Goal: Task Accomplishment & Management: Manage account settings

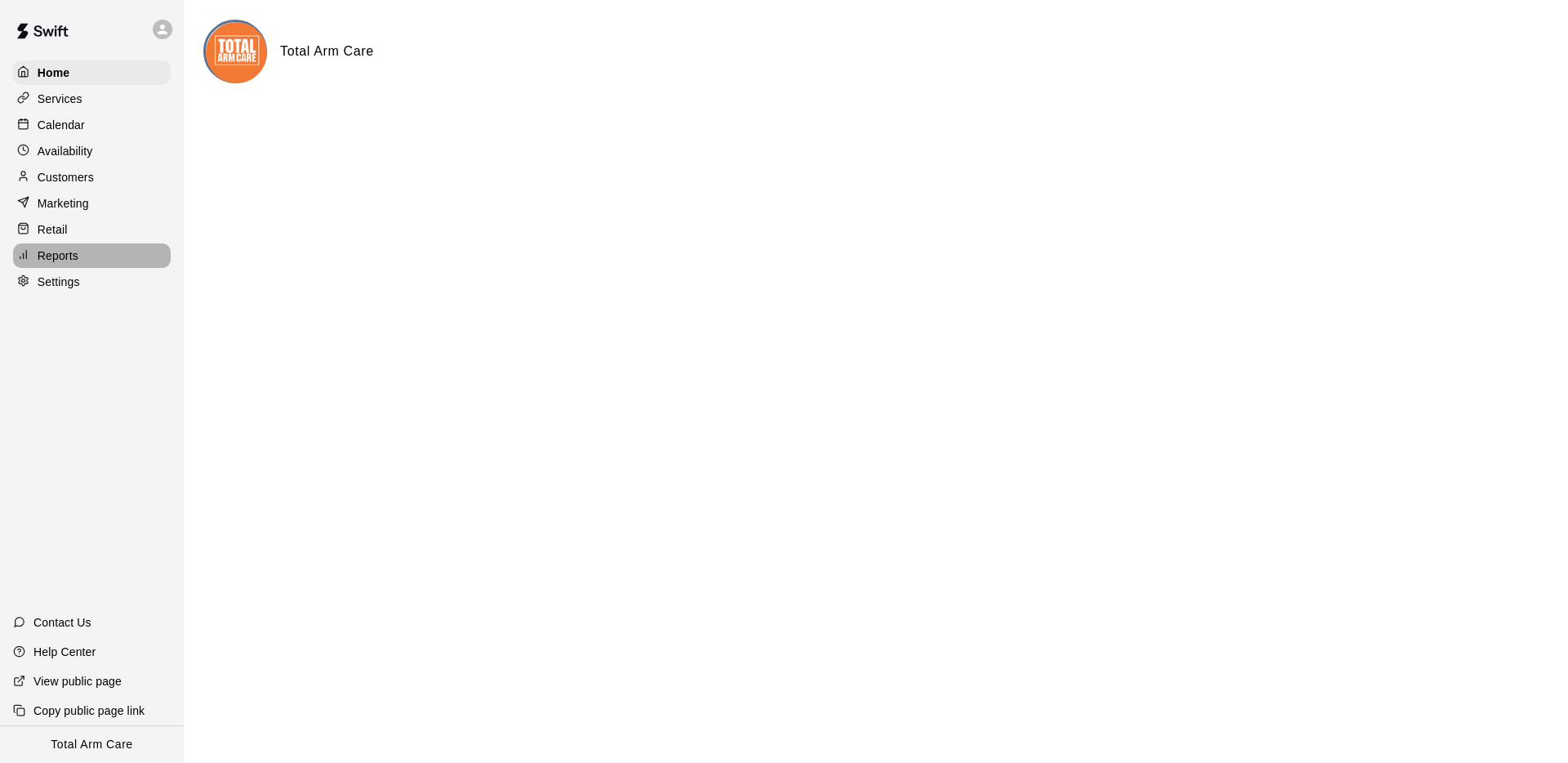
click at [60, 251] on p "Reports" at bounding box center [58, 256] width 41 height 17
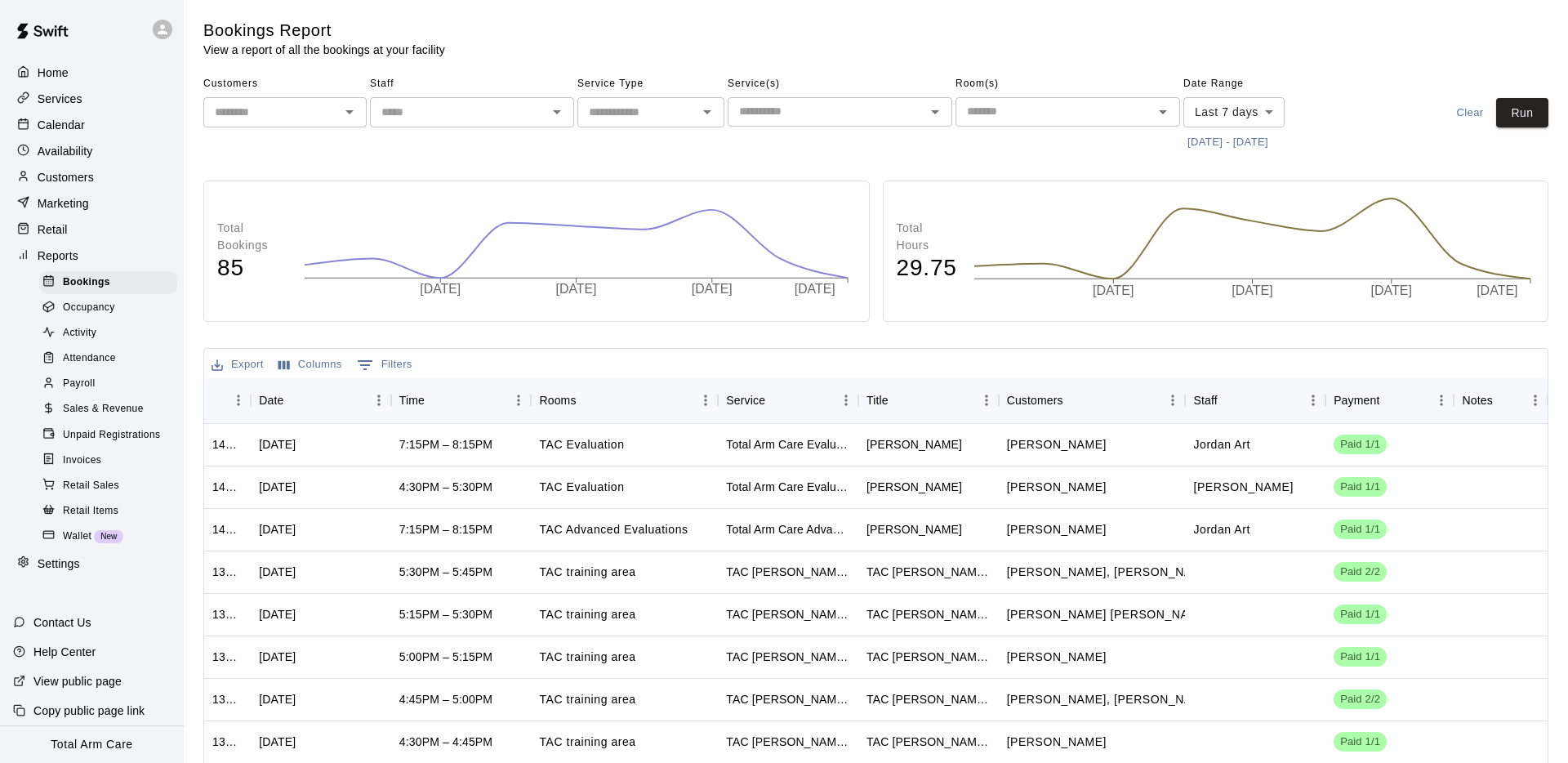
click at [74, 166] on div "Customers" at bounding box center [91, 177] width 157 height 25
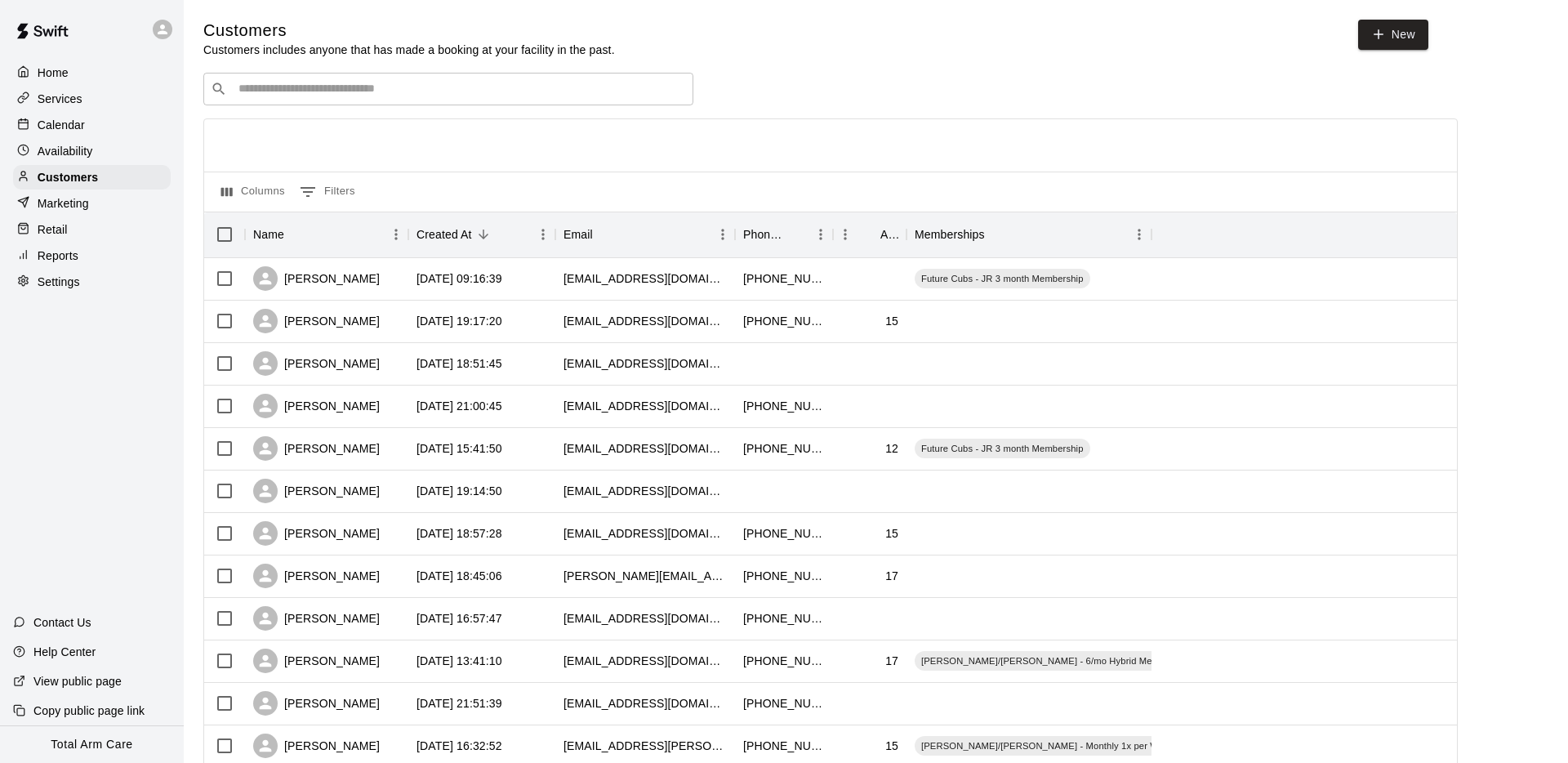
drag, startPoint x: 748, startPoint y: 181, endPoint x: 573, endPoint y: 173, distance: 175.2
click at [748, 181] on div "Columns 0 Filters" at bounding box center [831, 191] width 1252 height 40
click at [37, 118] on p "Calendar" at bounding box center [61, 125] width 47 height 17
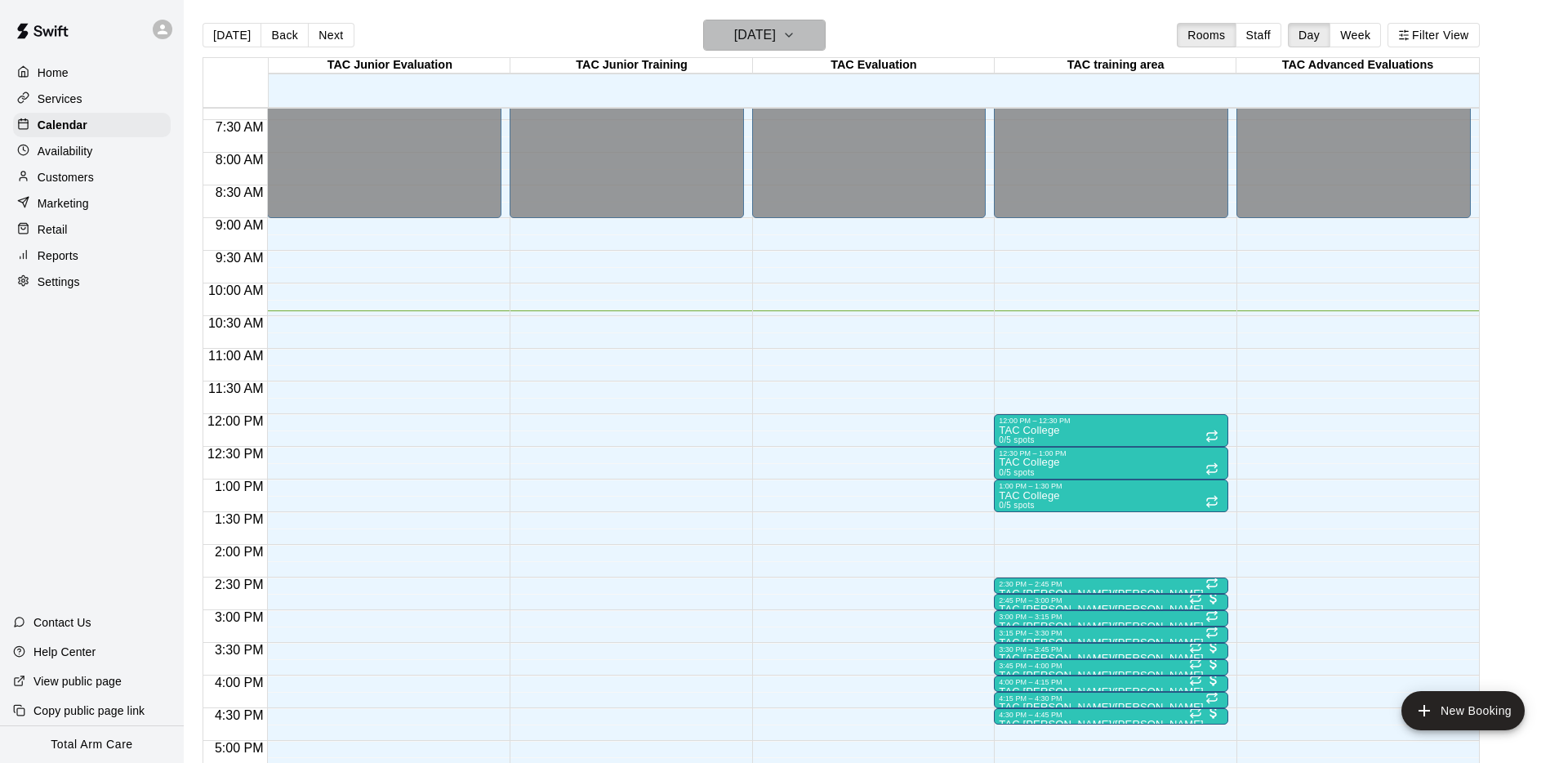
click at [734, 29] on h6 "[DATE]" at bounding box center [755, 34] width 41 height 23
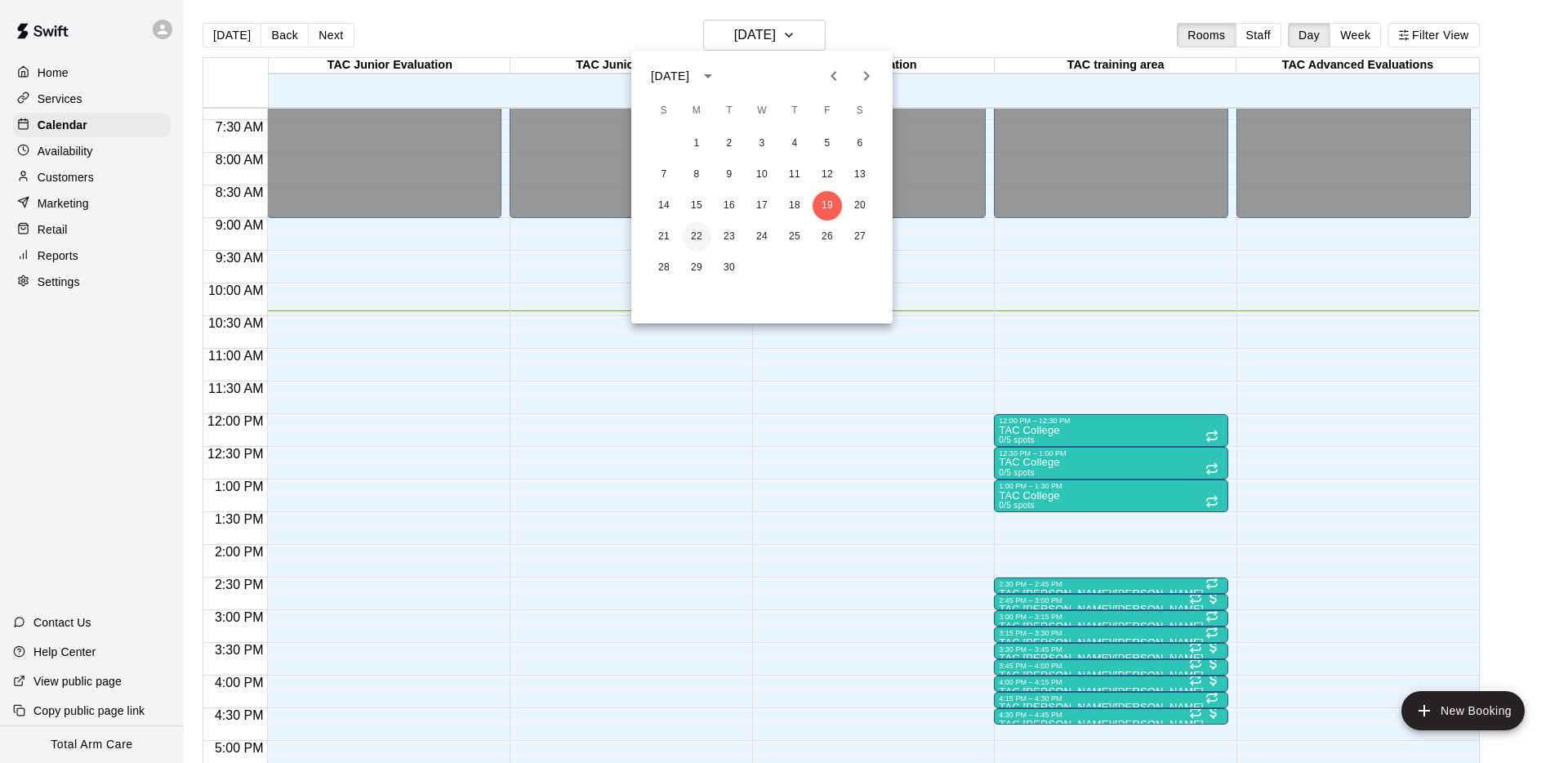
click at [704, 238] on button "22" at bounding box center [696, 237] width 29 height 29
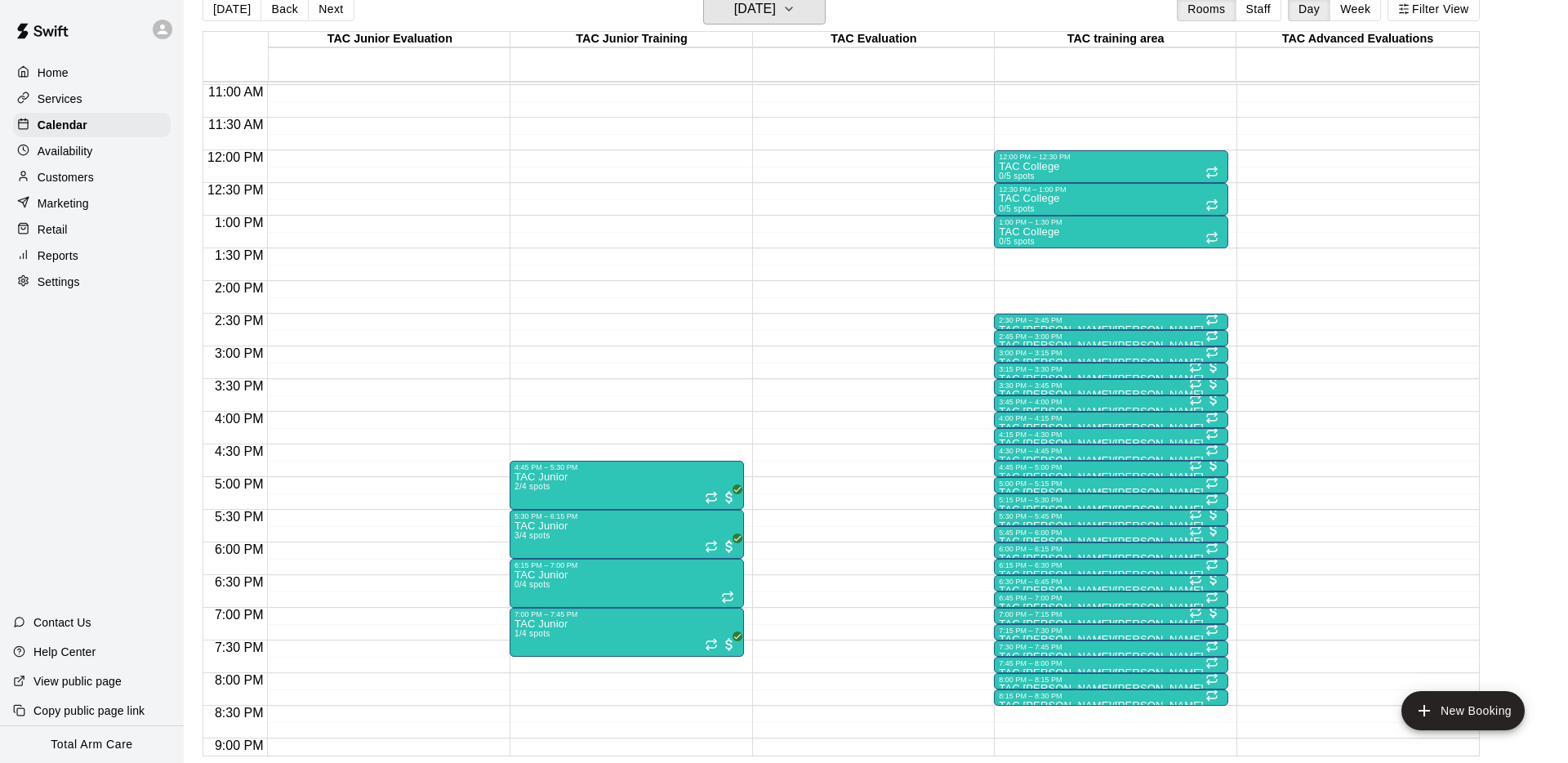
scroll to position [716, 0]
click at [320, 10] on button "Next" at bounding box center [330, 9] width 46 height 25
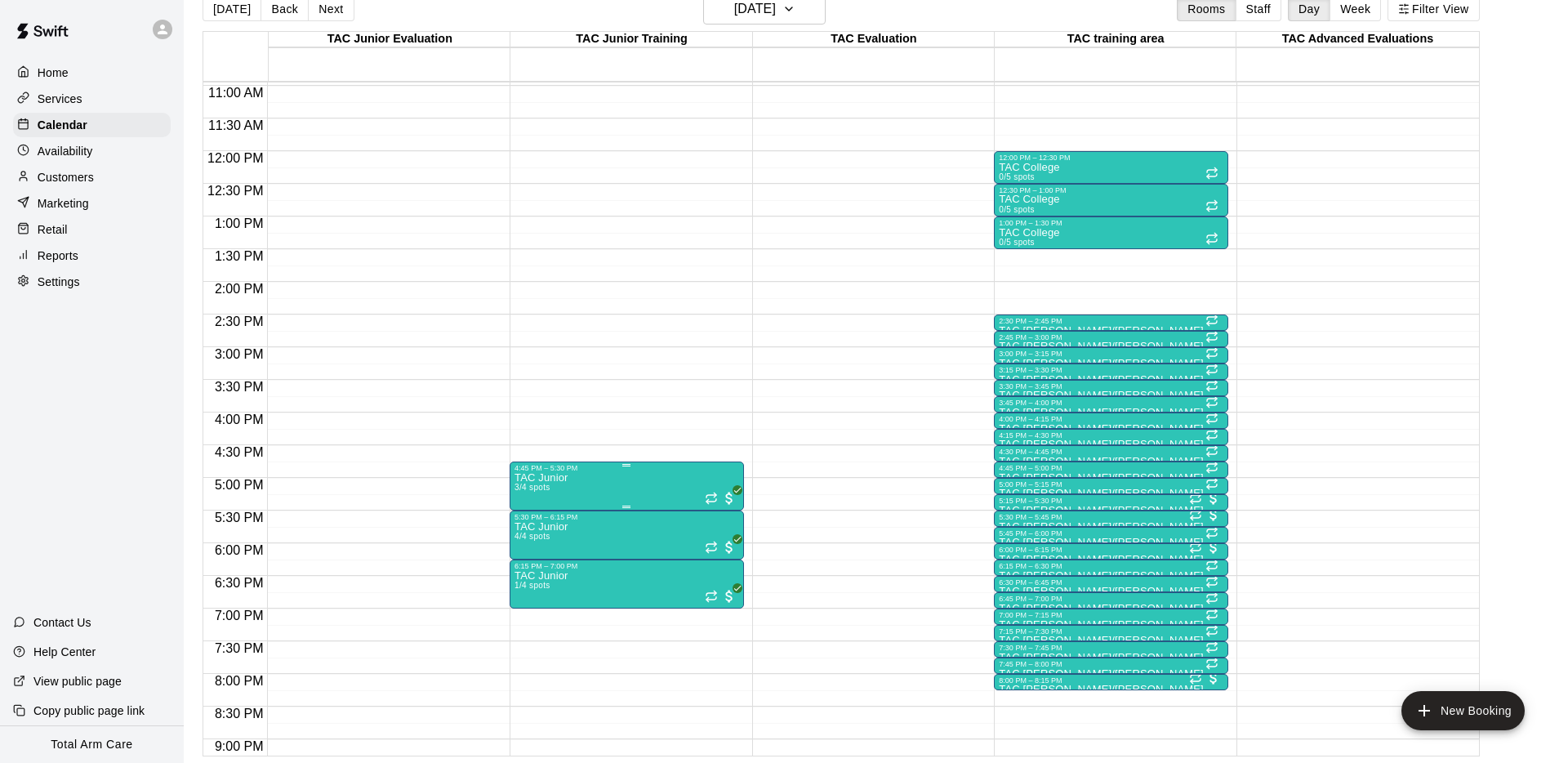
click at [535, 529] on img "edit" at bounding box center [532, 527] width 19 height 19
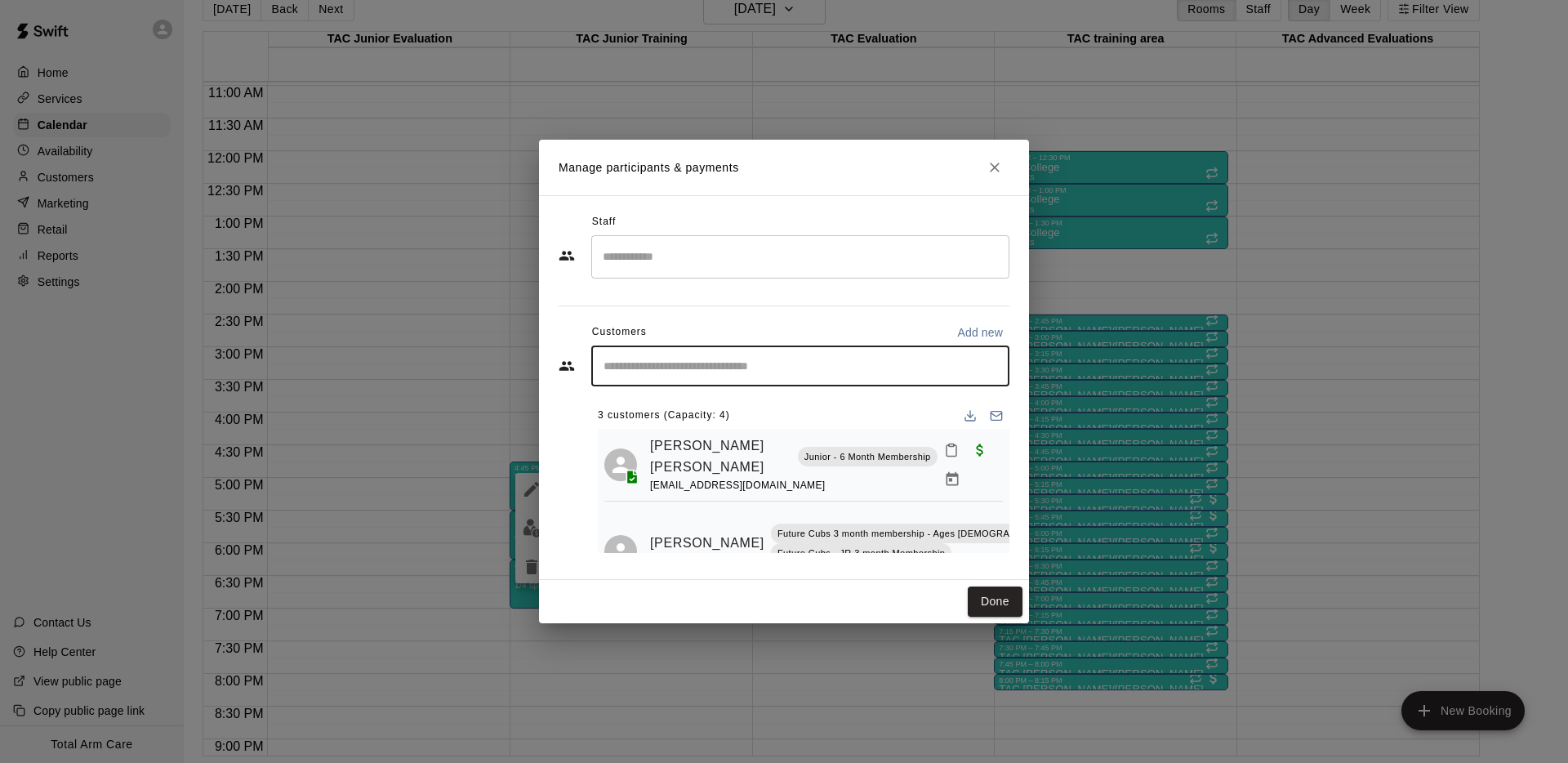
click at [667, 369] on input "Start typing to search customers..." at bounding box center [800, 366] width 403 height 17
type input "*****"
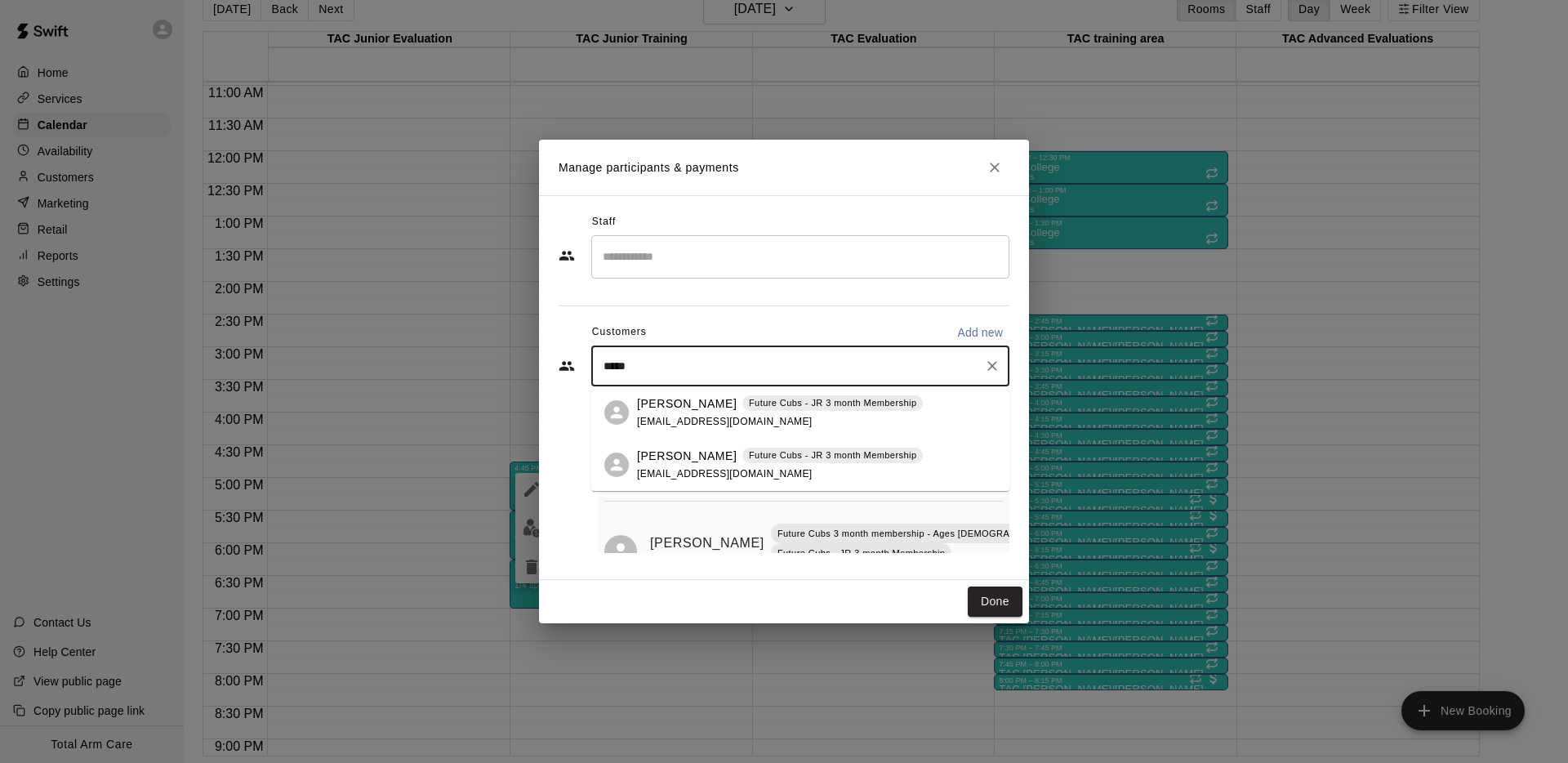
click at [665, 463] on p "[PERSON_NAME]" at bounding box center [686, 455] width 99 height 17
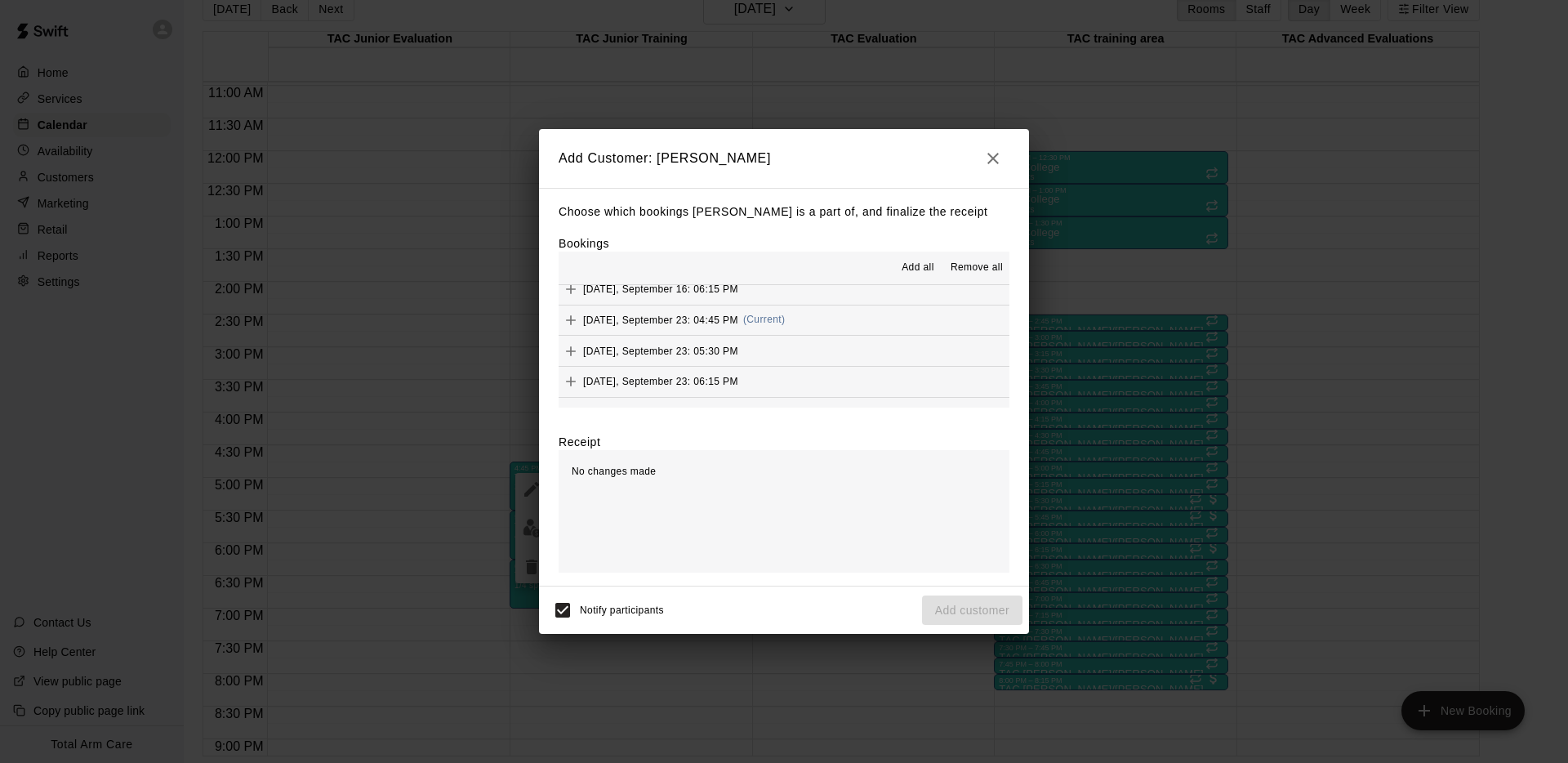
scroll to position [255, 0]
click at [794, 325] on button "Tuesday, September 23: 04:45 PM (Current)" at bounding box center [784, 322] width 450 height 30
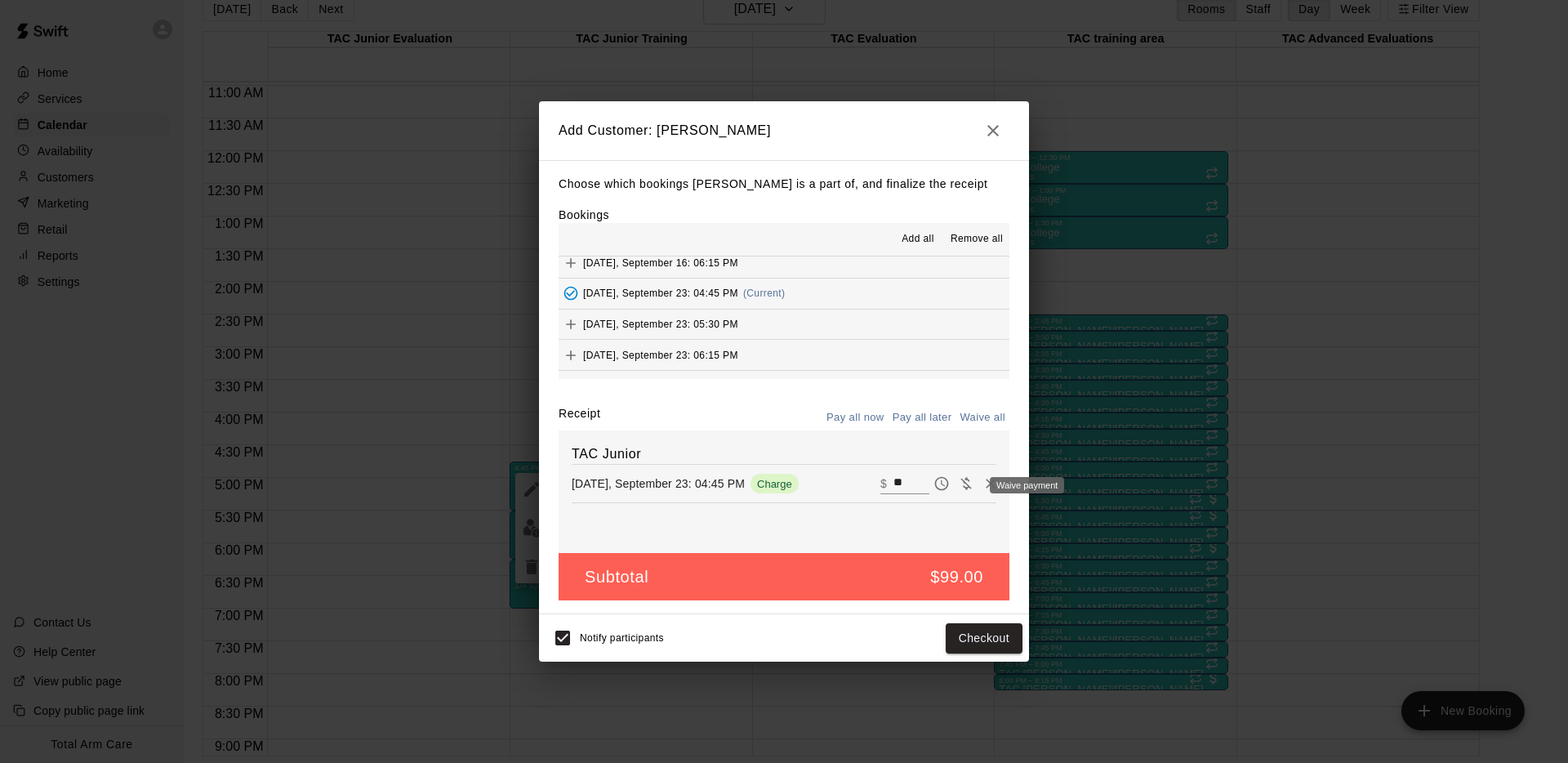
click at [963, 480] on icon "Waive payment" at bounding box center [965, 484] width 11 height 12
type input "*"
click at [957, 634] on button "Add customer" at bounding box center [972, 638] width 100 height 30
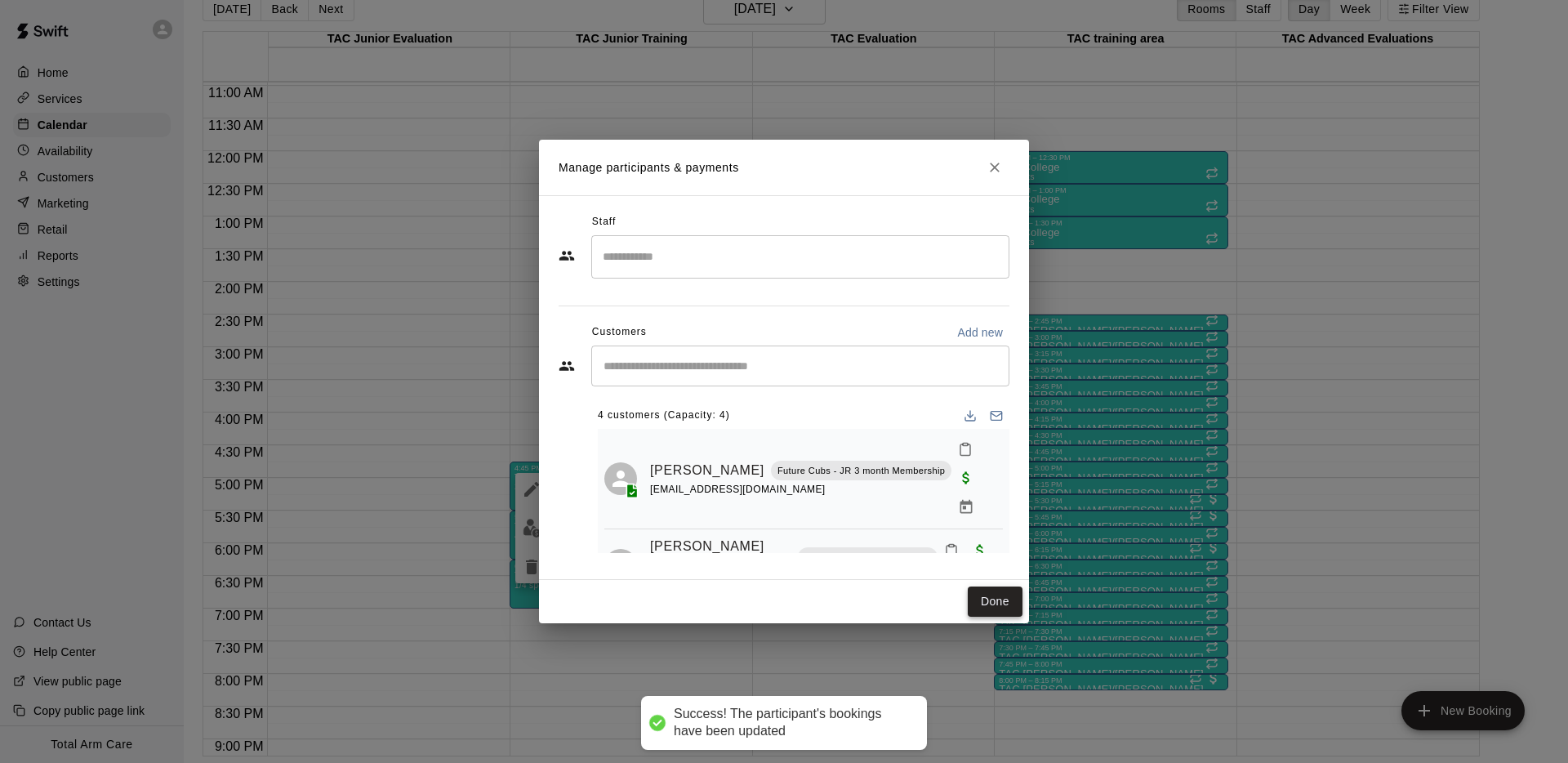
drag, startPoint x: 995, startPoint y: 595, endPoint x: 987, endPoint y: 595, distance: 8.0
click at [995, 595] on button "Done" at bounding box center [995, 601] width 55 height 30
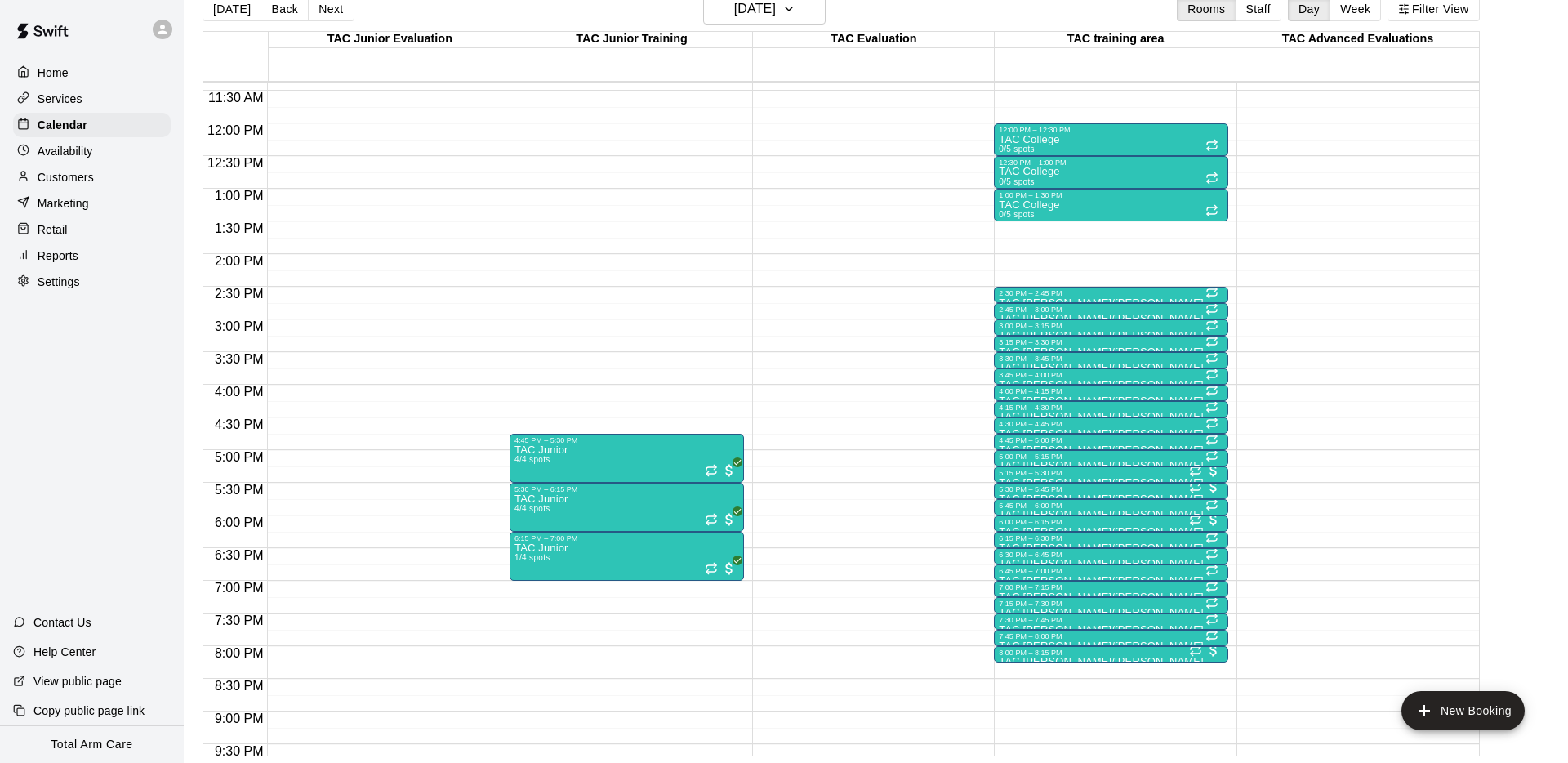
scroll to position [738, 0]
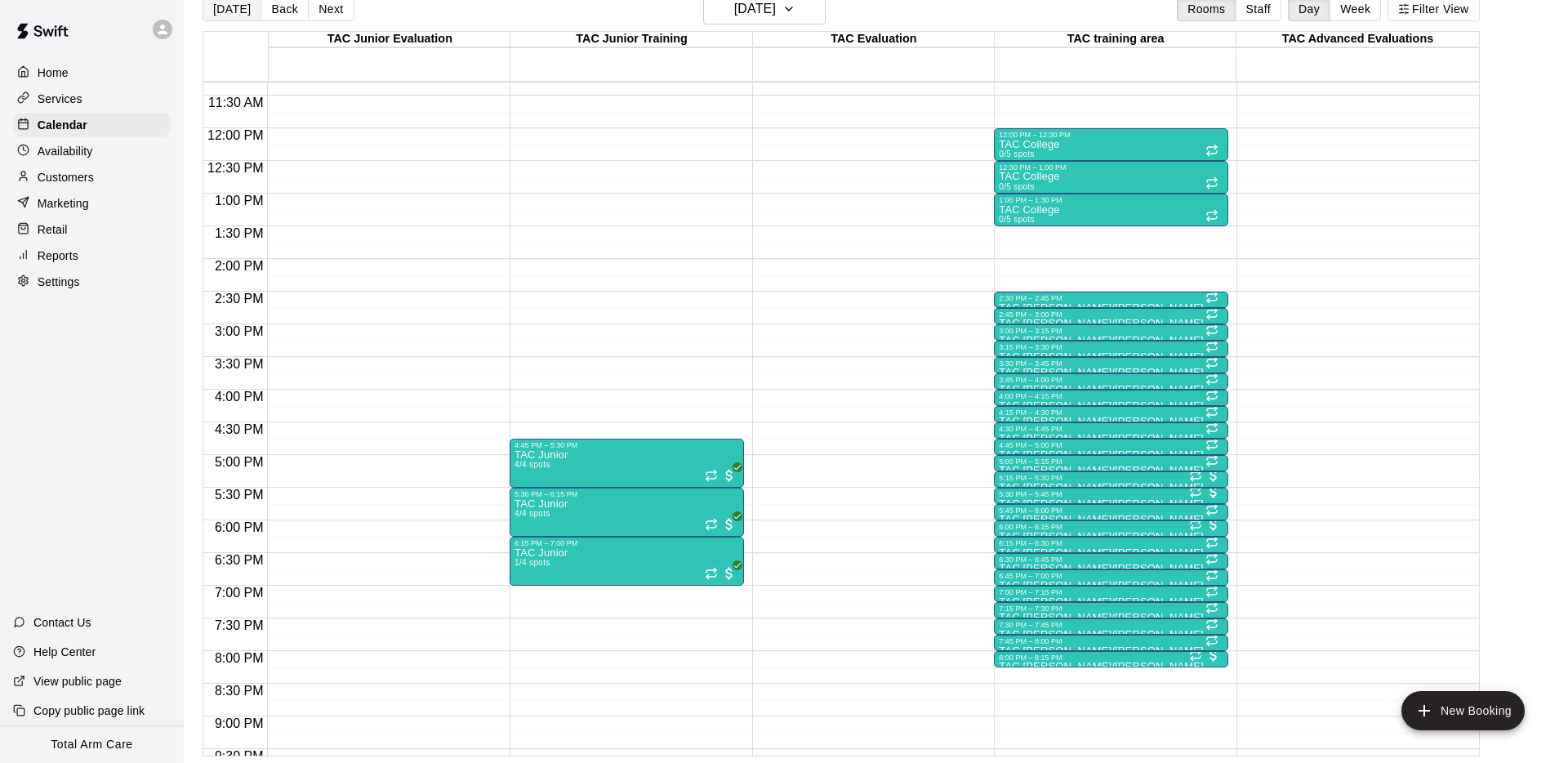
click at [230, 17] on button "[DATE]" at bounding box center [232, 9] width 59 height 25
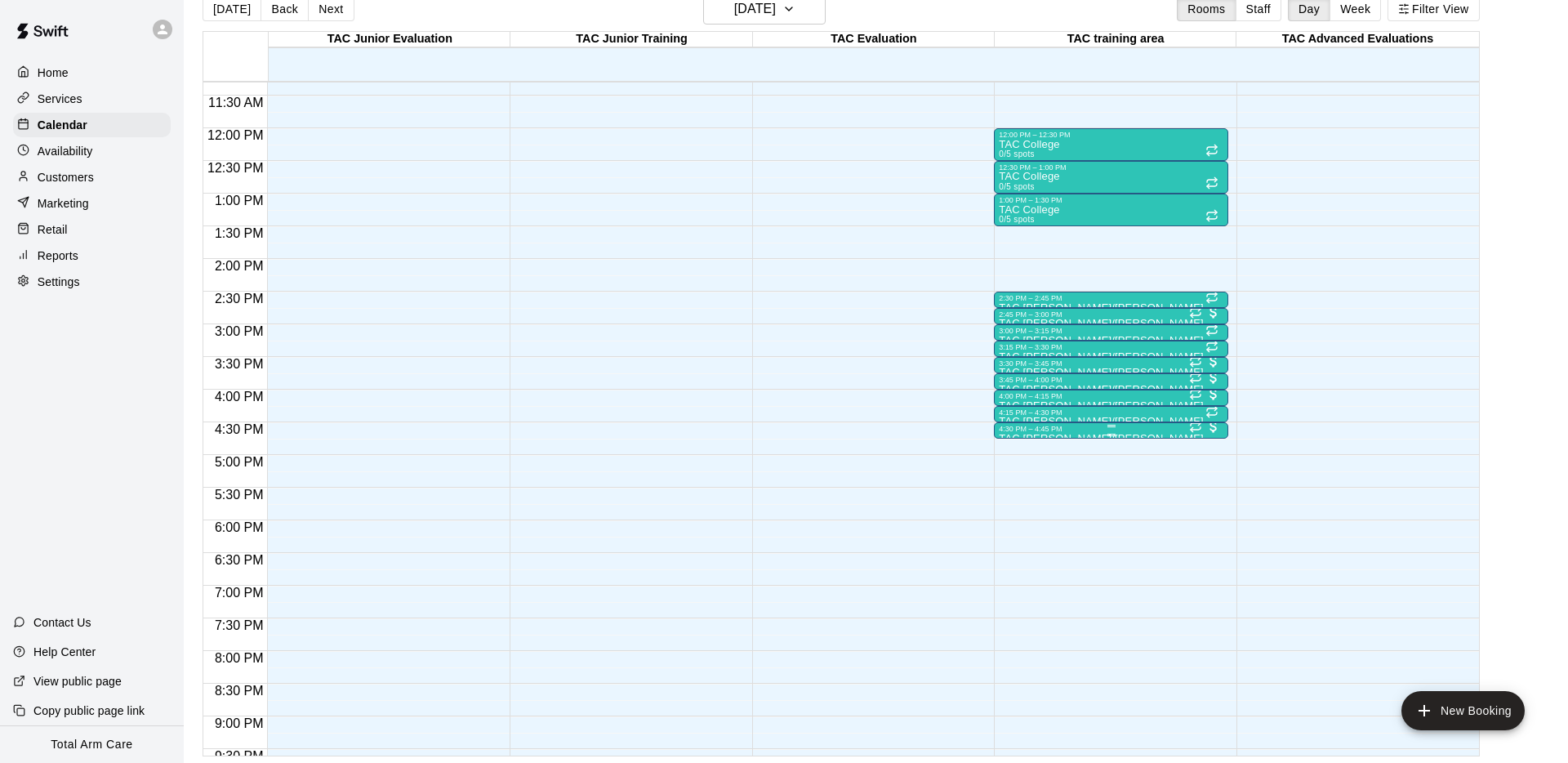
click at [1086, 438] on div "12:00 AM – 9:00 AM Closed 12:00 PM – 12:30 PM TAC College 0/5 spots 12:30 PM – …" at bounding box center [1111, 128] width 234 height 1568
click at [1081, 436] on div at bounding box center [1111, 435] width 224 height 2
click at [1017, 489] on img "edit" at bounding box center [1016, 488] width 19 height 19
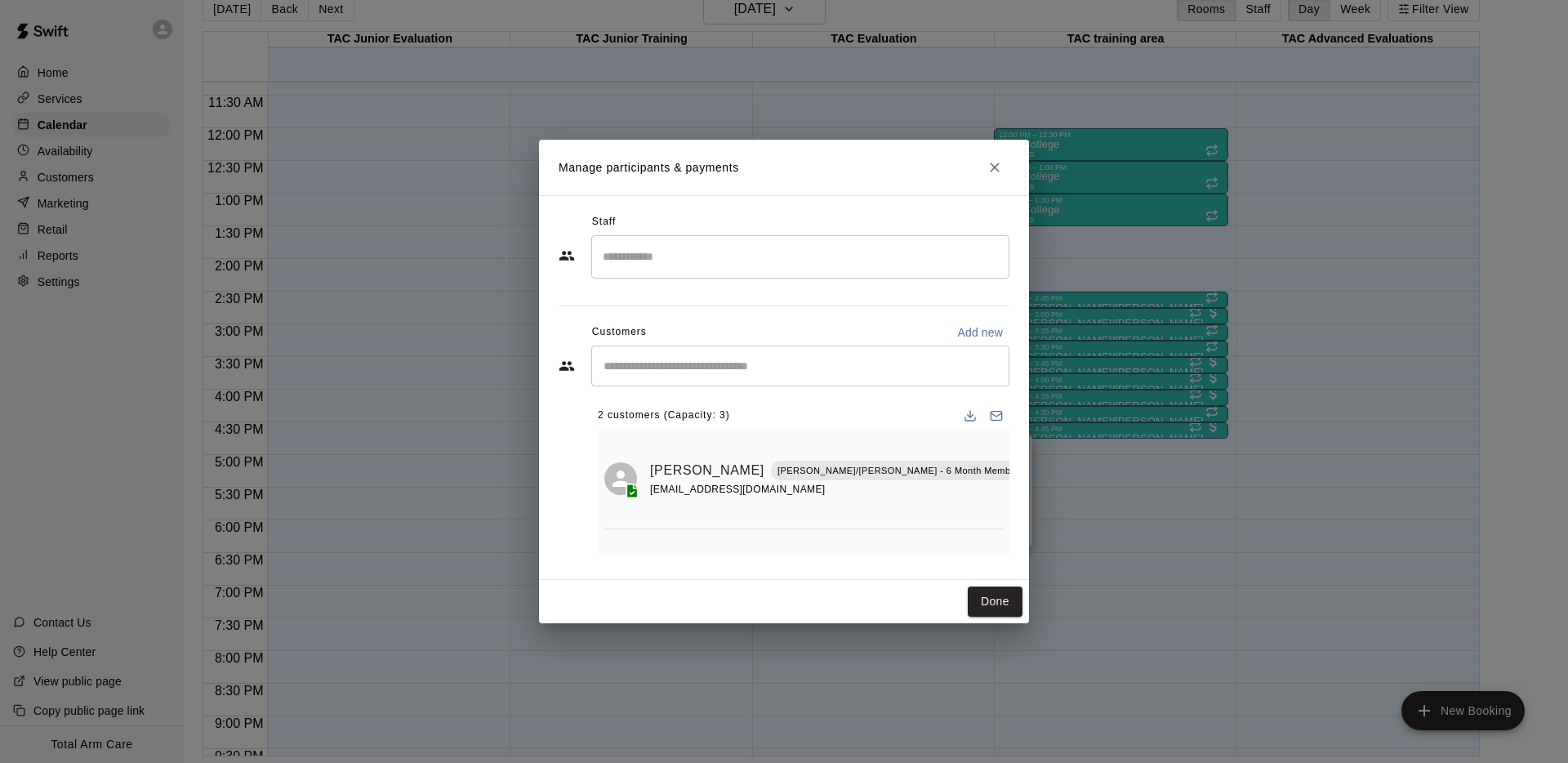
scroll to position [9, 0]
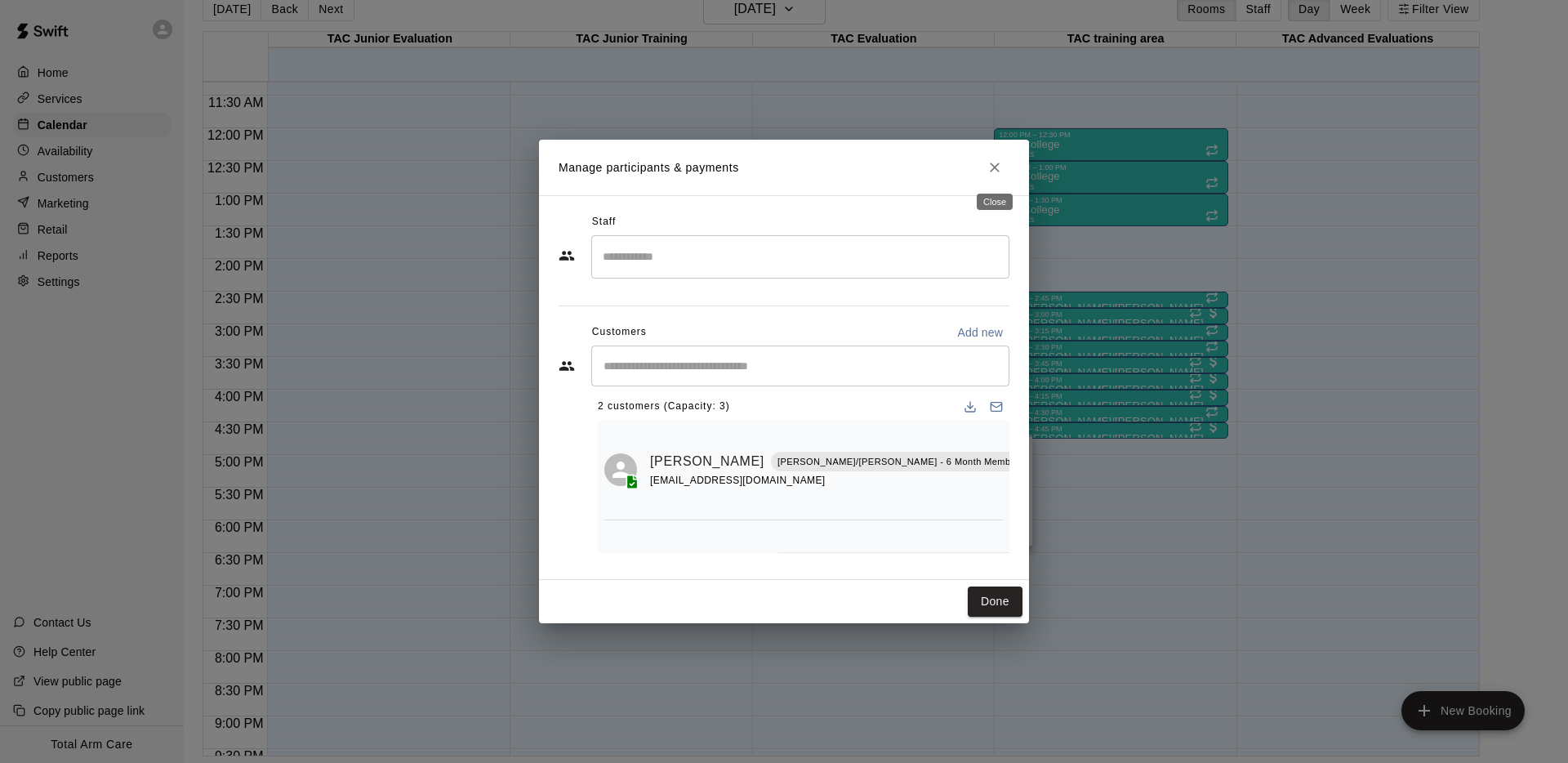
click at [982, 171] on button "Close" at bounding box center [995, 167] width 29 height 29
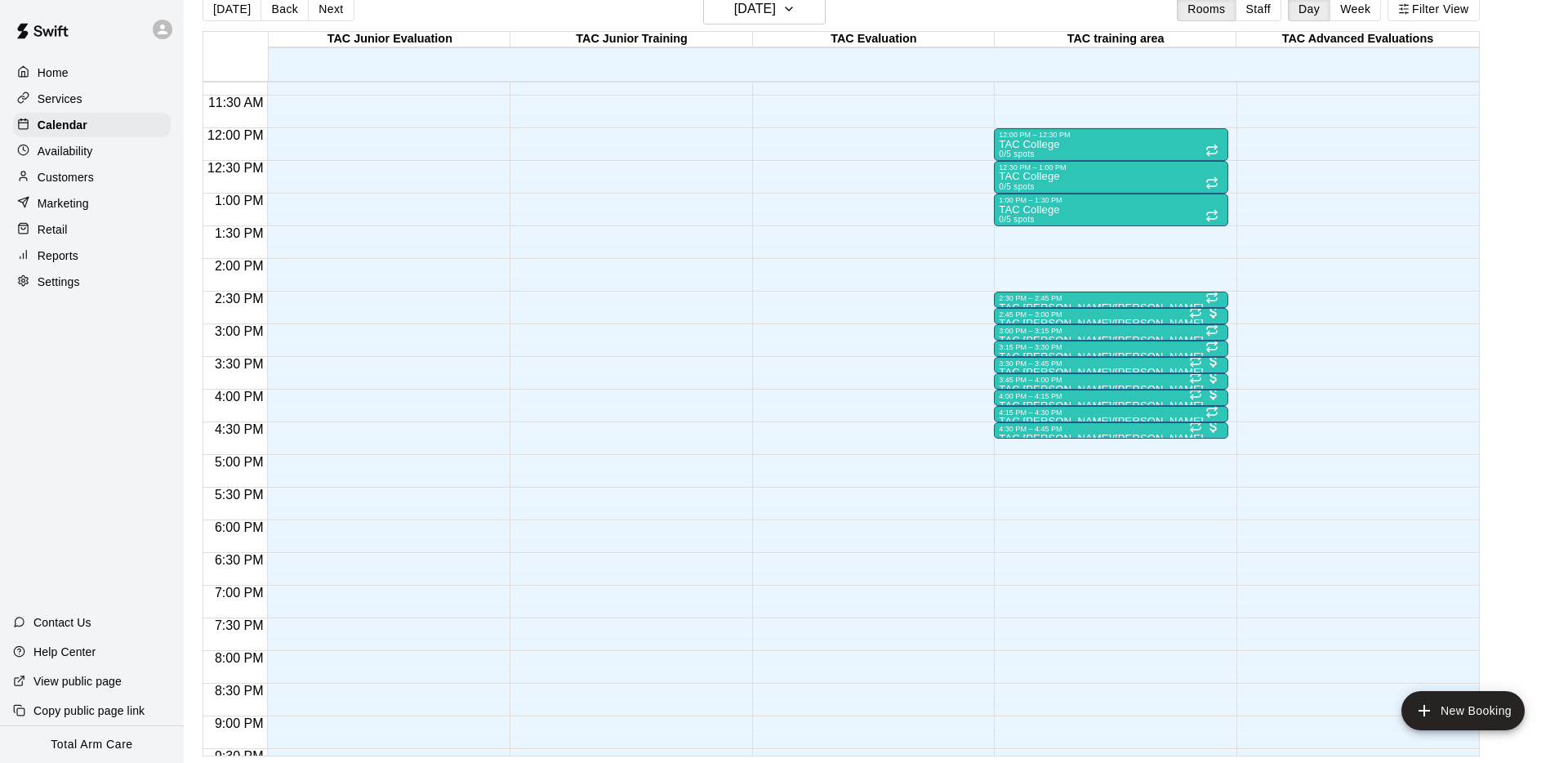
scroll to position [739, 0]
click at [1107, 310] on div at bounding box center [1111, 311] width 8 height 2
click at [1126, 370] on img "edit" at bounding box center [1124, 364] width 19 height 19
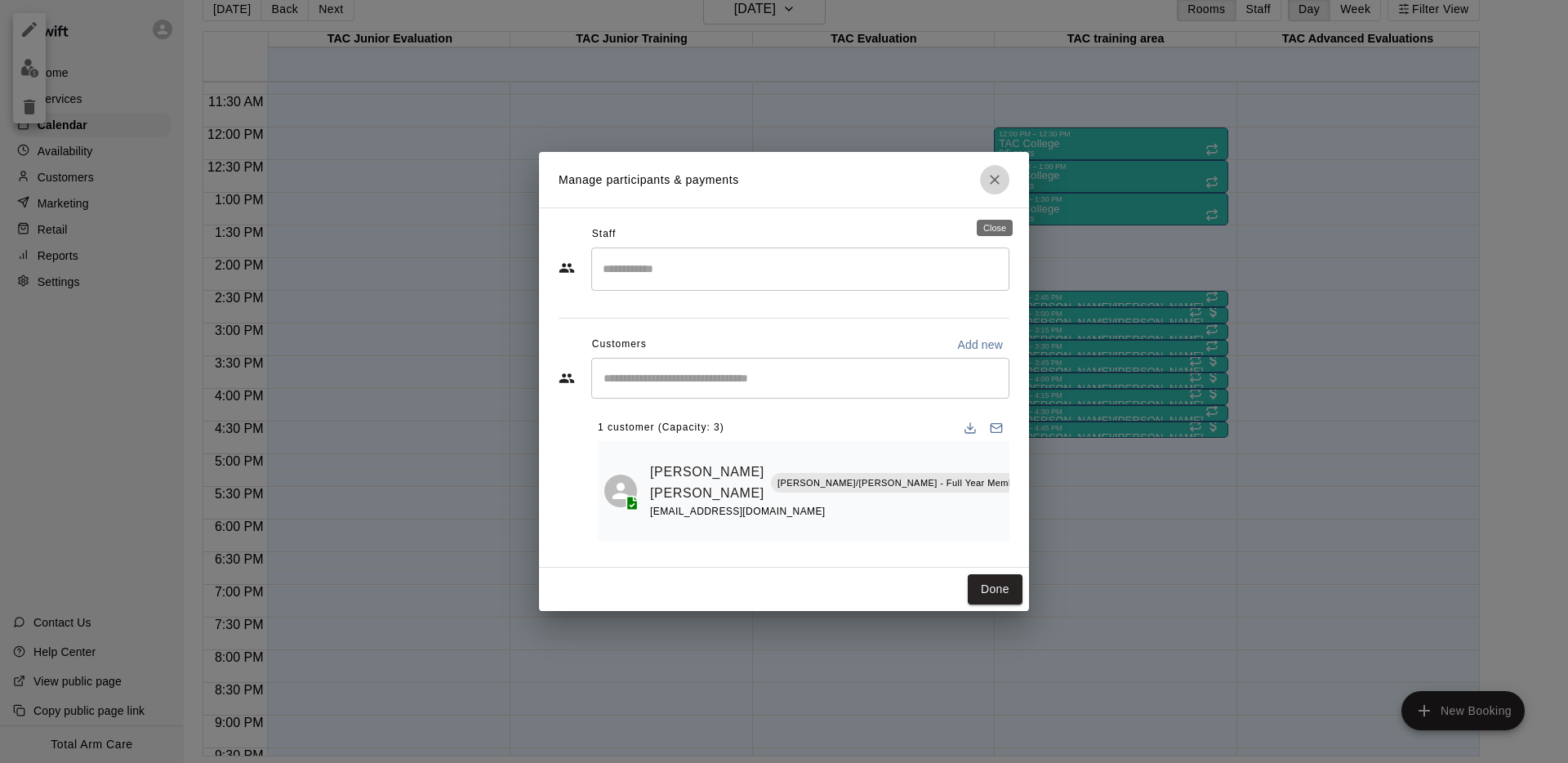
click at [994, 188] on icon "Close" at bounding box center [994, 179] width 17 height 17
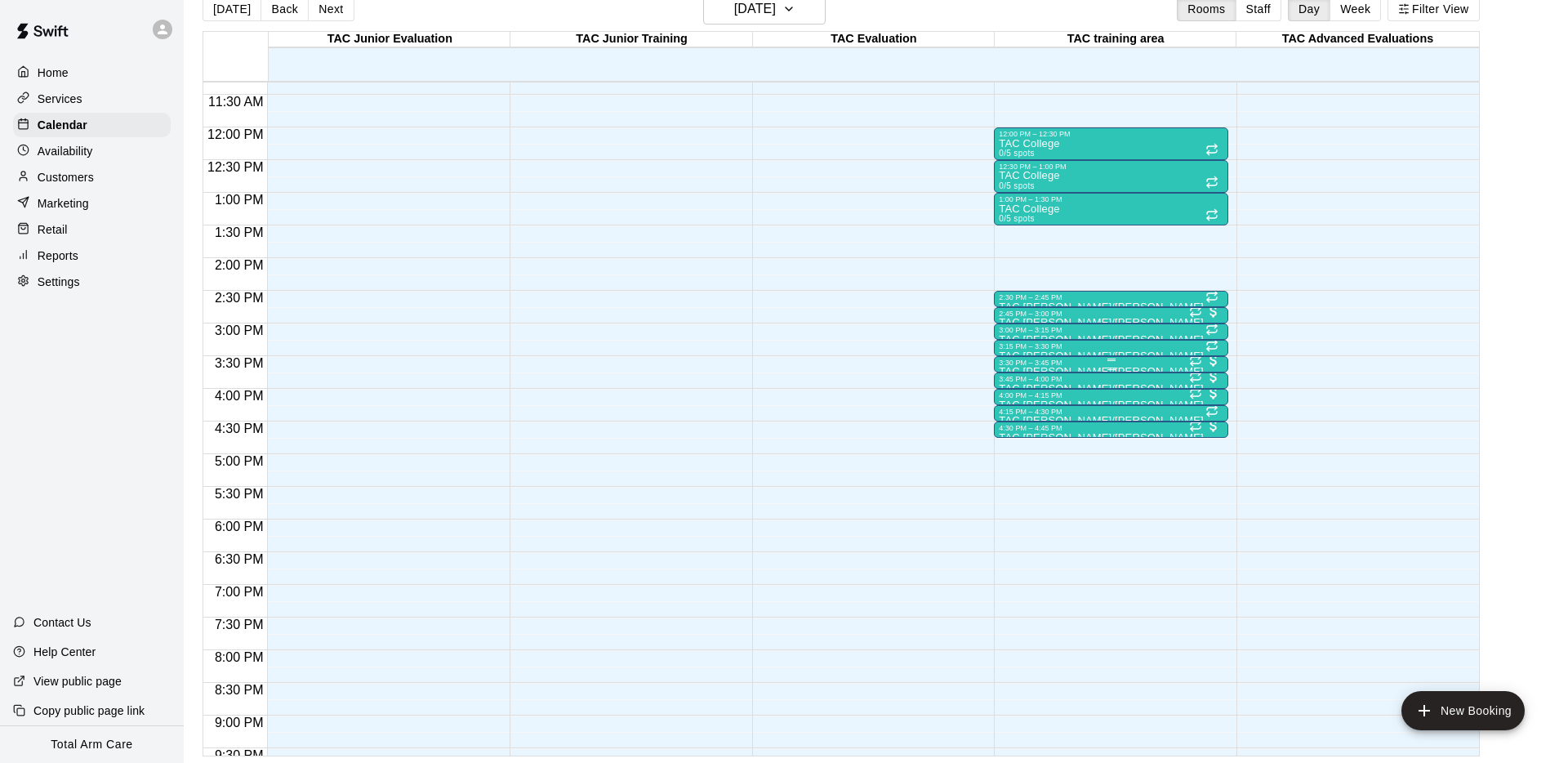
click at [1030, 359] on div at bounding box center [1111, 360] width 224 height 2
click at [1014, 424] on button "edit" at bounding box center [1016, 413] width 32 height 31
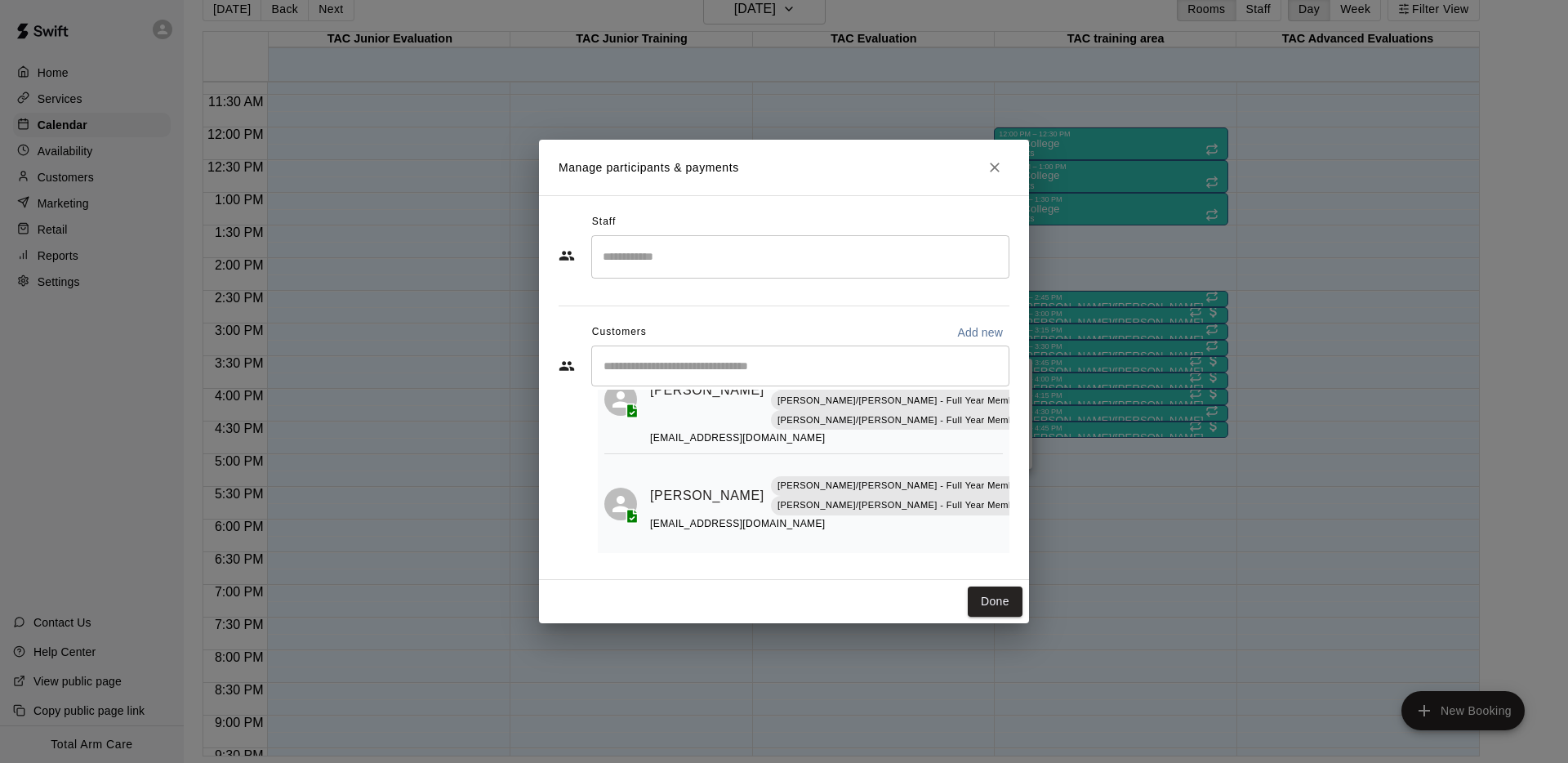
scroll to position [93, 0]
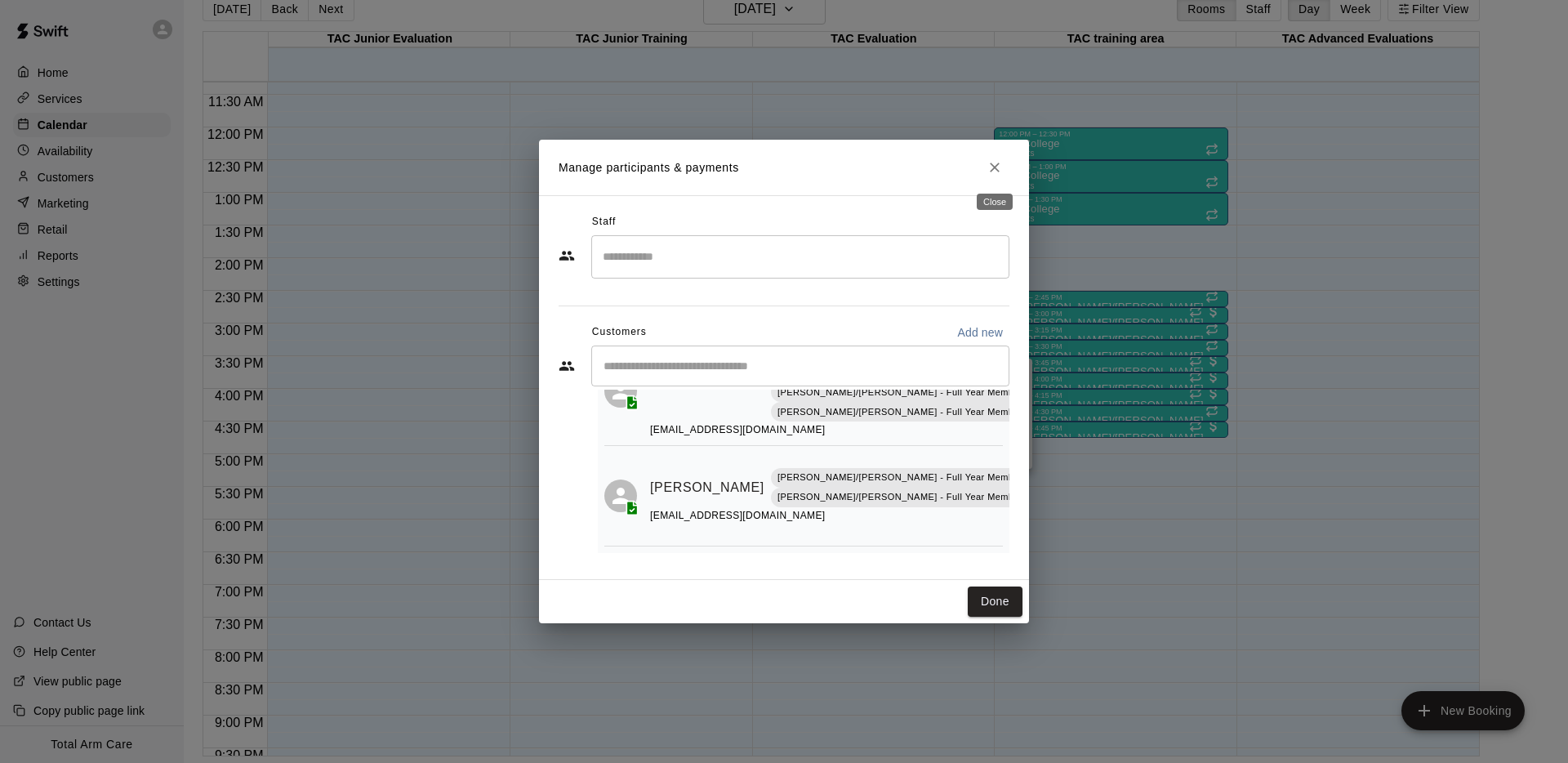
click at [992, 161] on icon "Close" at bounding box center [994, 167] width 17 height 17
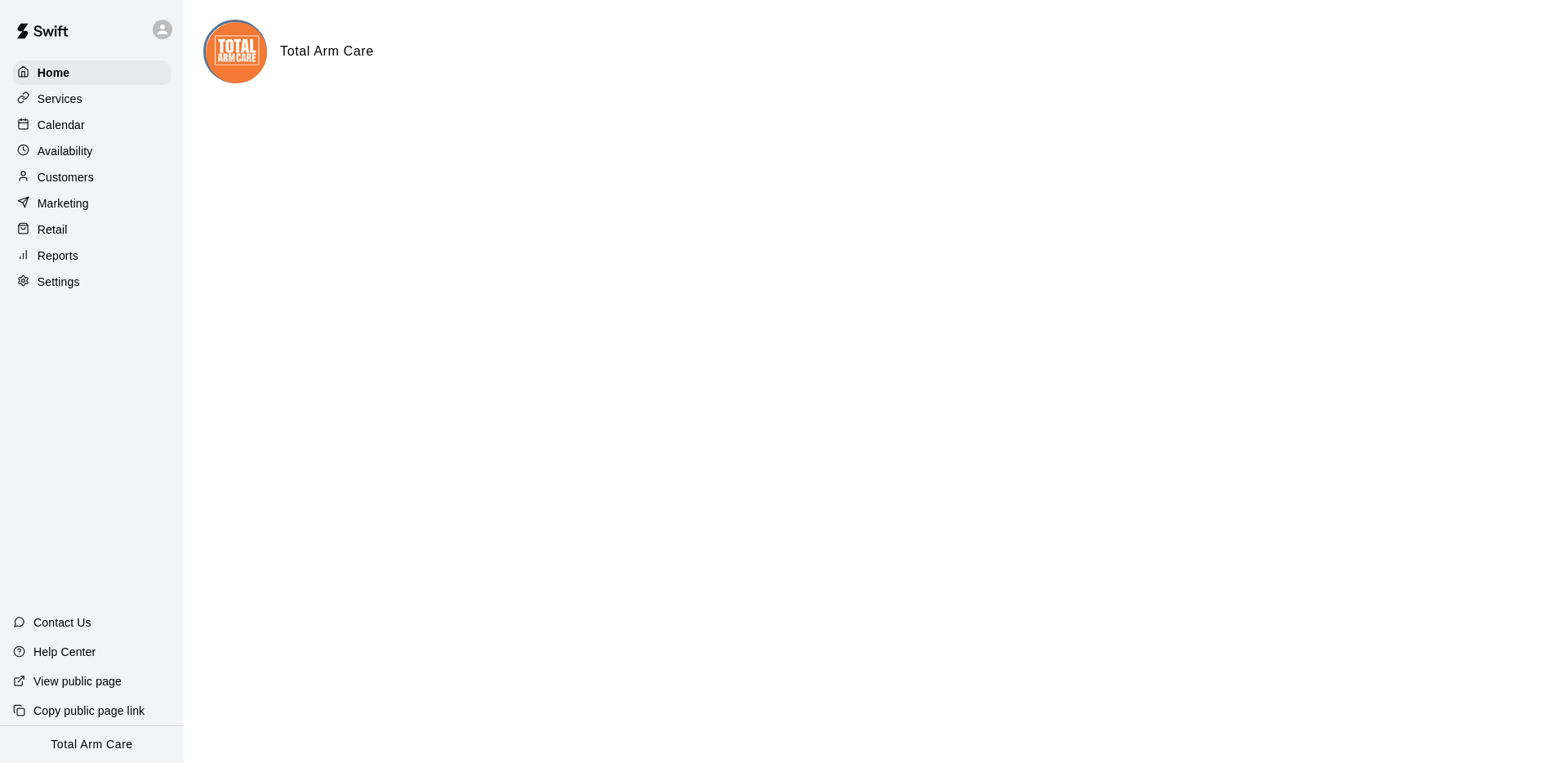
click at [161, 35] on icon at bounding box center [162, 29] width 15 height 15
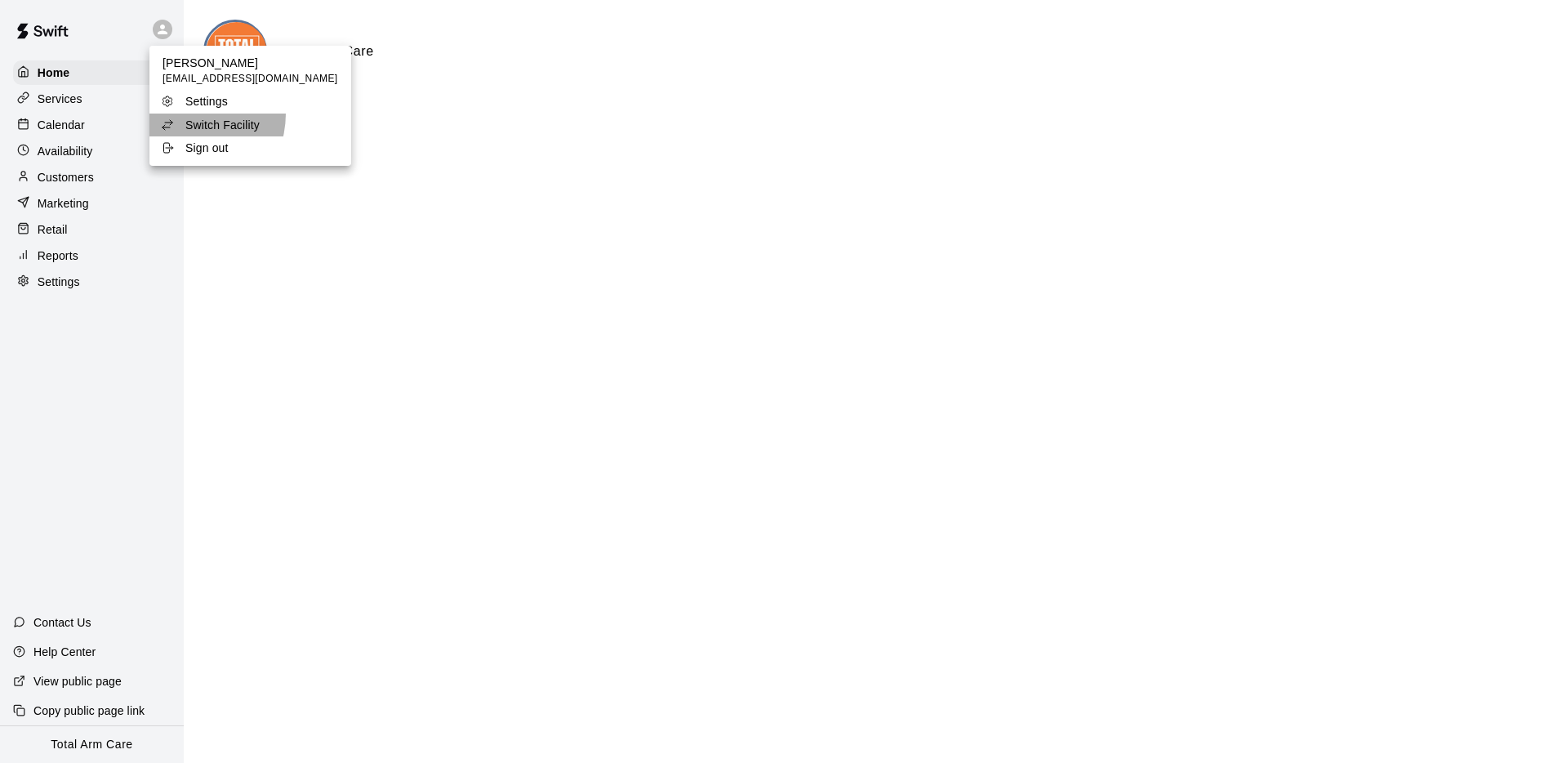
click at [182, 113] on li "Switch Facility" at bounding box center [250, 124] width 202 height 23
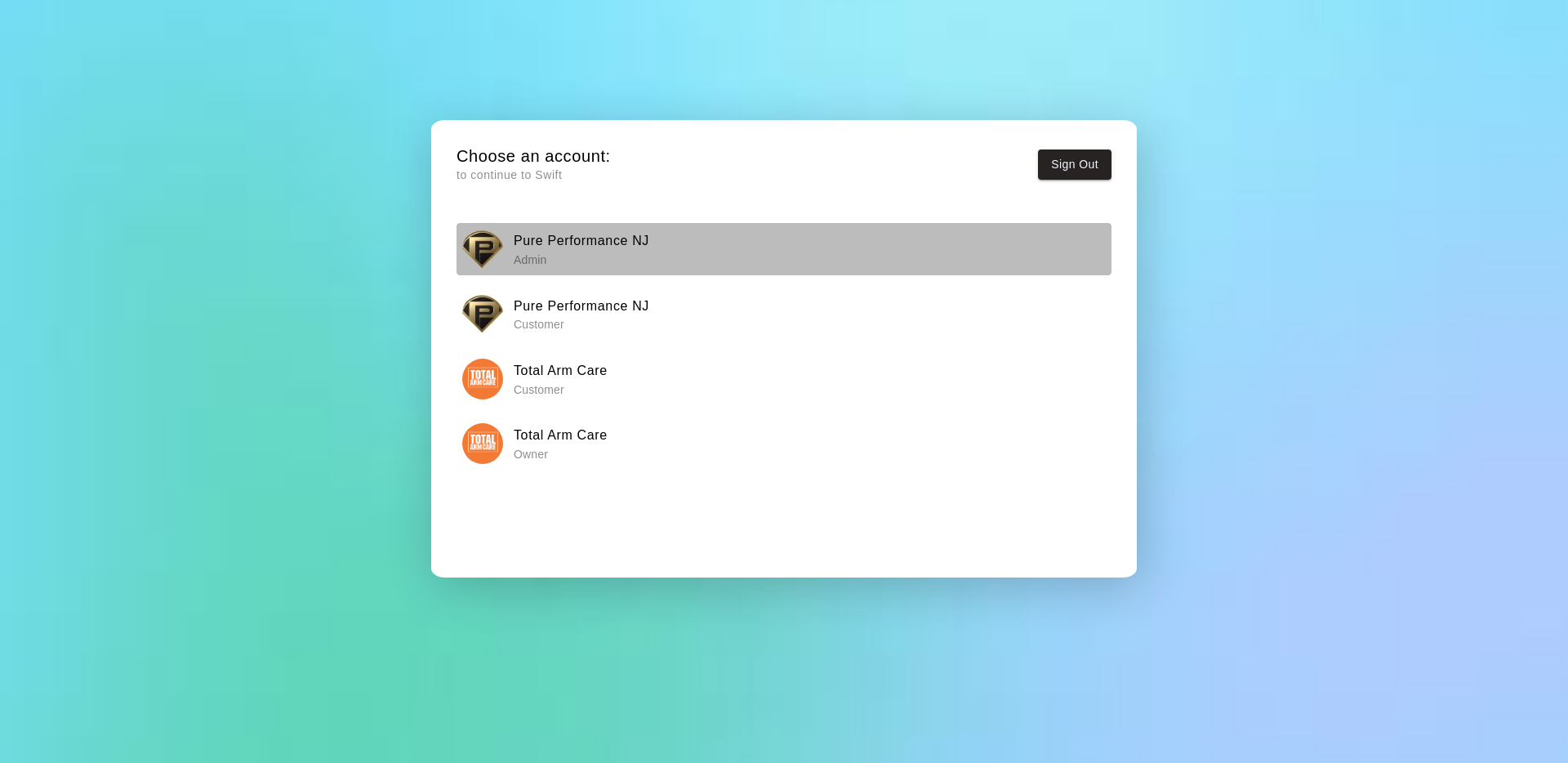
click at [494, 239] on img "button" at bounding box center [483, 250] width 41 height 41
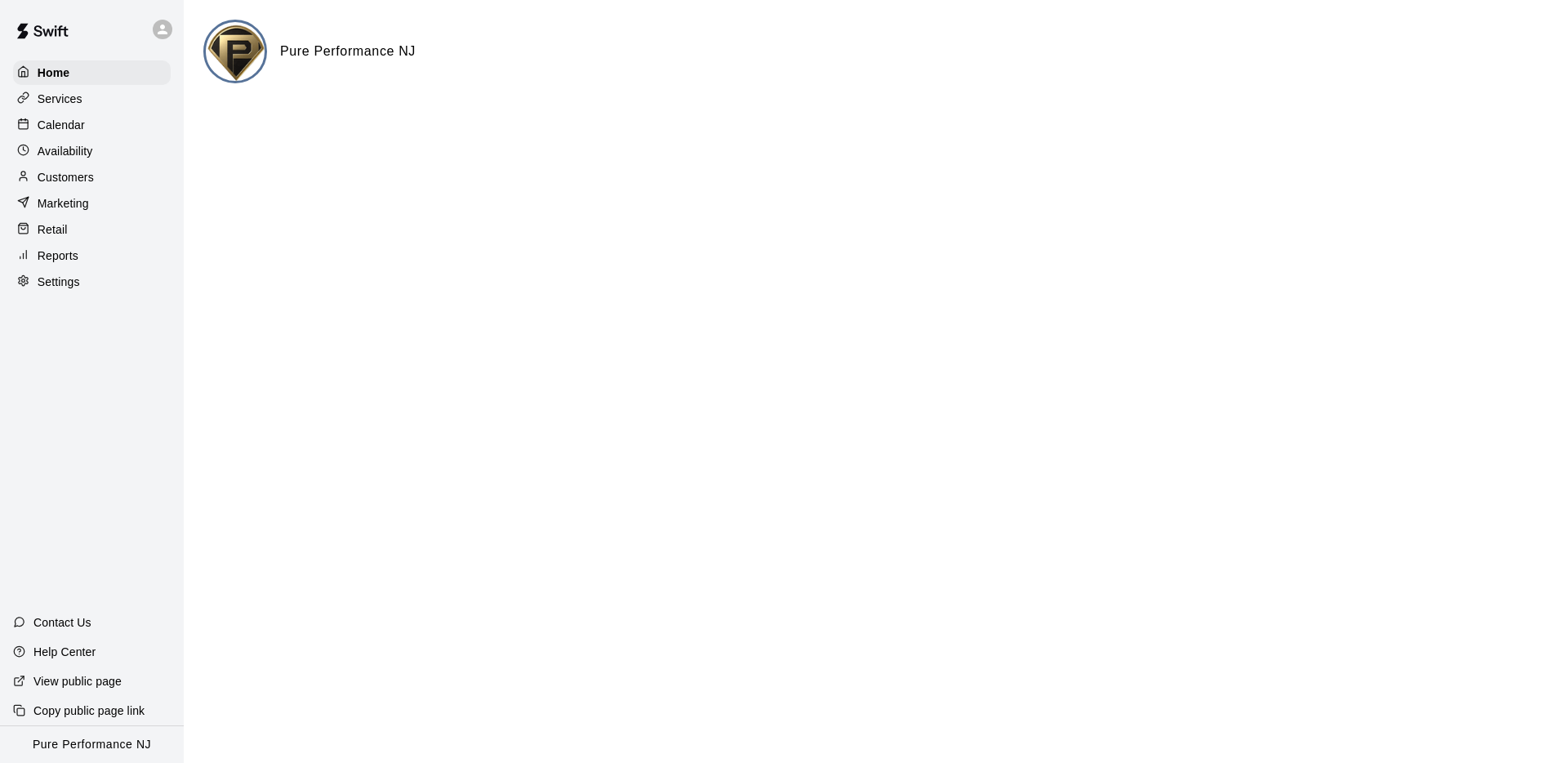
click at [34, 125] on div at bounding box center [27, 126] width 21 height 16
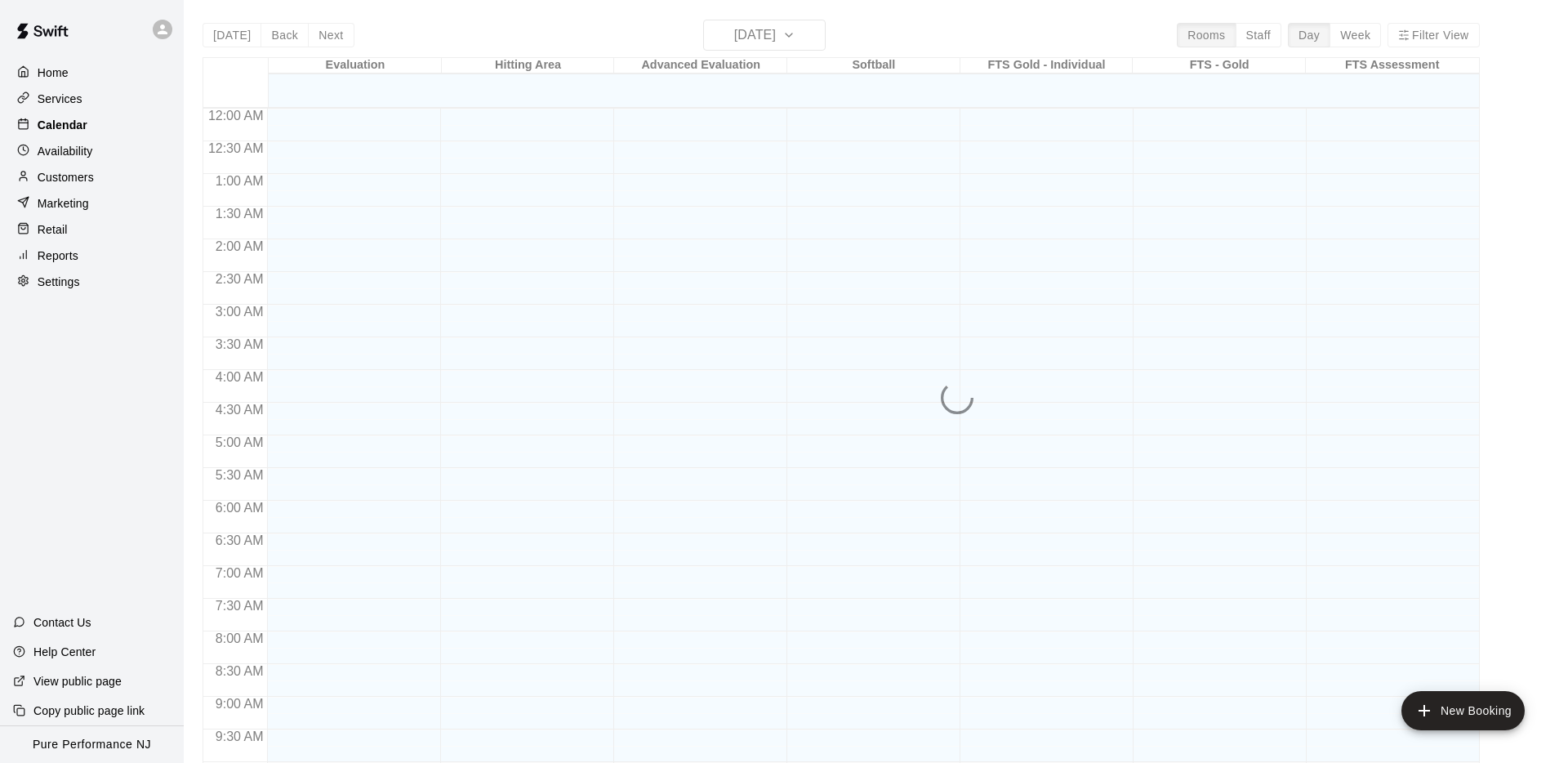
scroll to position [682, 0]
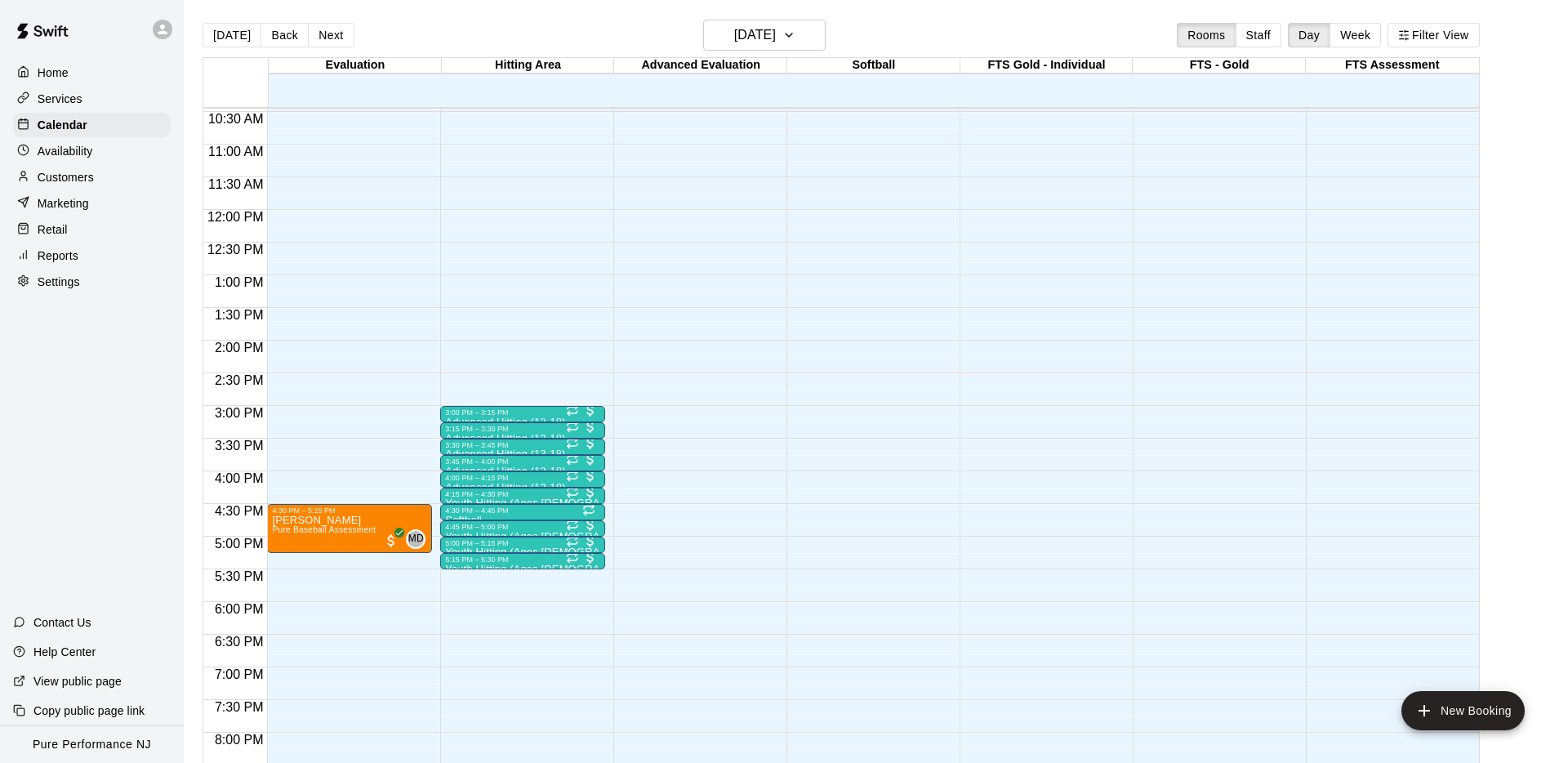
click at [75, 176] on p "Customers" at bounding box center [65, 177] width 56 height 17
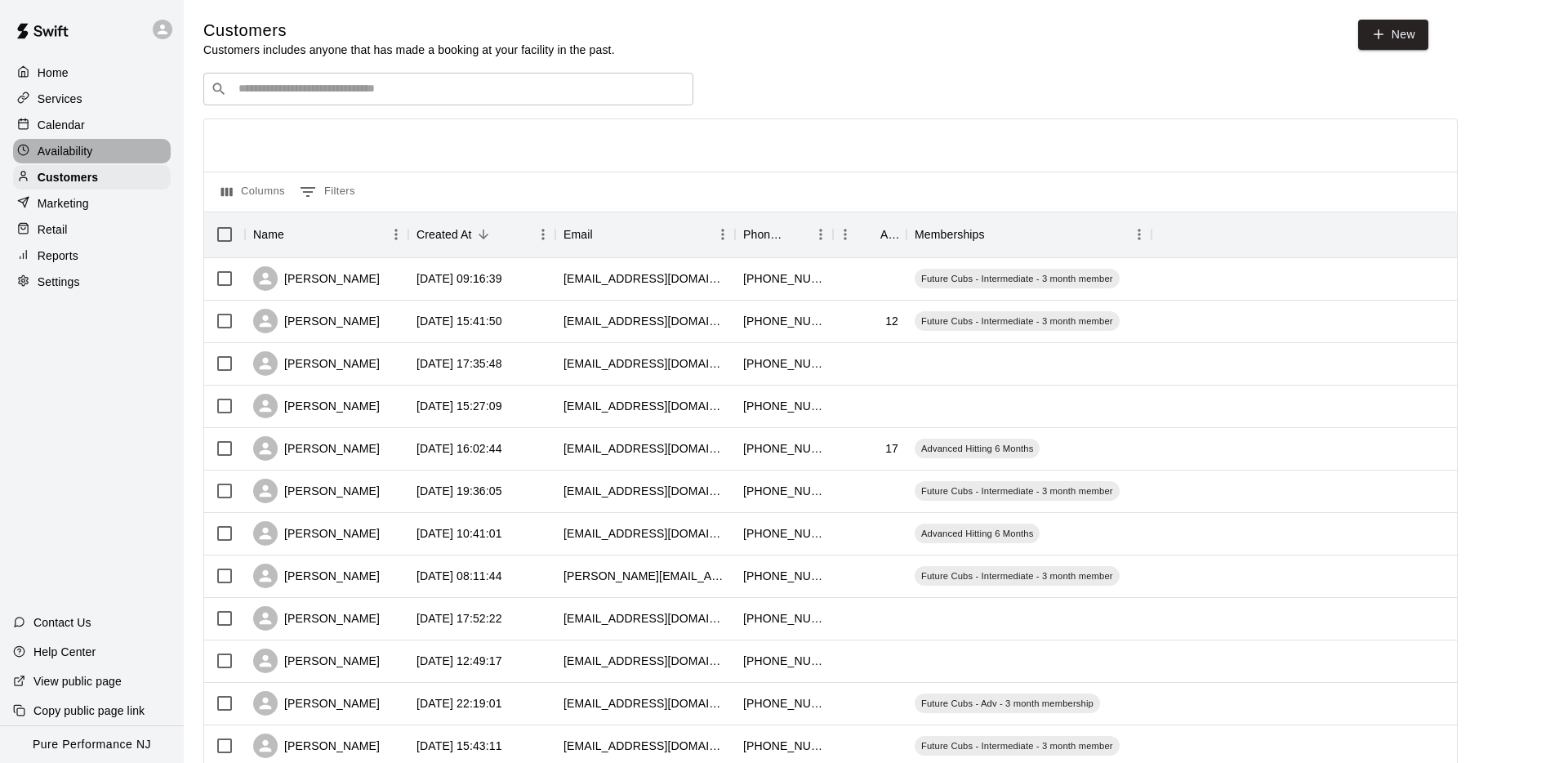
click at [49, 152] on p "Availability" at bounding box center [65, 150] width 55 height 17
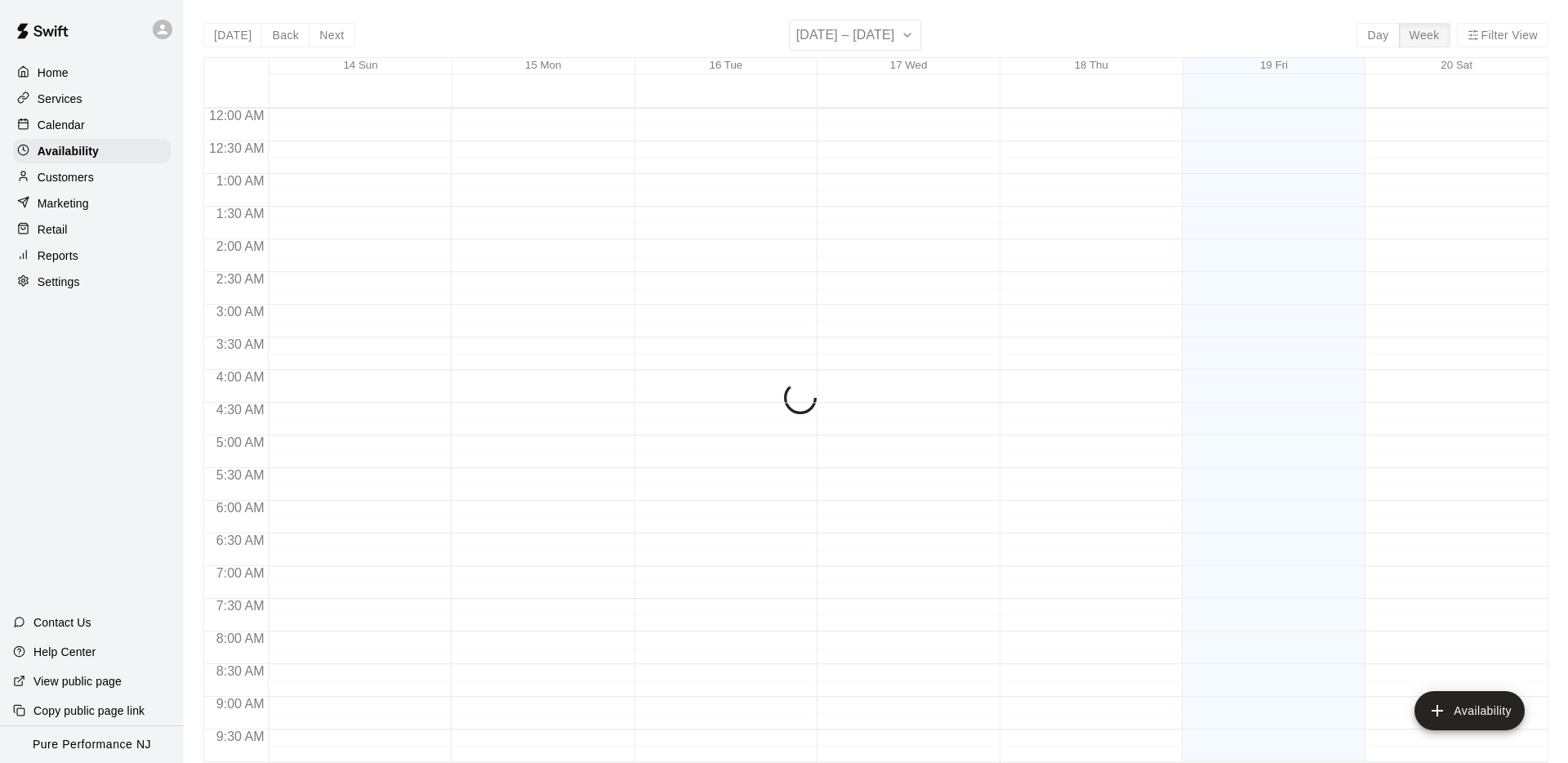
scroll to position [682, 0]
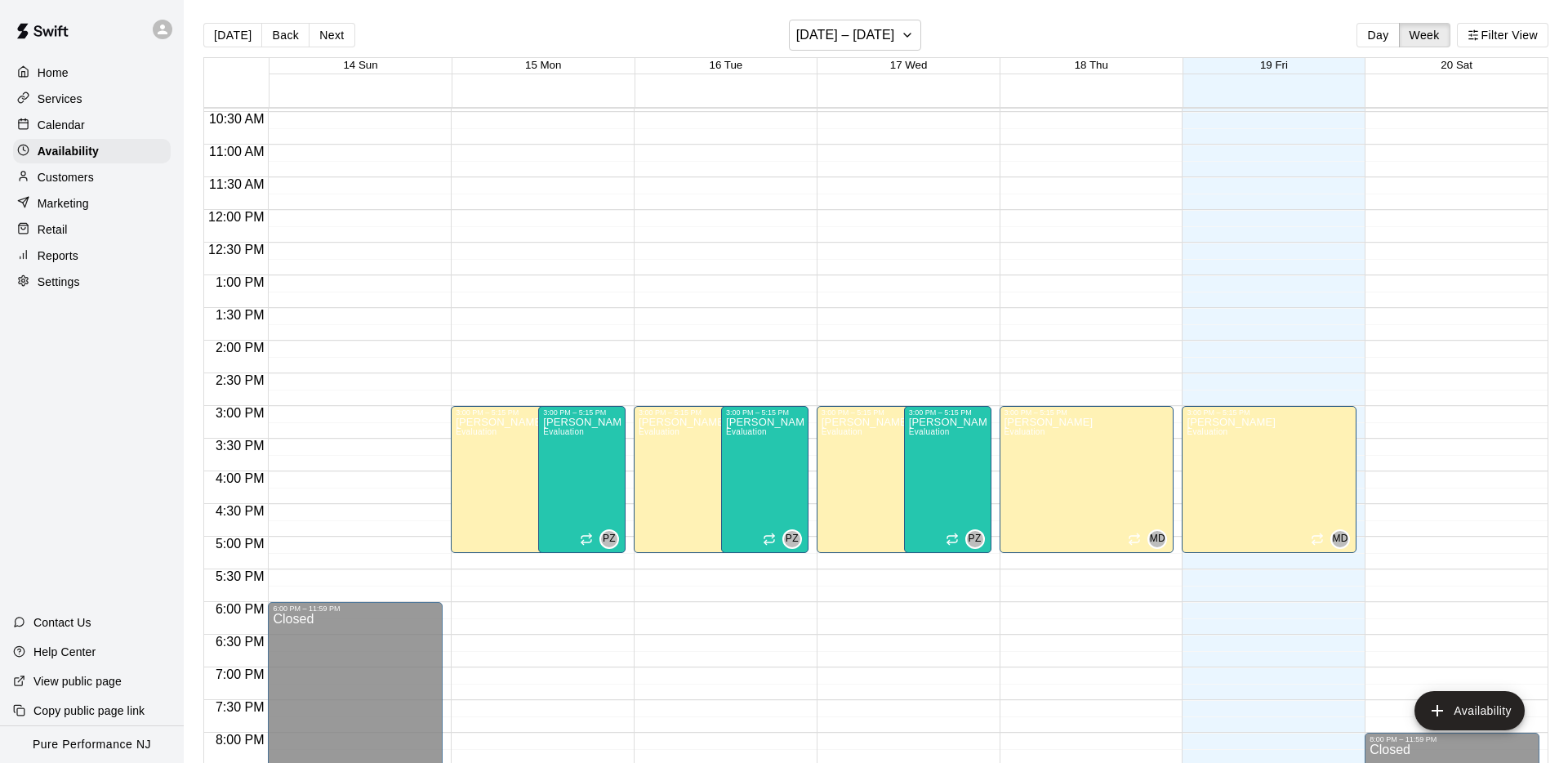
click at [69, 126] on p "Calendar" at bounding box center [61, 125] width 47 height 17
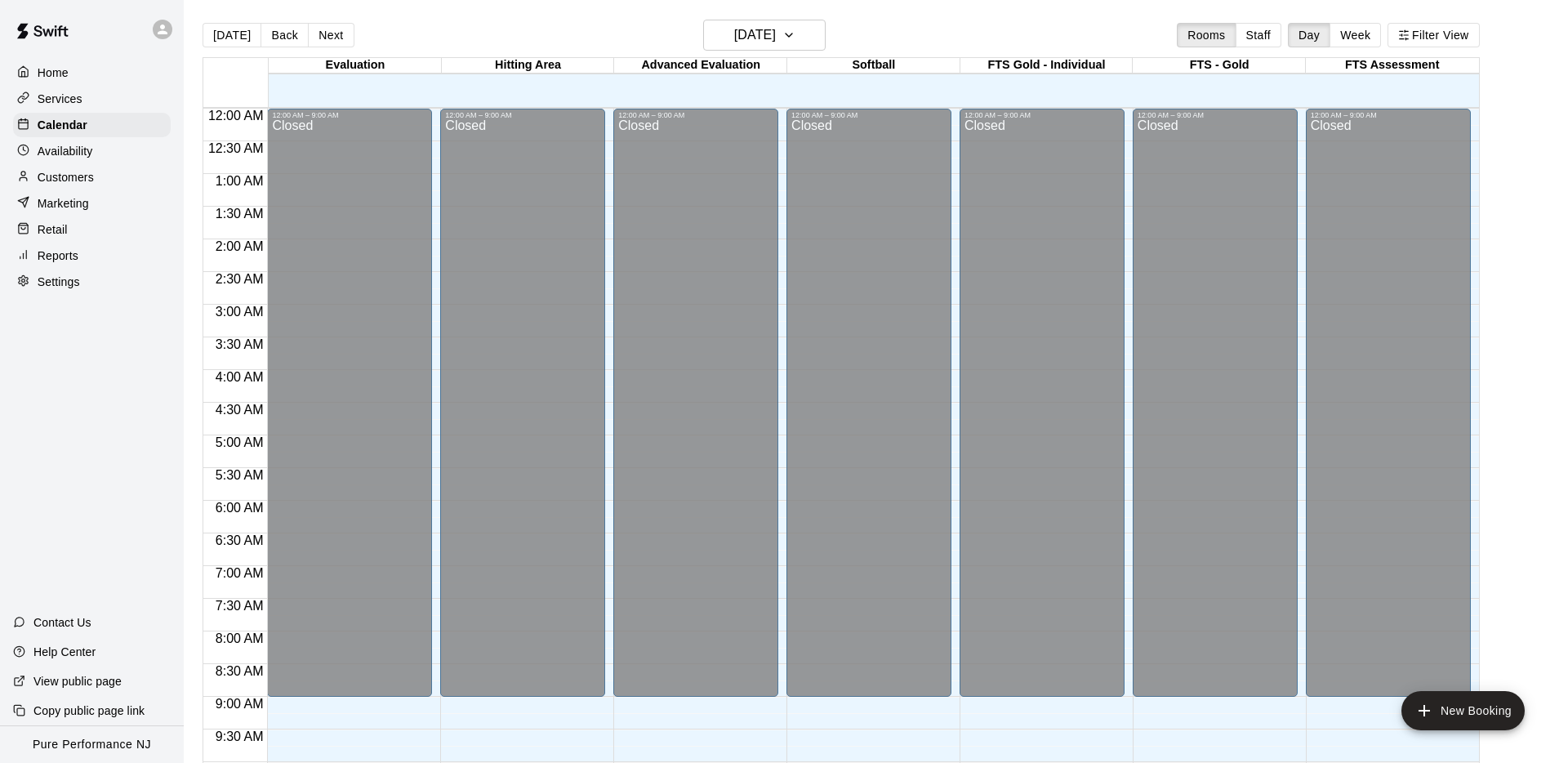
scroll to position [682, 0]
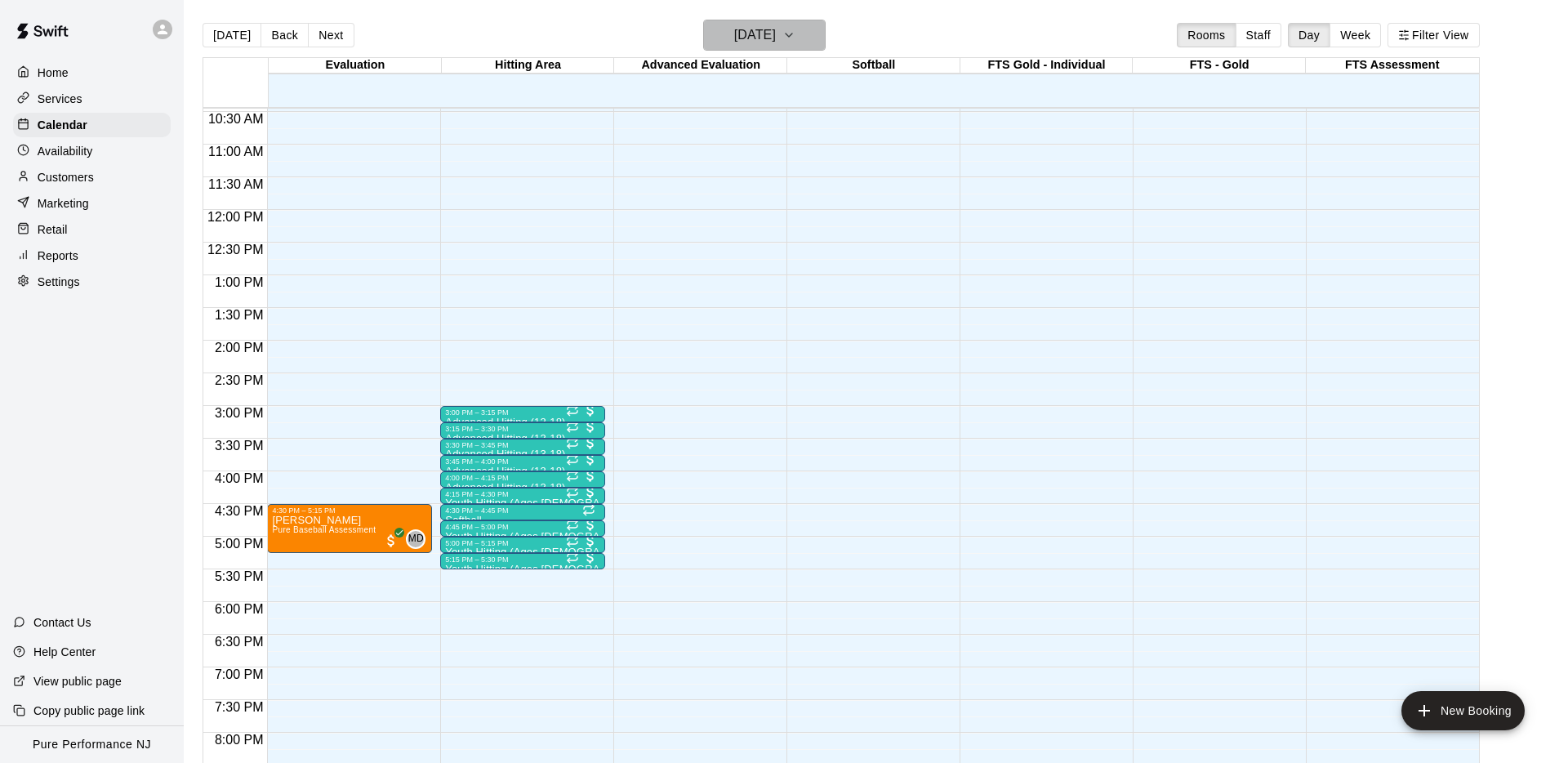
click at [776, 28] on h6 "[DATE]" at bounding box center [755, 34] width 41 height 23
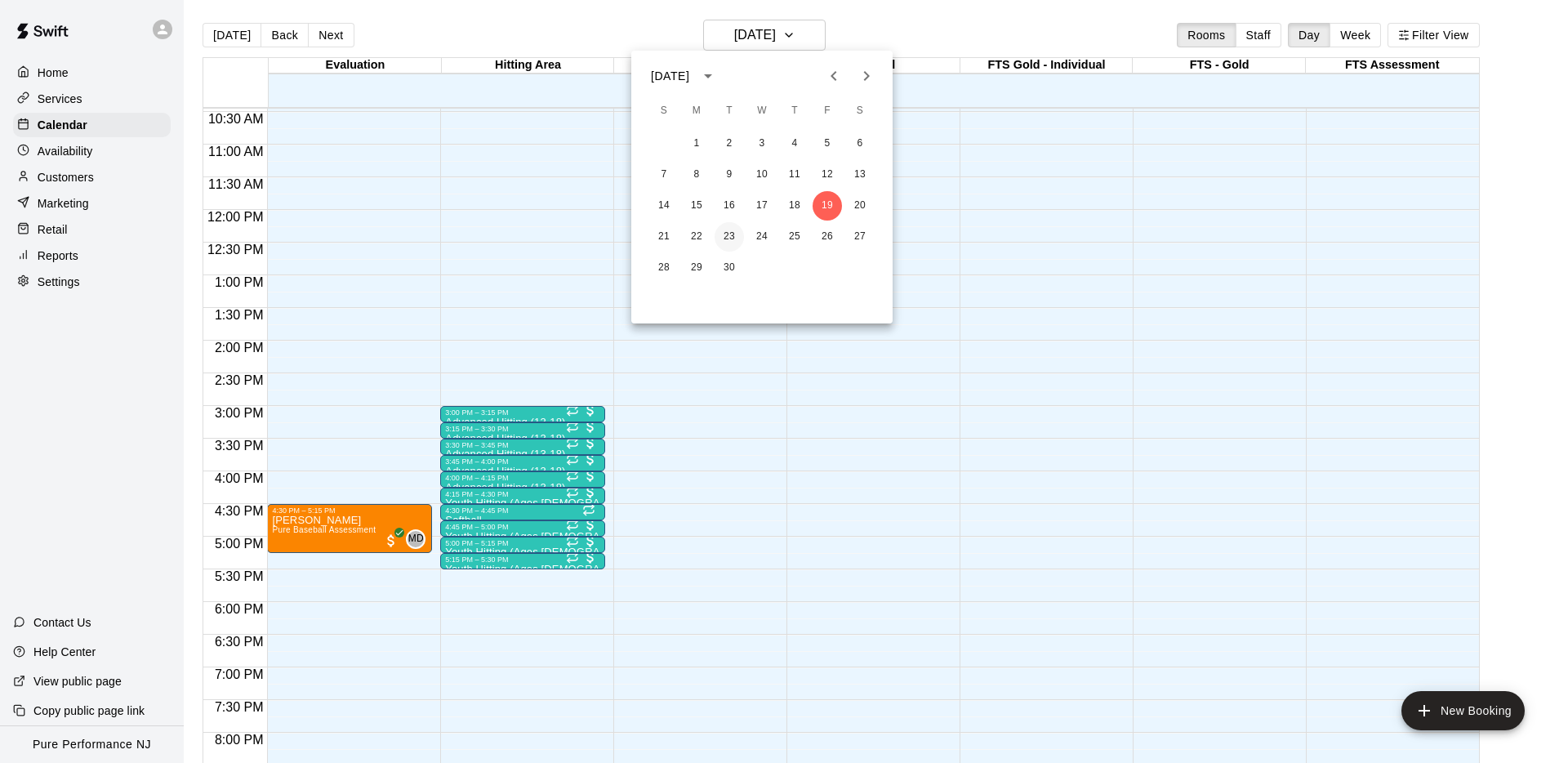
click at [724, 239] on button "23" at bounding box center [729, 237] width 29 height 29
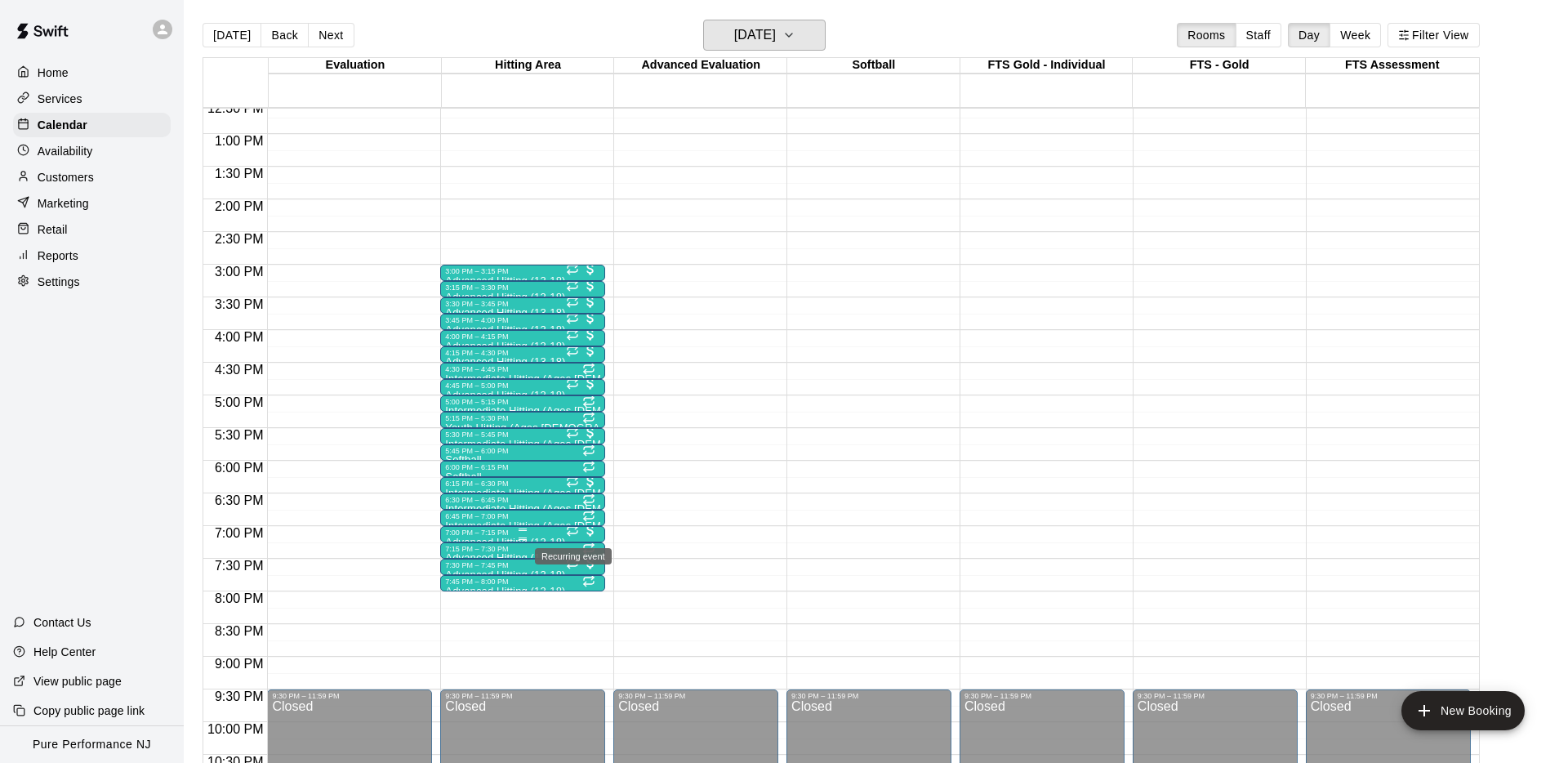
scroll to position [825, 0]
click at [489, 418] on div "5:15 PM – 5:30 PM" at bounding box center [523, 417] width 155 height 8
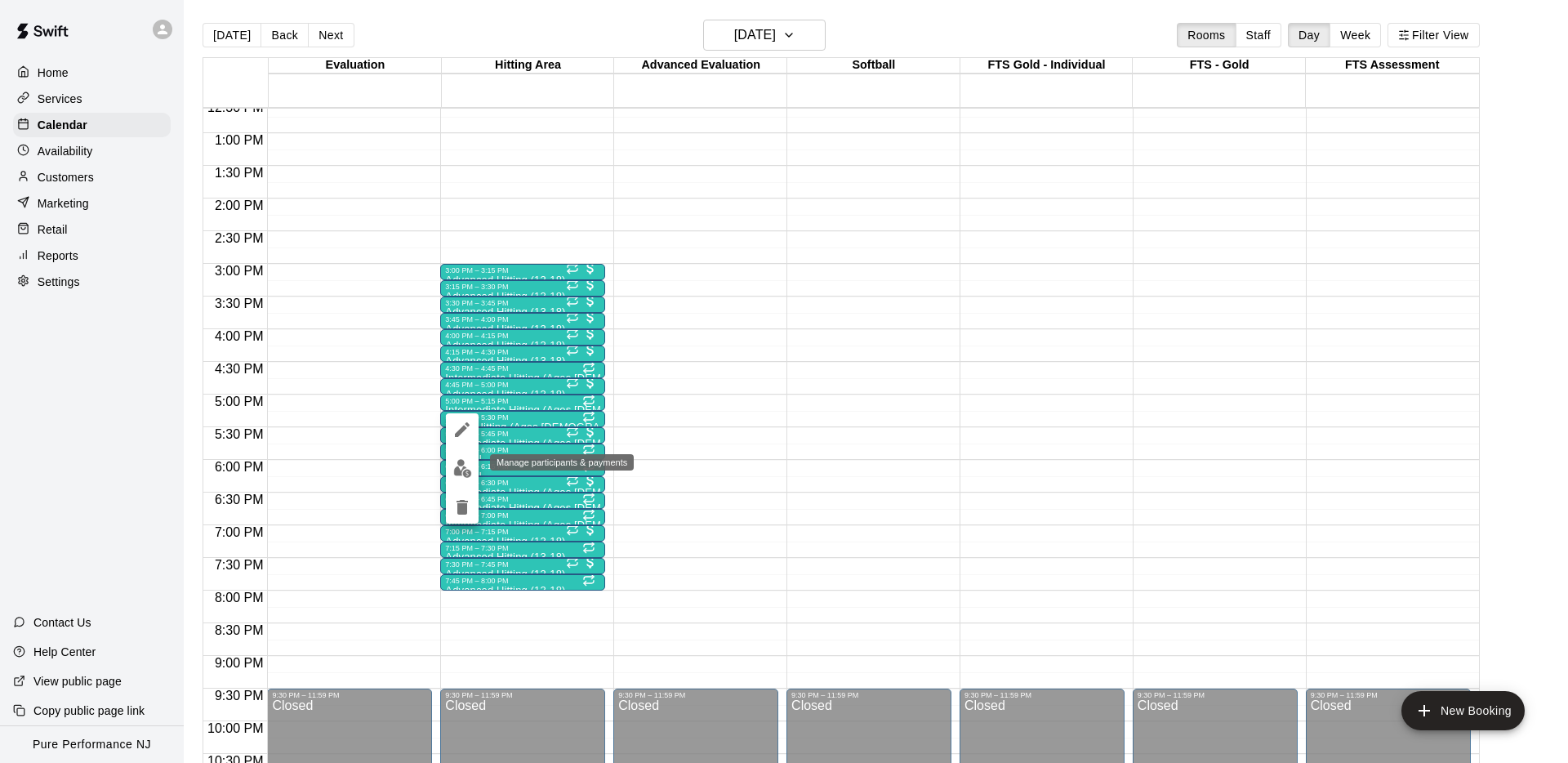
click at [465, 464] on img "edit" at bounding box center [462, 468] width 19 height 19
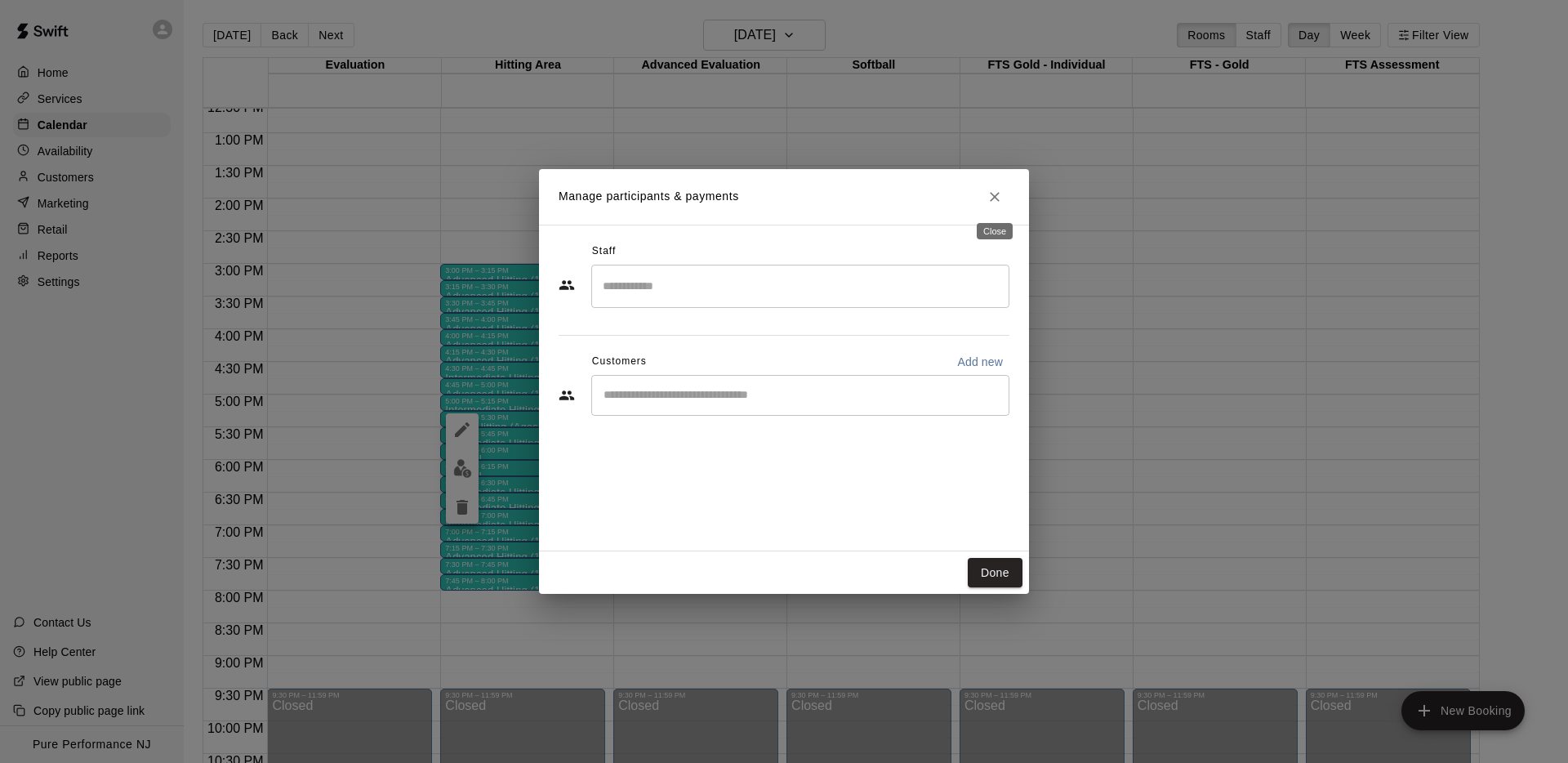
click at [996, 194] on icon "Close" at bounding box center [995, 197] width 10 height 10
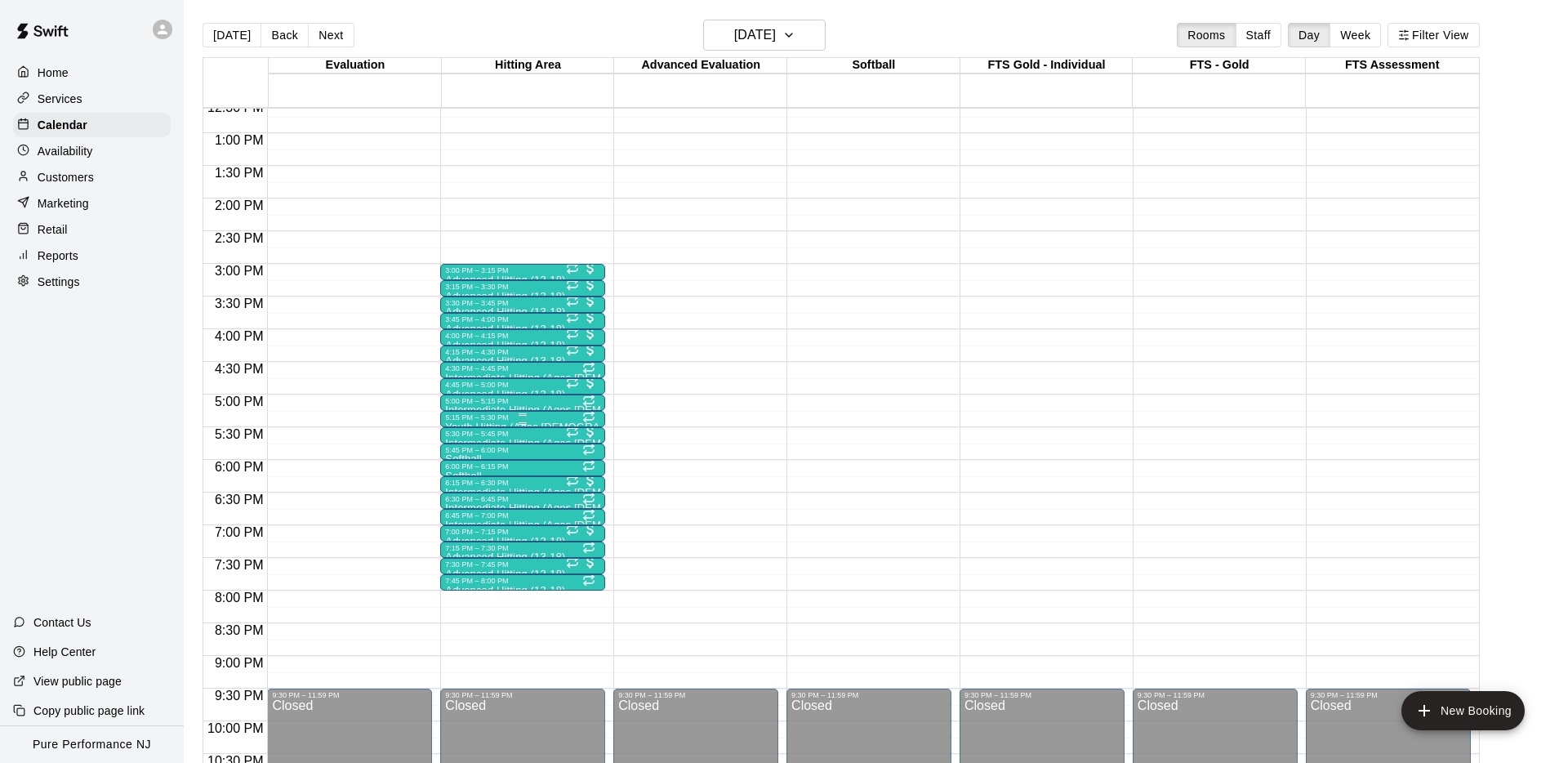
click at [466, 422] on div at bounding box center [523, 423] width 155 height 2
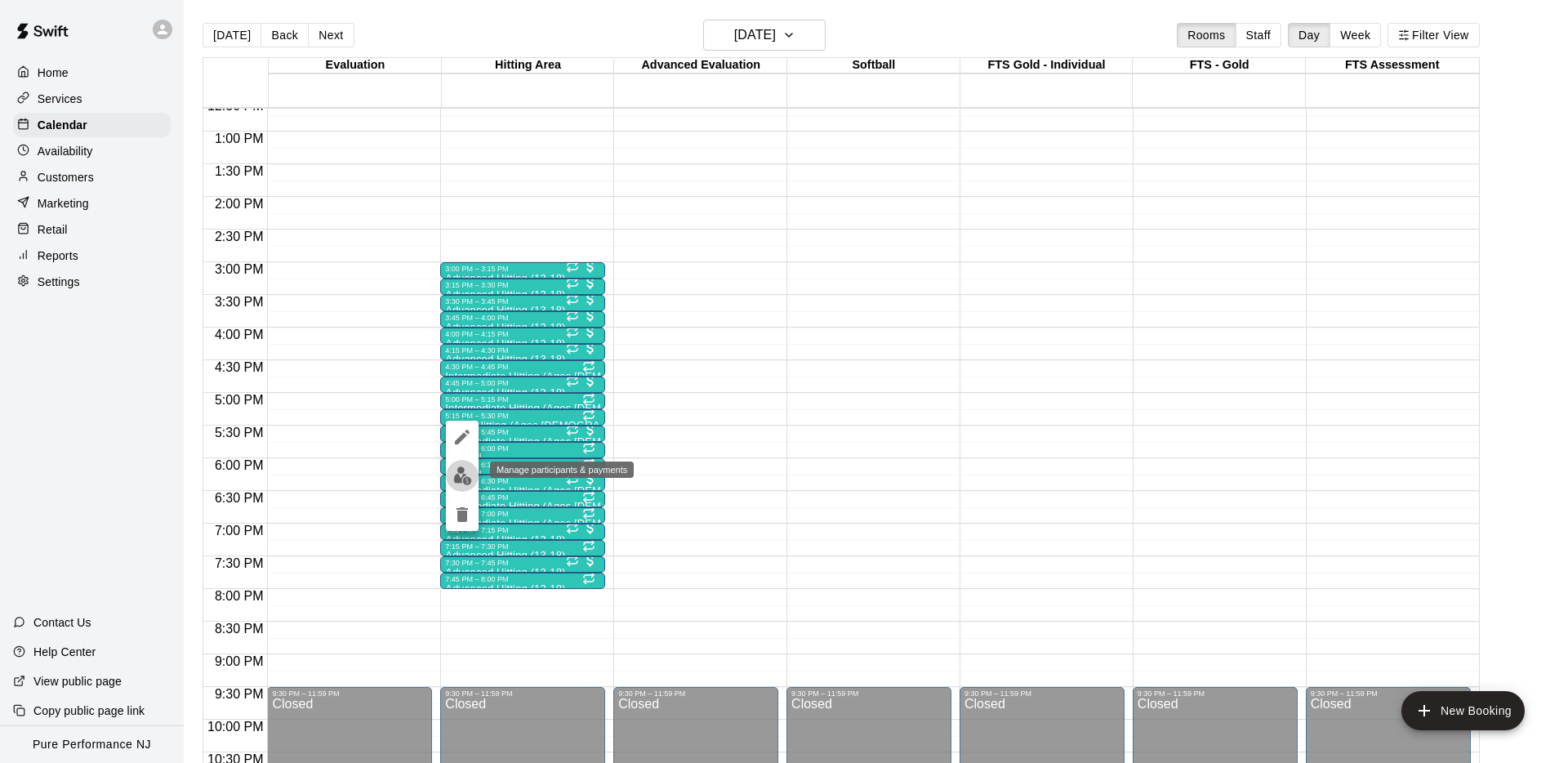
click at [465, 475] on img "edit" at bounding box center [462, 475] width 19 height 19
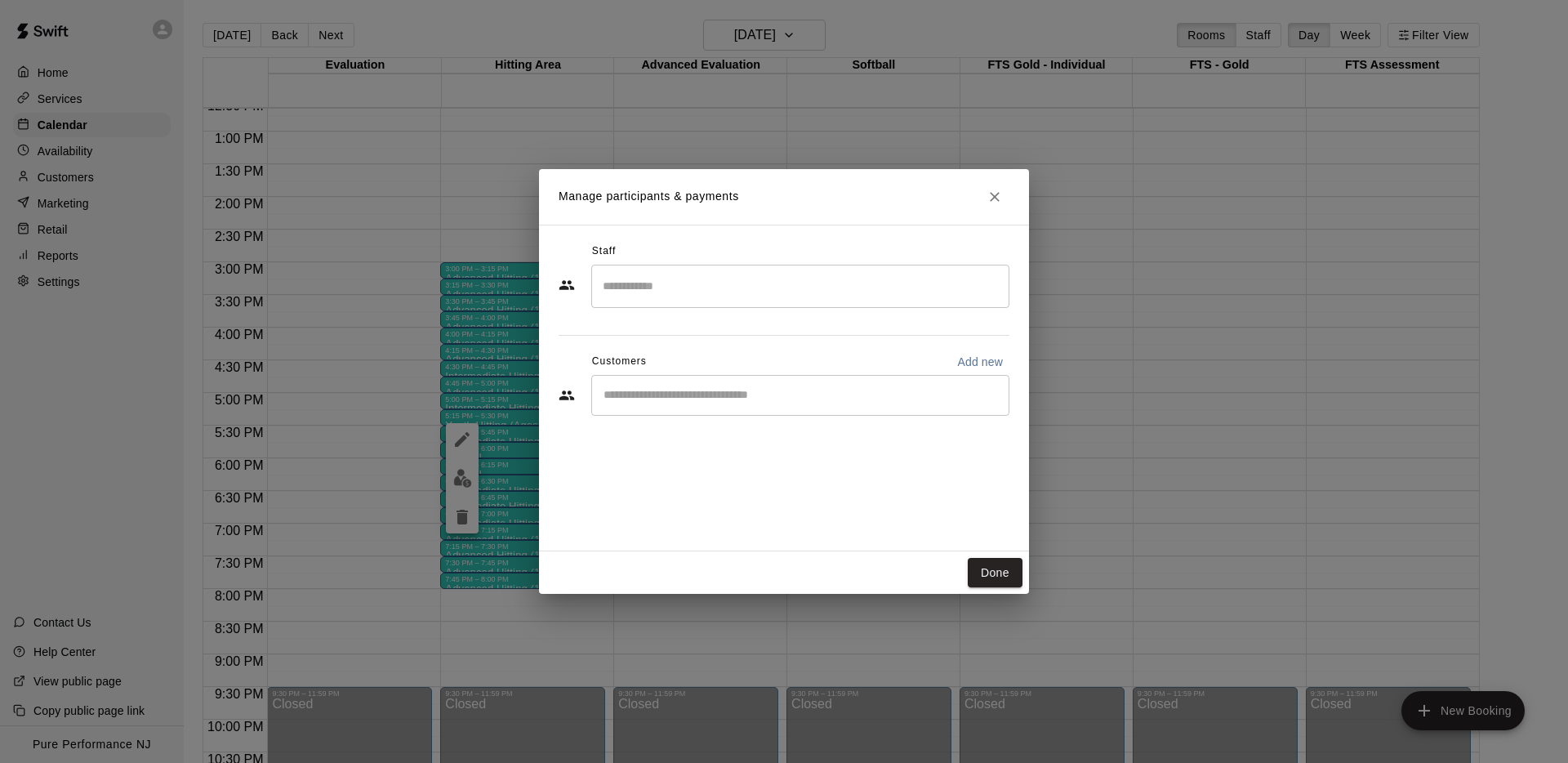
click at [670, 403] on div "​" at bounding box center [799, 395] width 418 height 41
type input "*****"
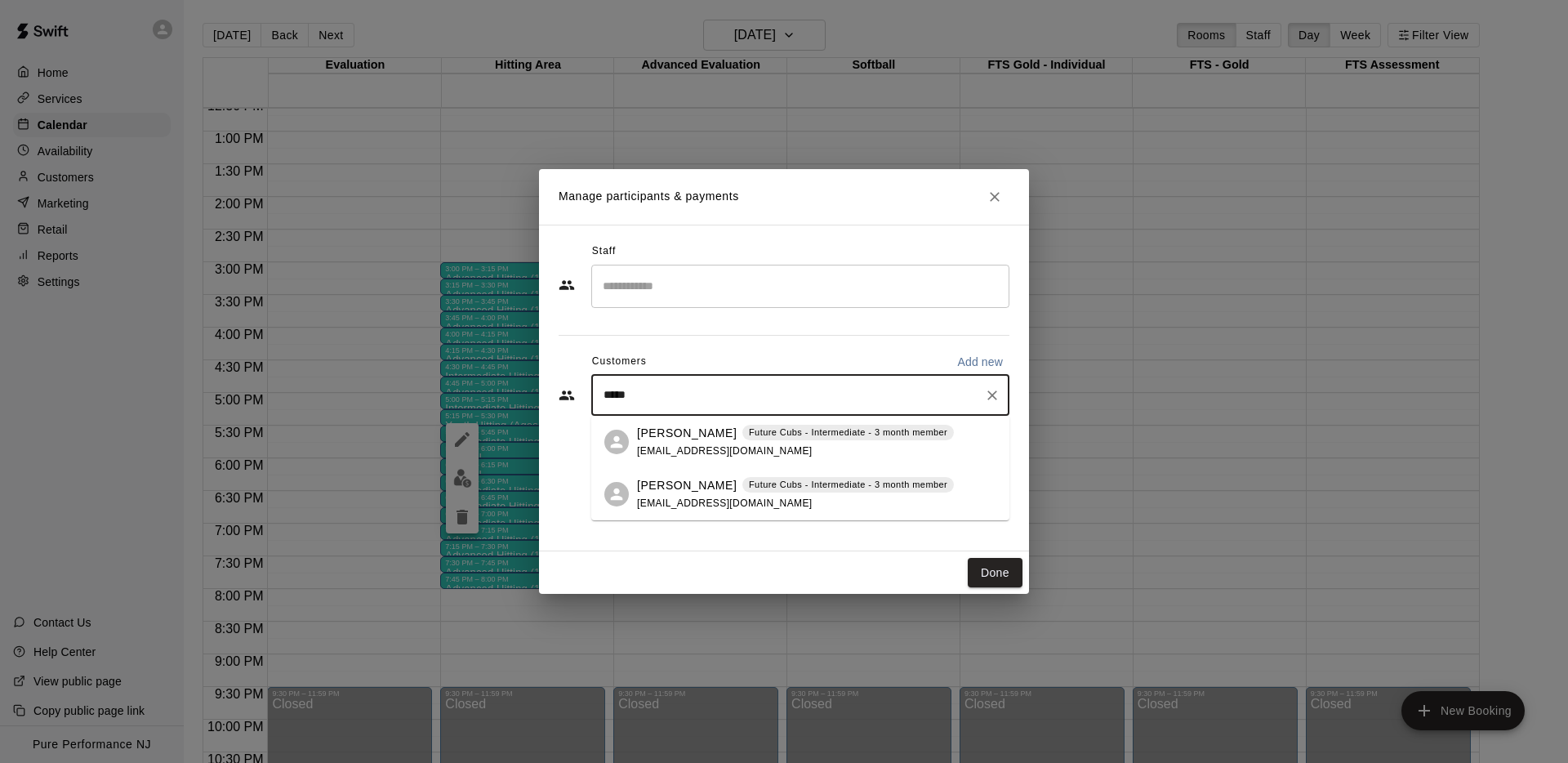
click at [643, 503] on span "[EMAIL_ADDRESS][DOMAIN_NAME]" at bounding box center [725, 503] width 176 height 12
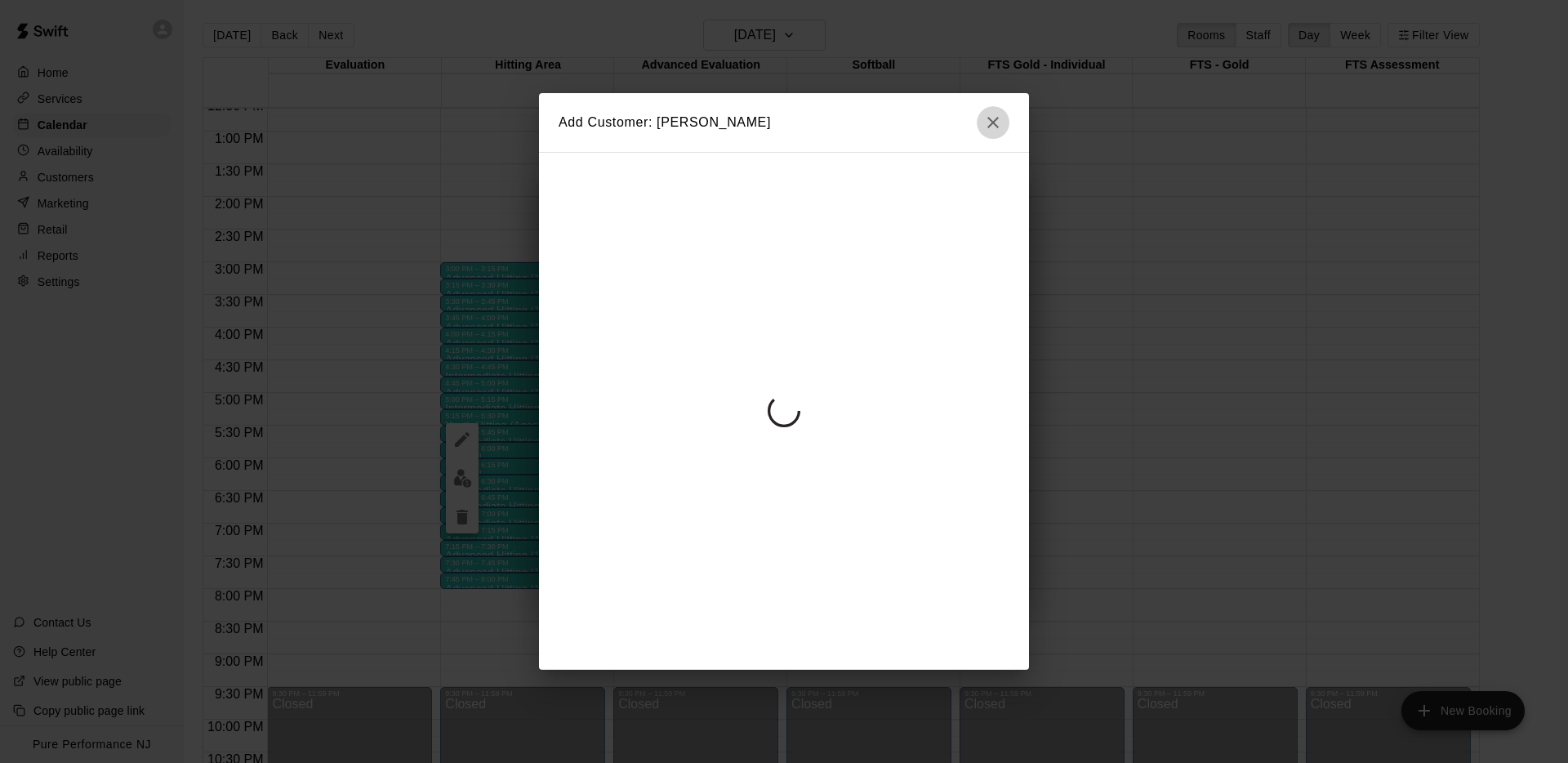
click at [987, 121] on icon "button" at bounding box center [993, 123] width 20 height 20
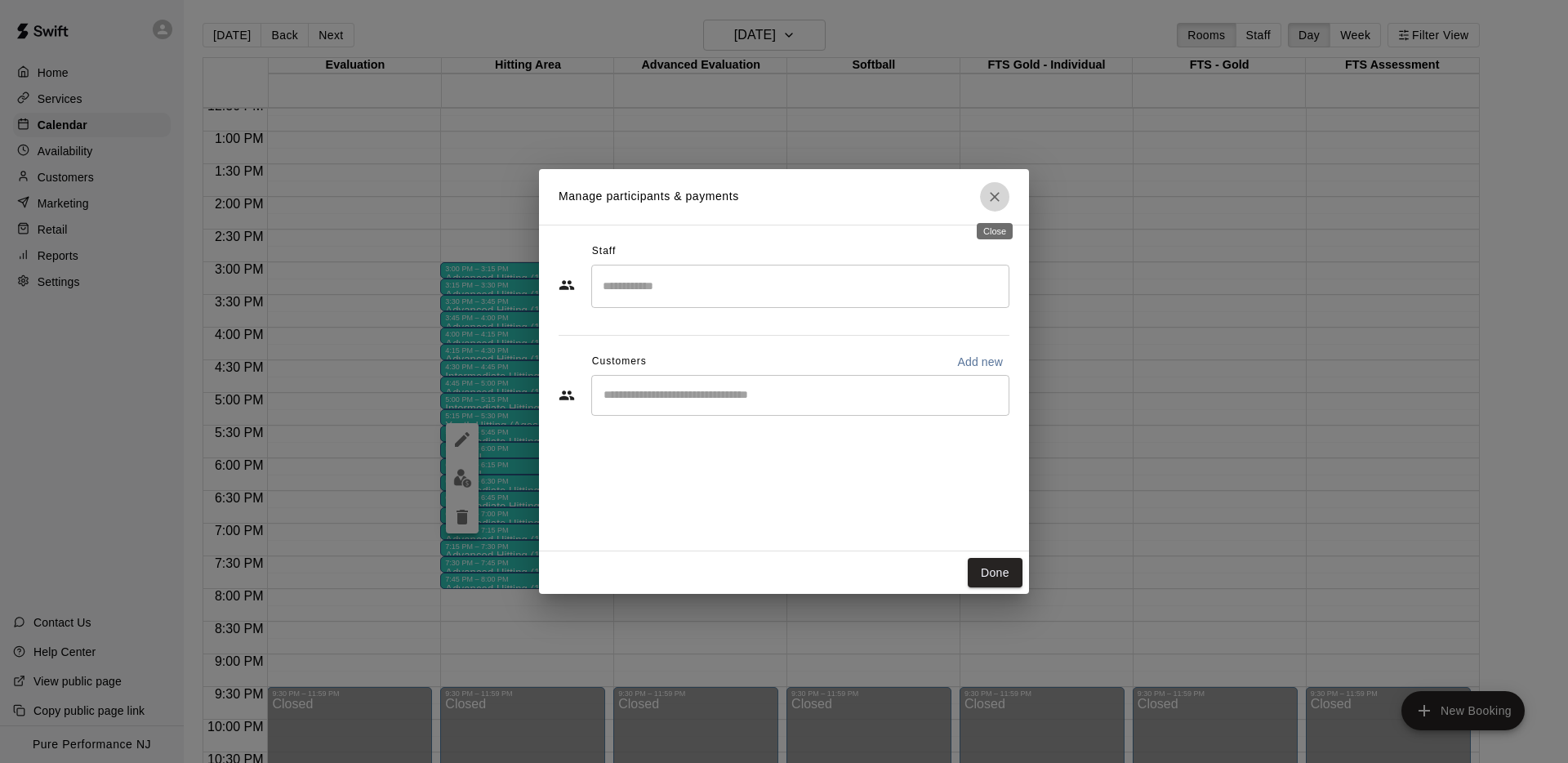
click at [1004, 199] on button "Close" at bounding box center [995, 197] width 29 height 29
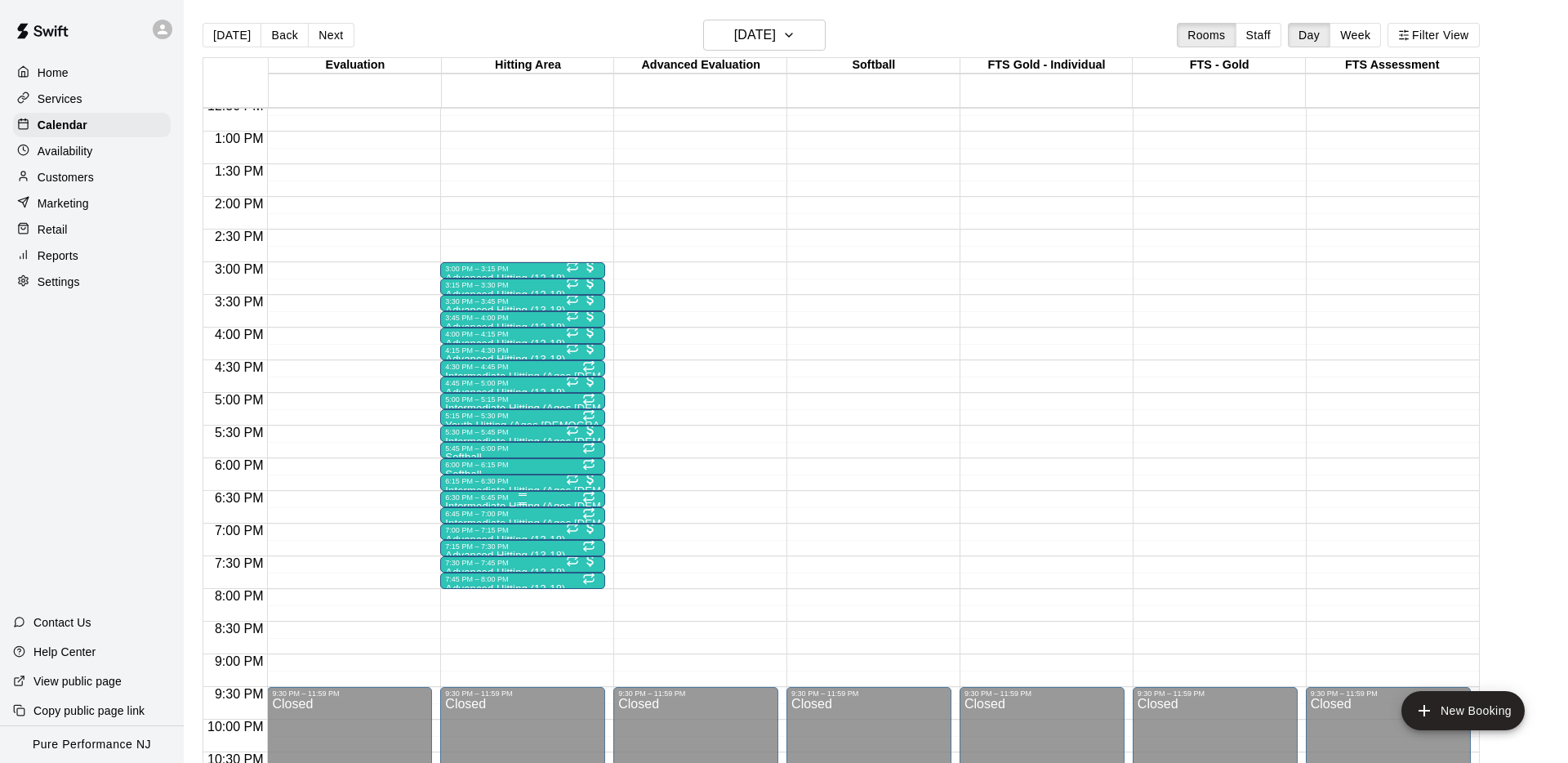
click at [488, 502] on div at bounding box center [523, 503] width 155 height 2
click at [465, 550] on img "edit" at bounding box center [462, 557] width 19 height 19
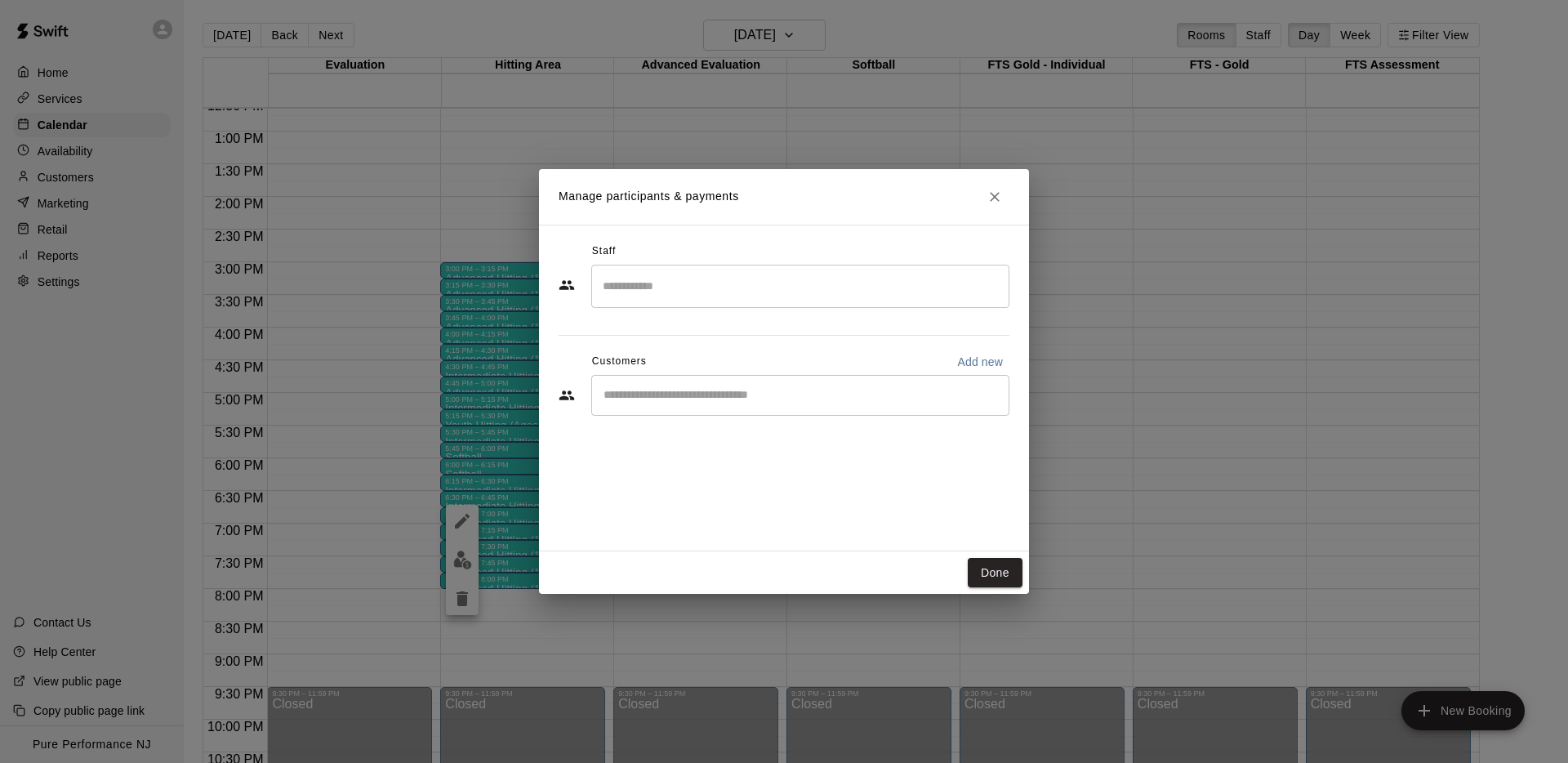
click at [988, 205] on button "Close" at bounding box center [995, 197] width 29 height 29
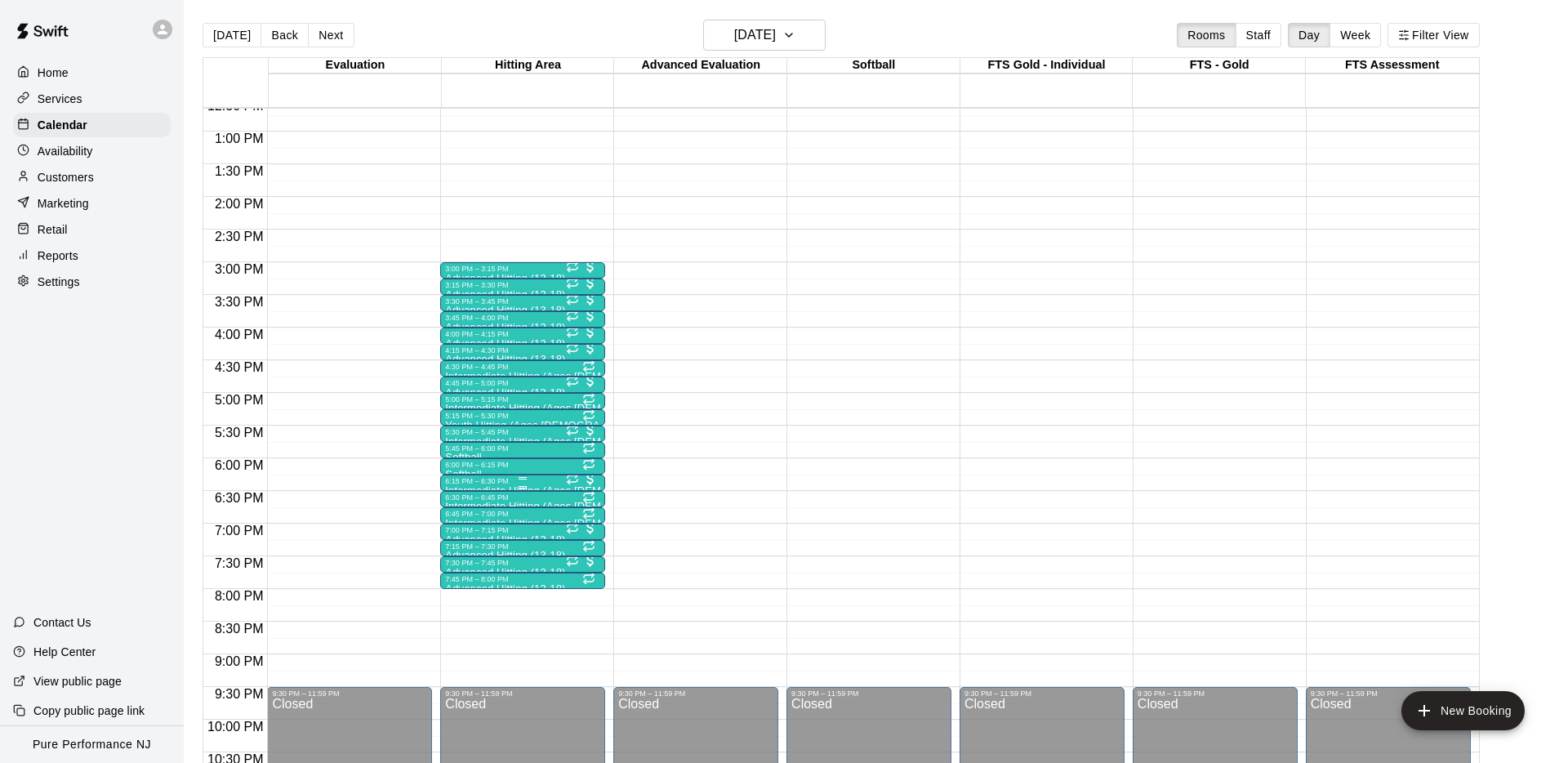
click at [507, 479] on div "6:15 PM – 6:30 PM" at bounding box center [523, 481] width 155 height 8
click at [462, 527] on img "edit" at bounding box center [462, 532] width 19 height 19
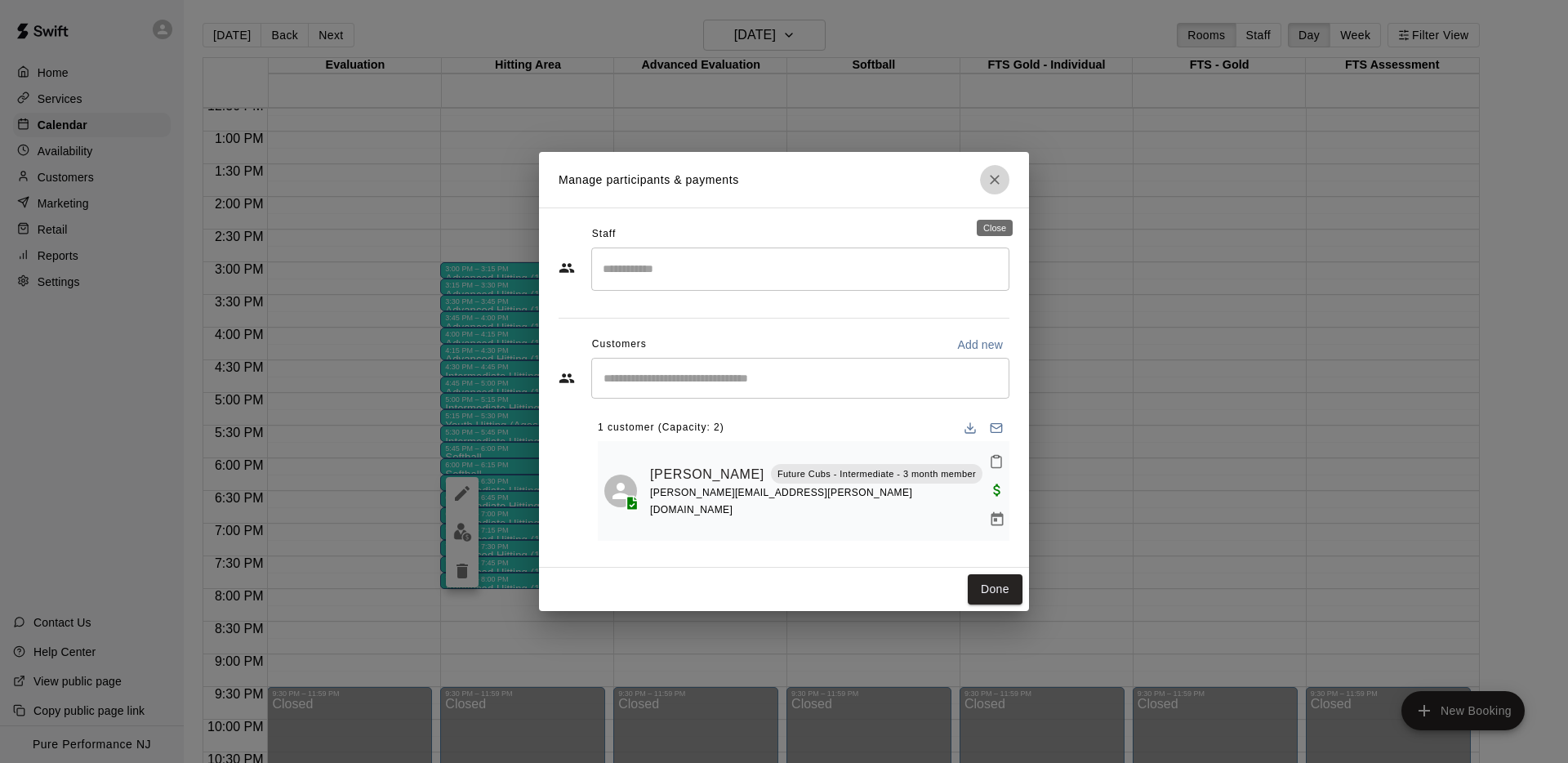
click at [995, 195] on button "Close" at bounding box center [995, 180] width 29 height 29
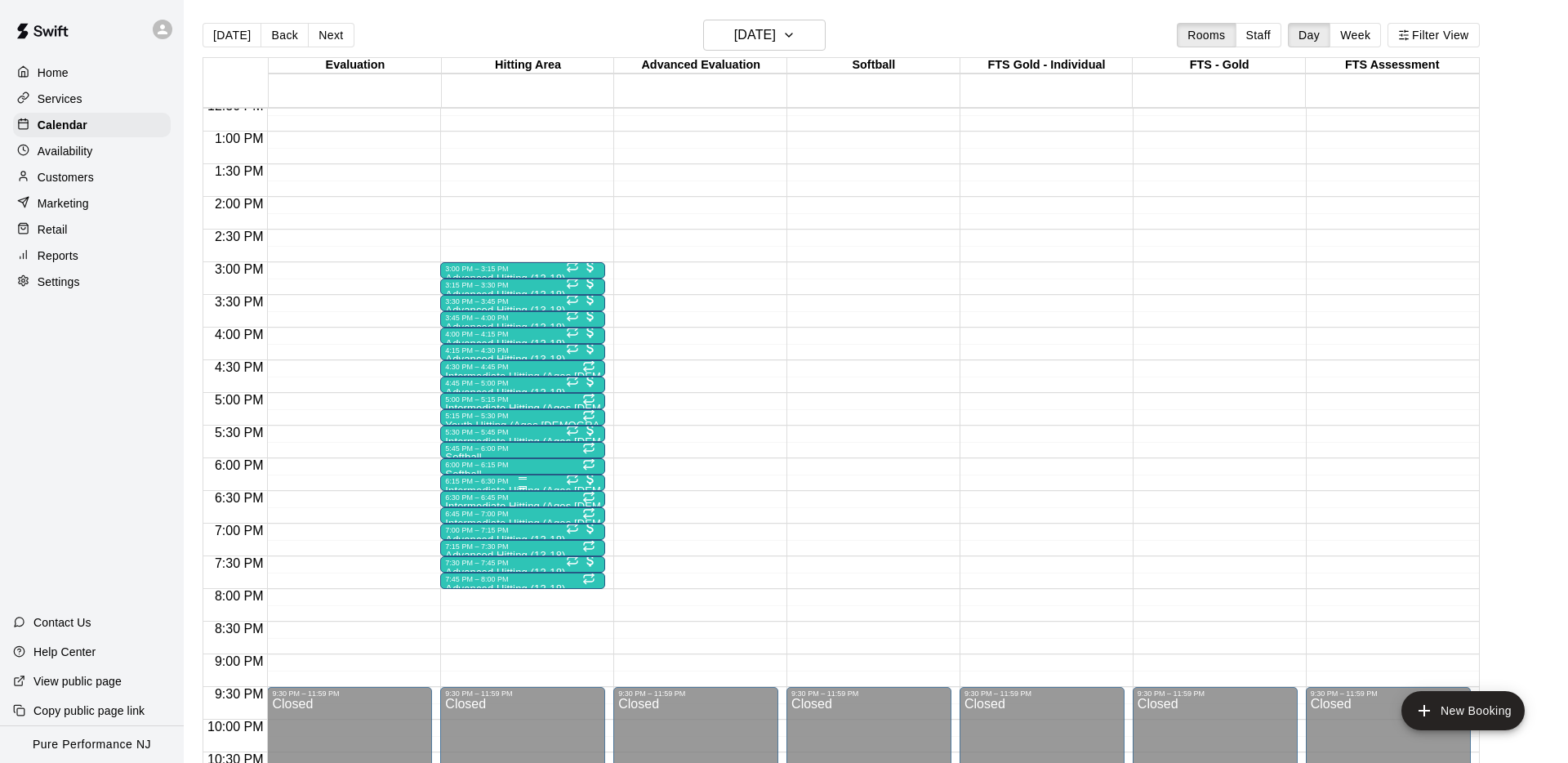
click at [498, 484] on div "6:15 PM – 6:30 PM" at bounding box center [523, 481] width 155 height 8
click at [460, 529] on img "edit" at bounding box center [462, 532] width 19 height 19
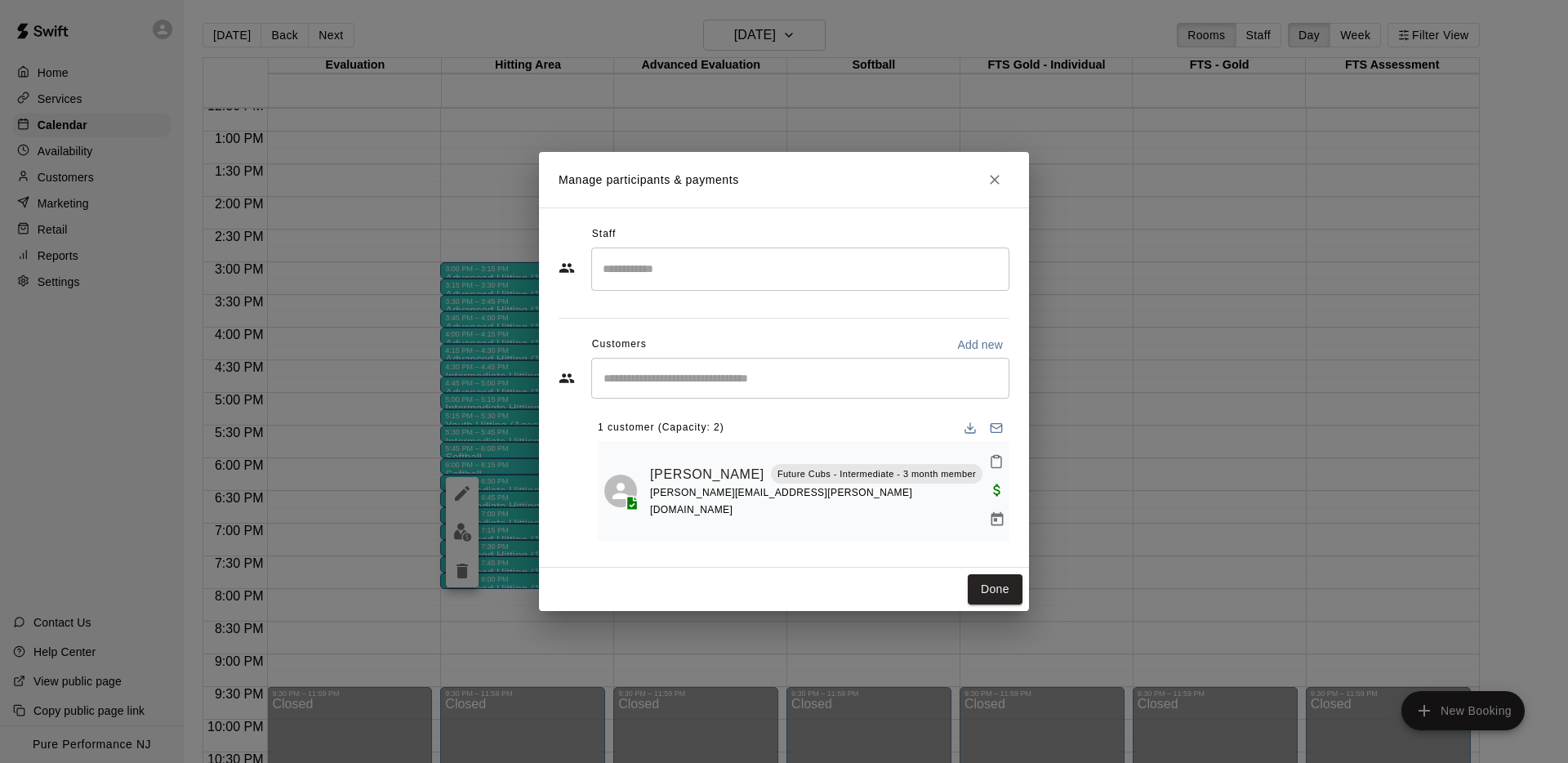
click at [639, 382] on div "​" at bounding box center [799, 379] width 418 height 41
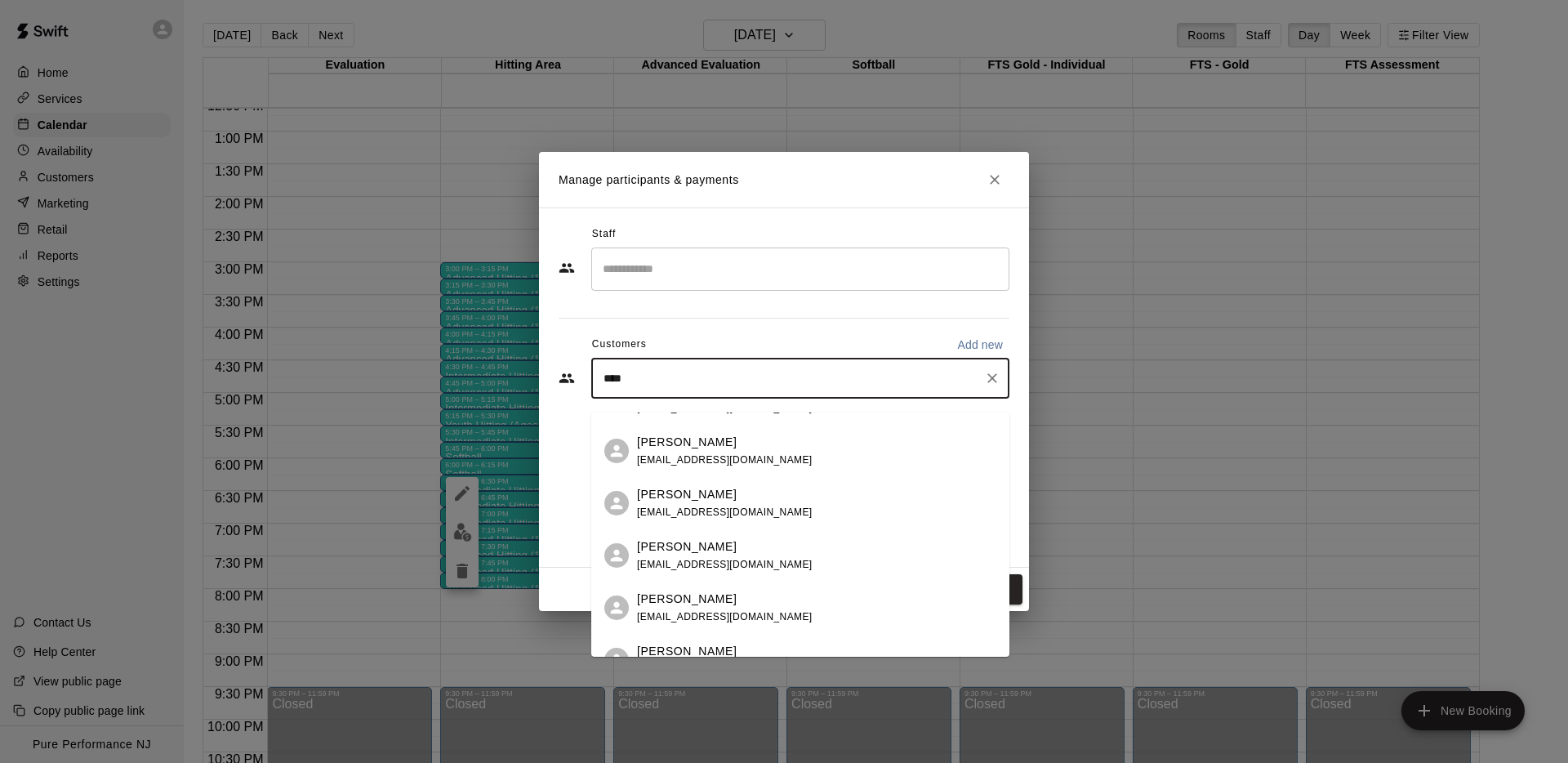
scroll to position [204, 0]
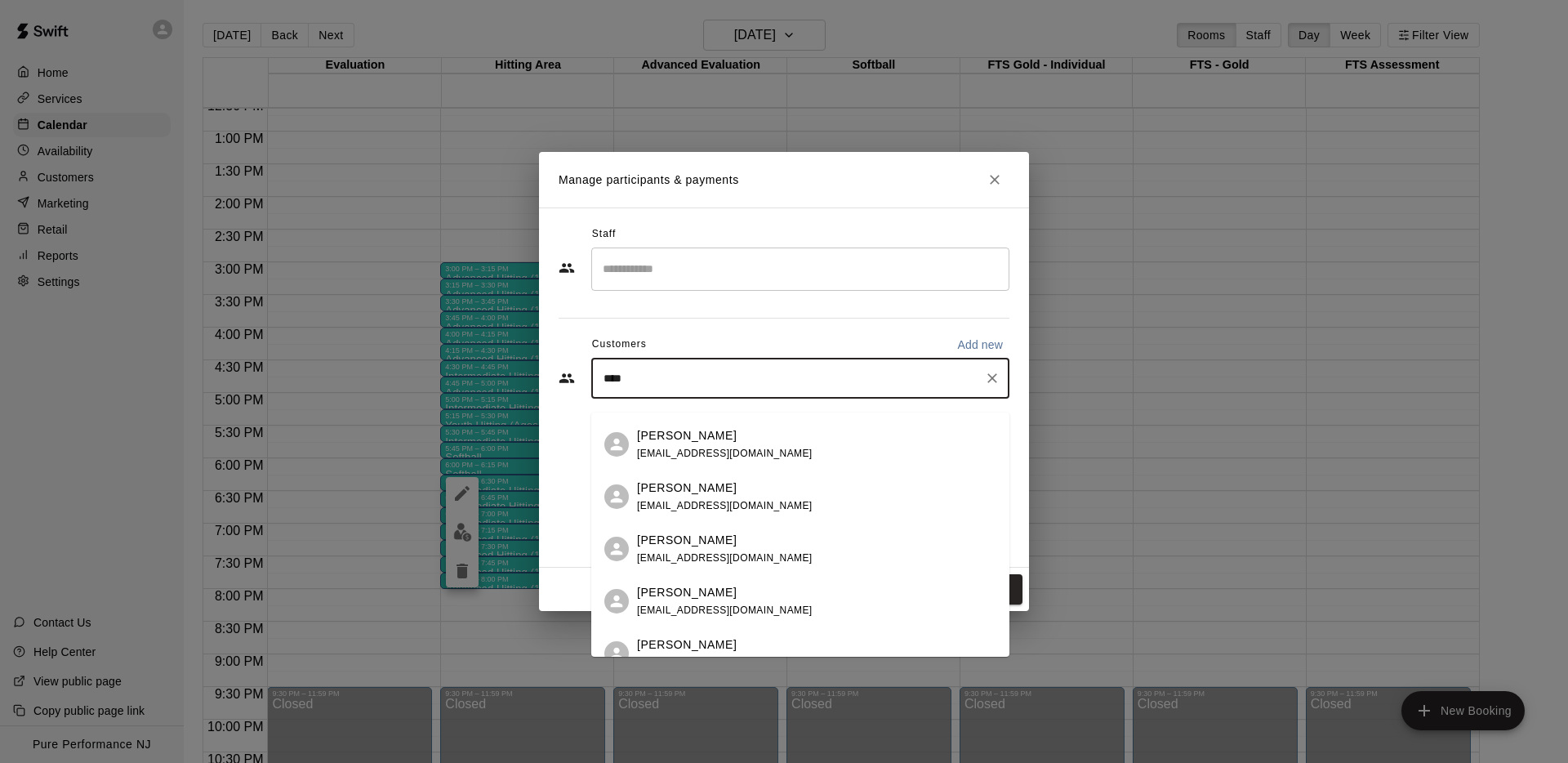
type input "****"
click at [1004, 195] on button "Close" at bounding box center [995, 180] width 29 height 29
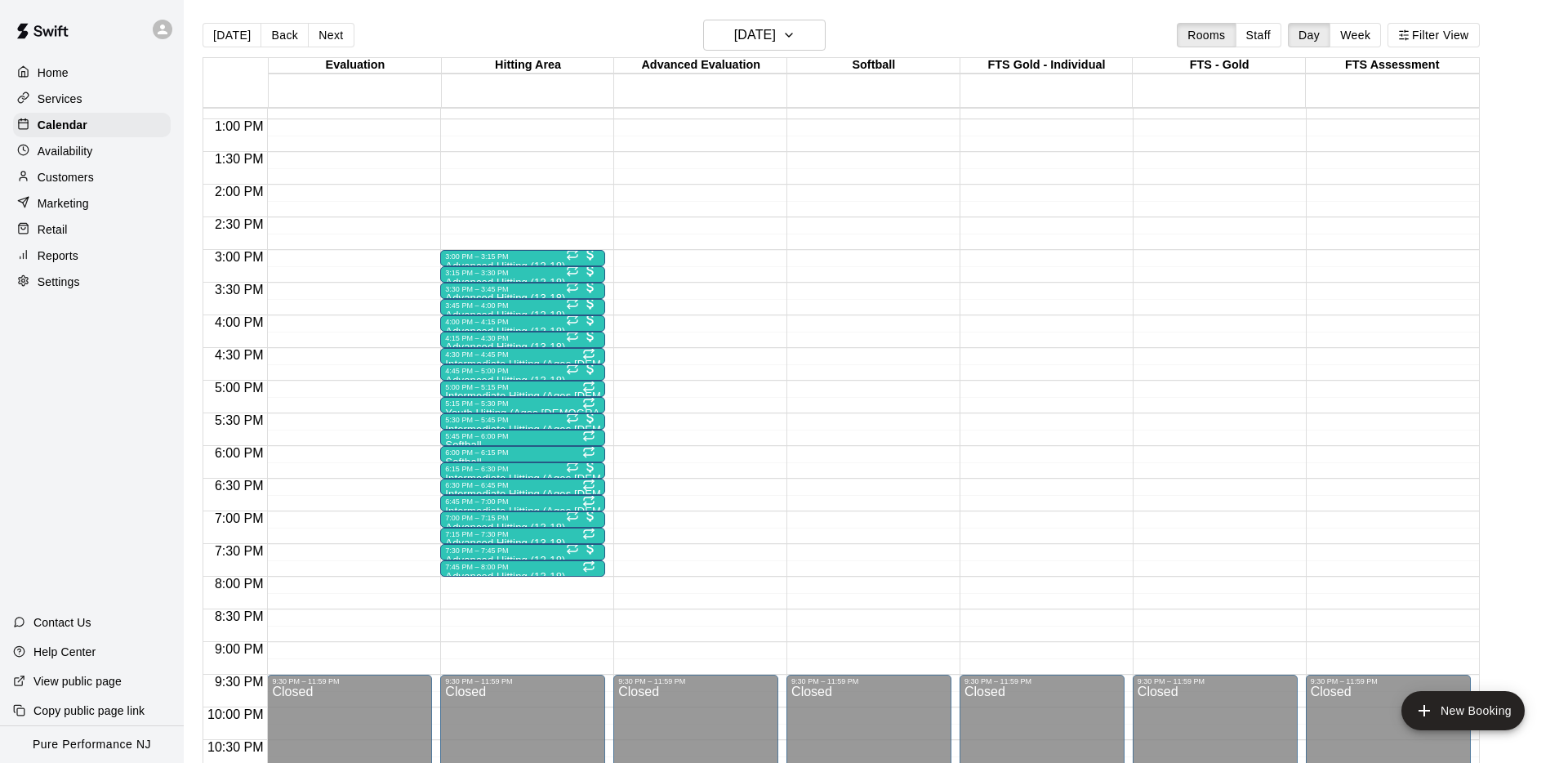
scroll to position [841, 0]
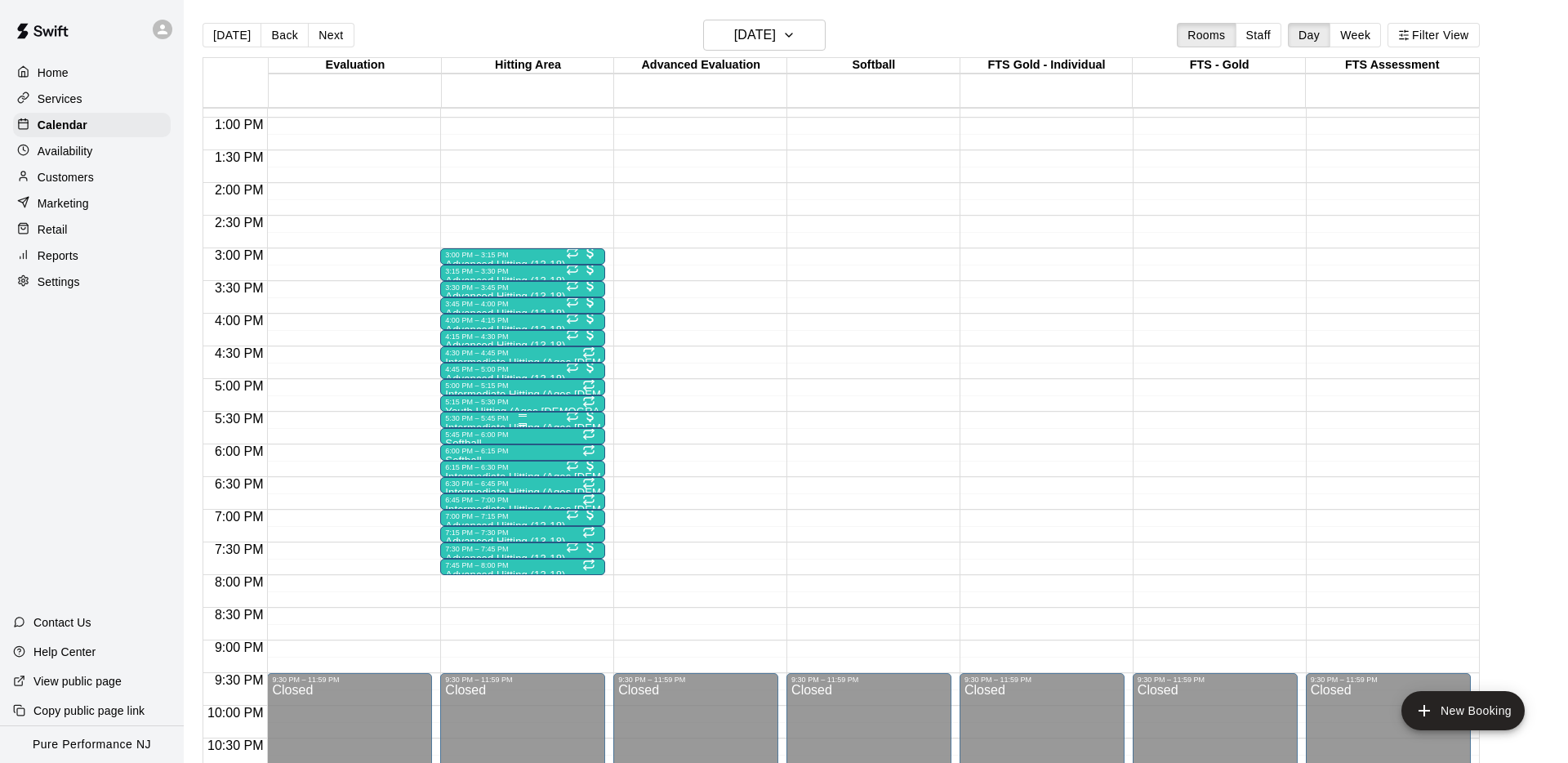
click at [496, 420] on div "5:30 PM – 5:45 PM" at bounding box center [523, 418] width 155 height 8
click at [460, 480] on button "edit" at bounding box center [461, 469] width 32 height 31
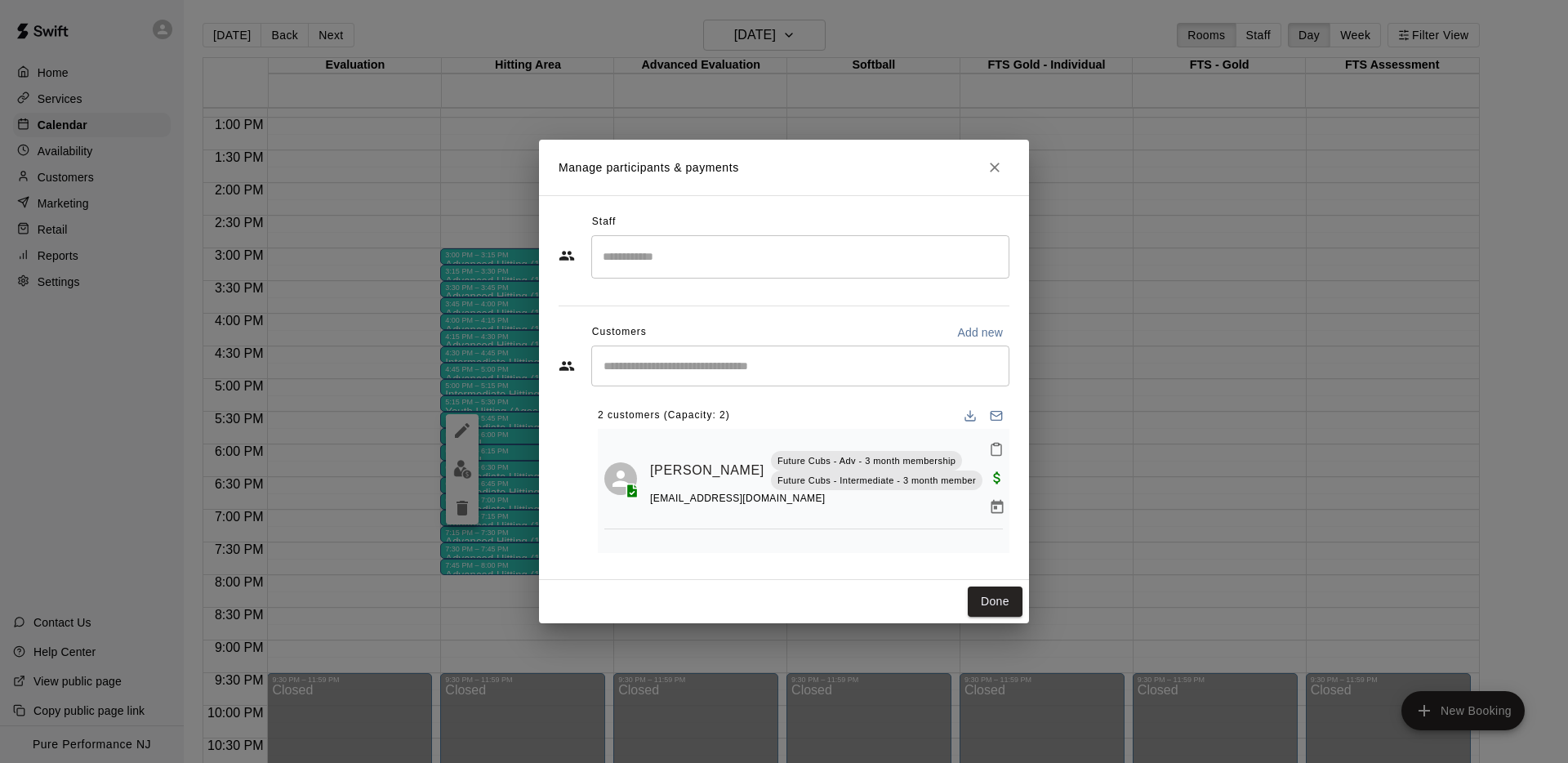
scroll to position [84, 0]
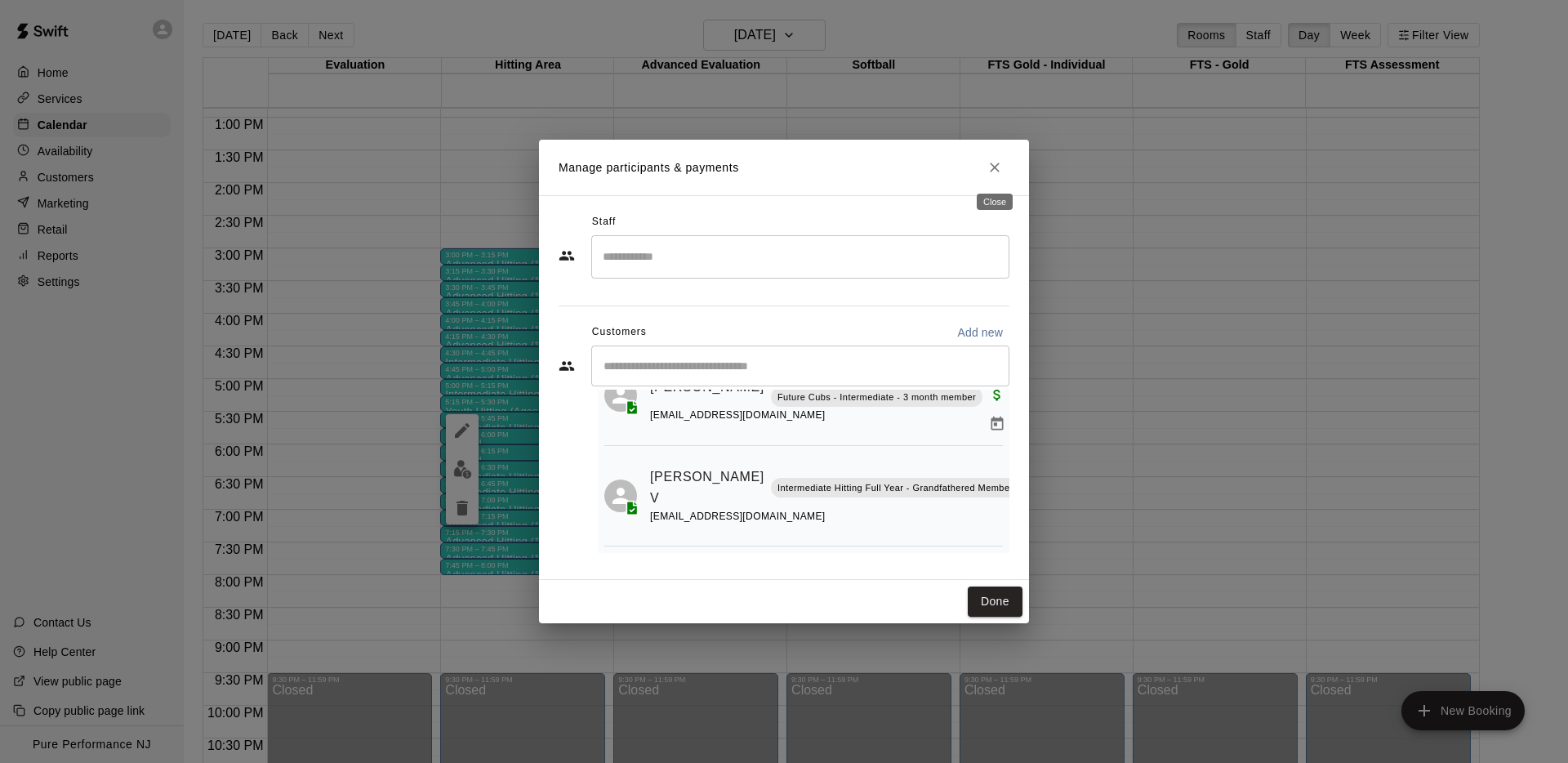
click at [991, 165] on icon "Close" at bounding box center [995, 167] width 10 height 10
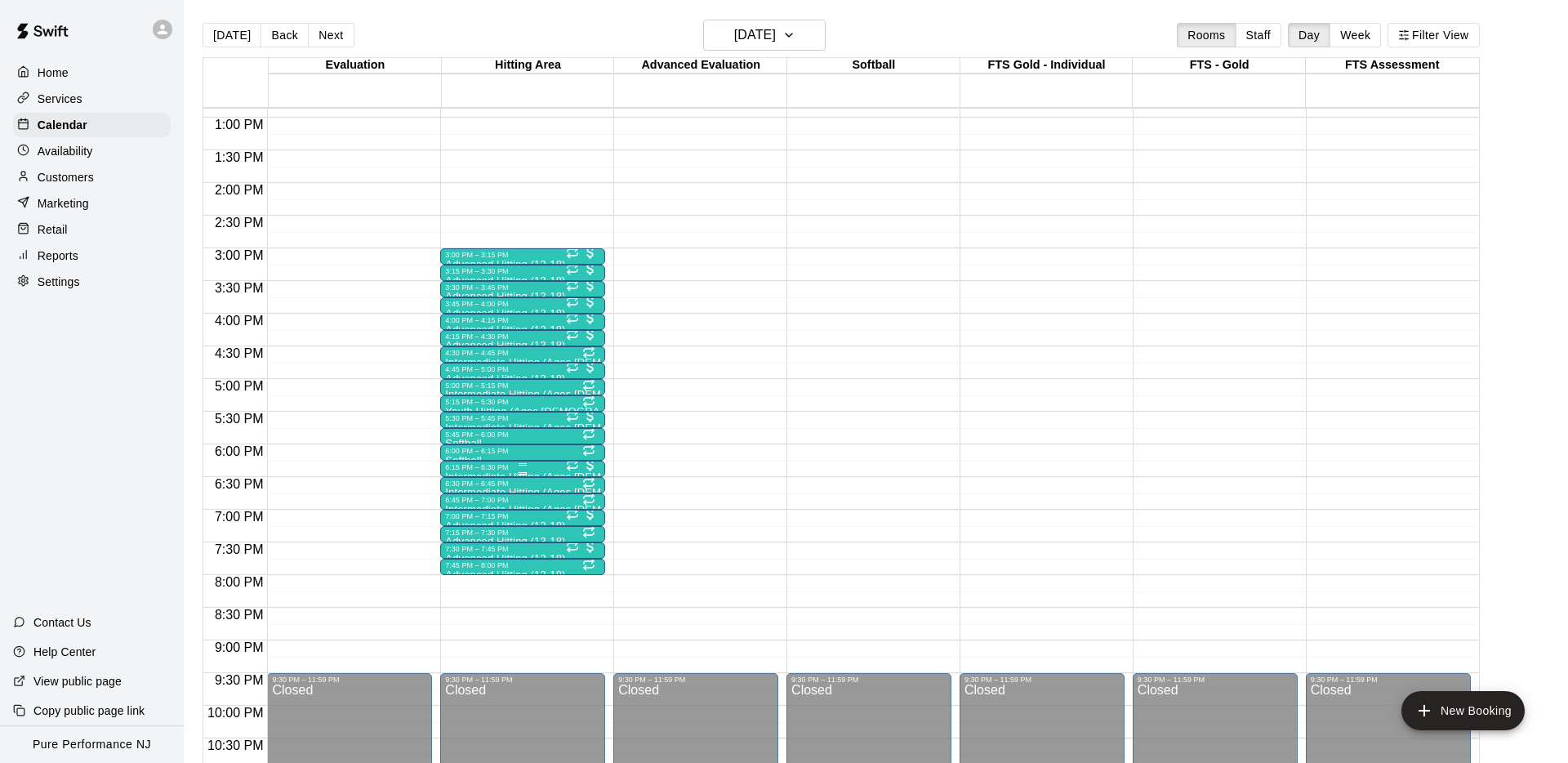
click at [535, 468] on div "6:15 PM – 6:30 PM" at bounding box center [523, 467] width 155 height 8
click at [475, 515] on button "edit" at bounding box center [461, 518] width 32 height 31
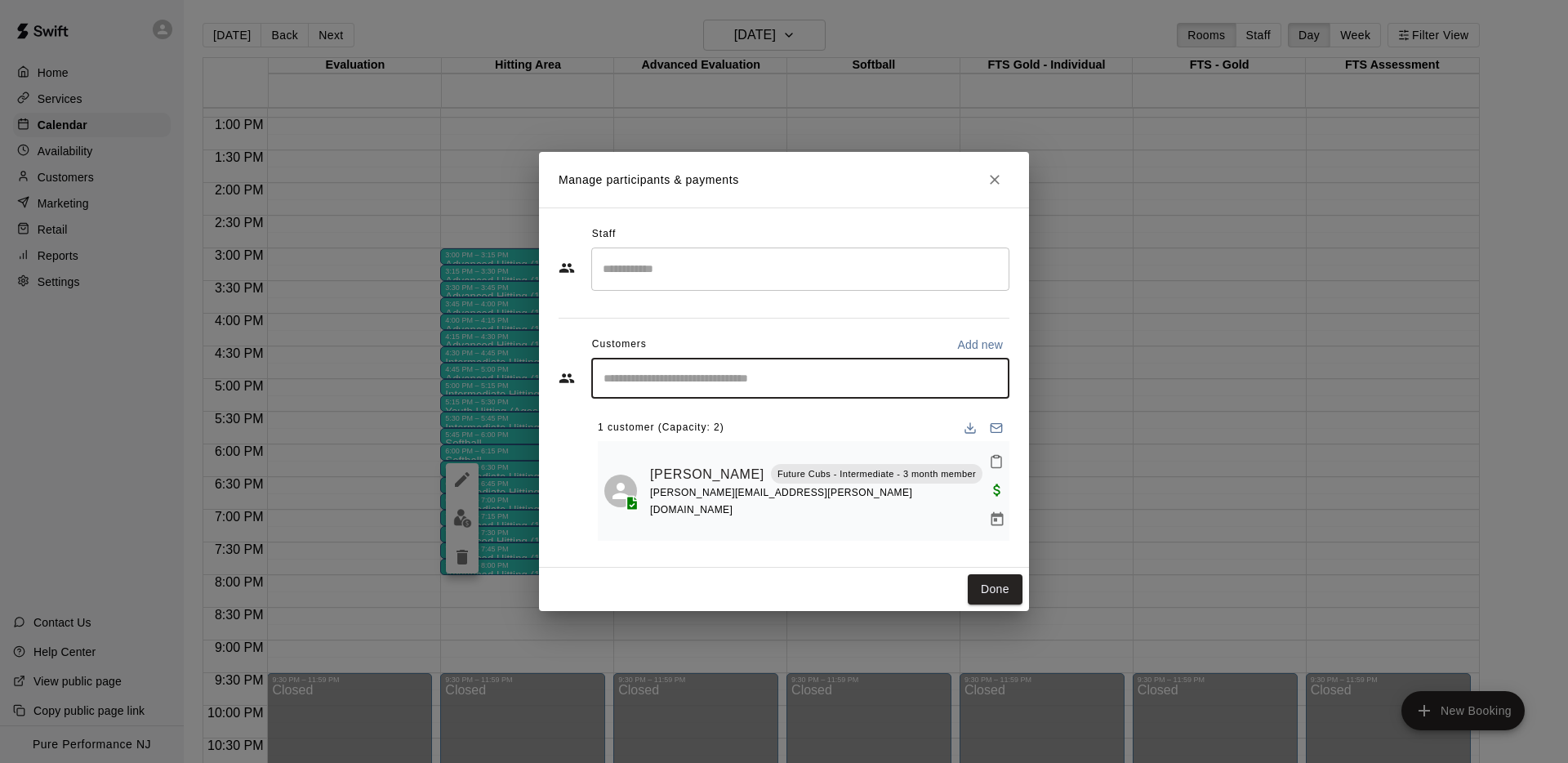
click at [711, 386] on input "Start typing to search customers..." at bounding box center [800, 378] width 403 height 17
type input "*****"
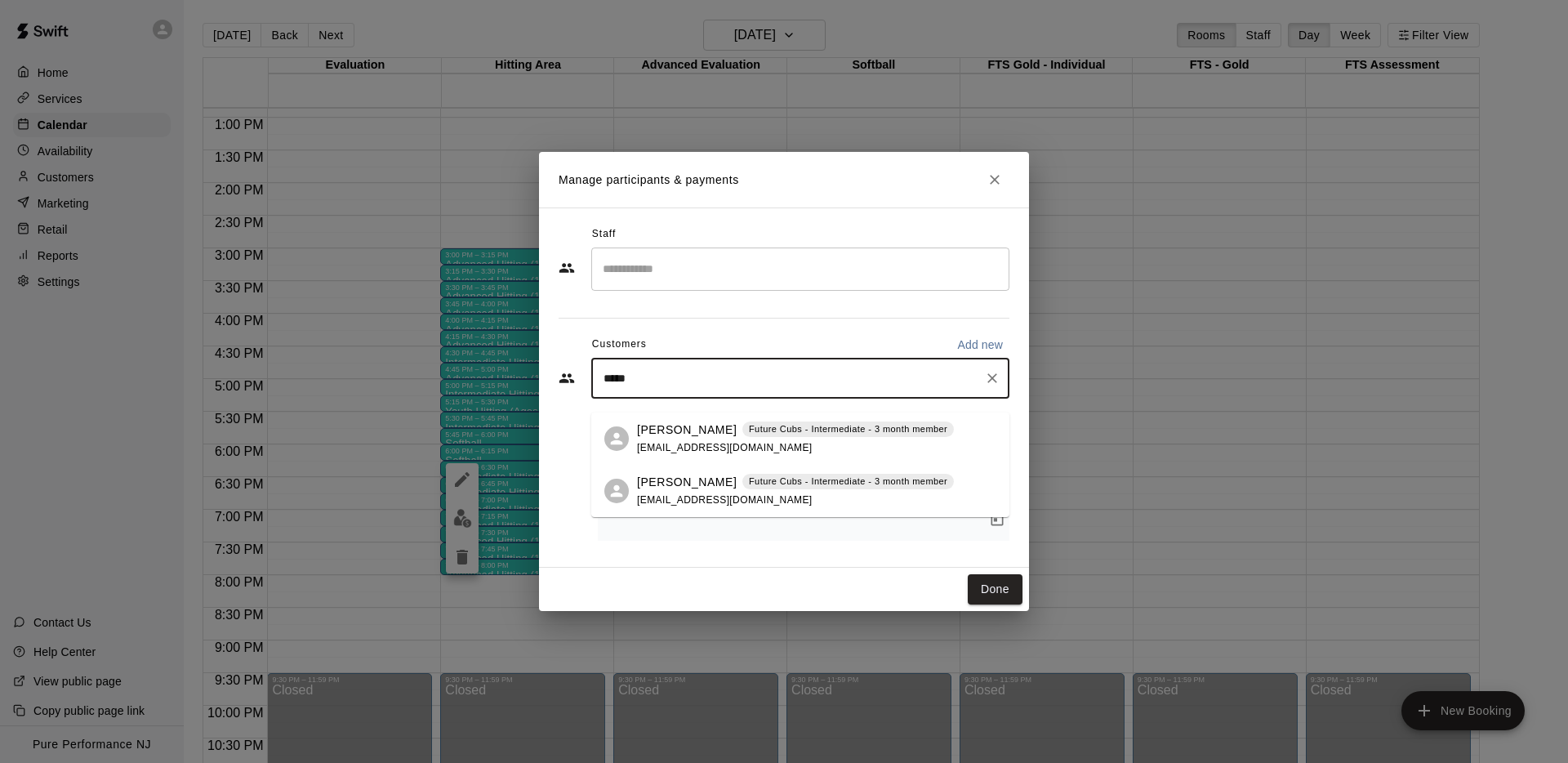
click at [664, 494] on span "[EMAIL_ADDRESS][DOMAIN_NAME]" at bounding box center [725, 499] width 176 height 12
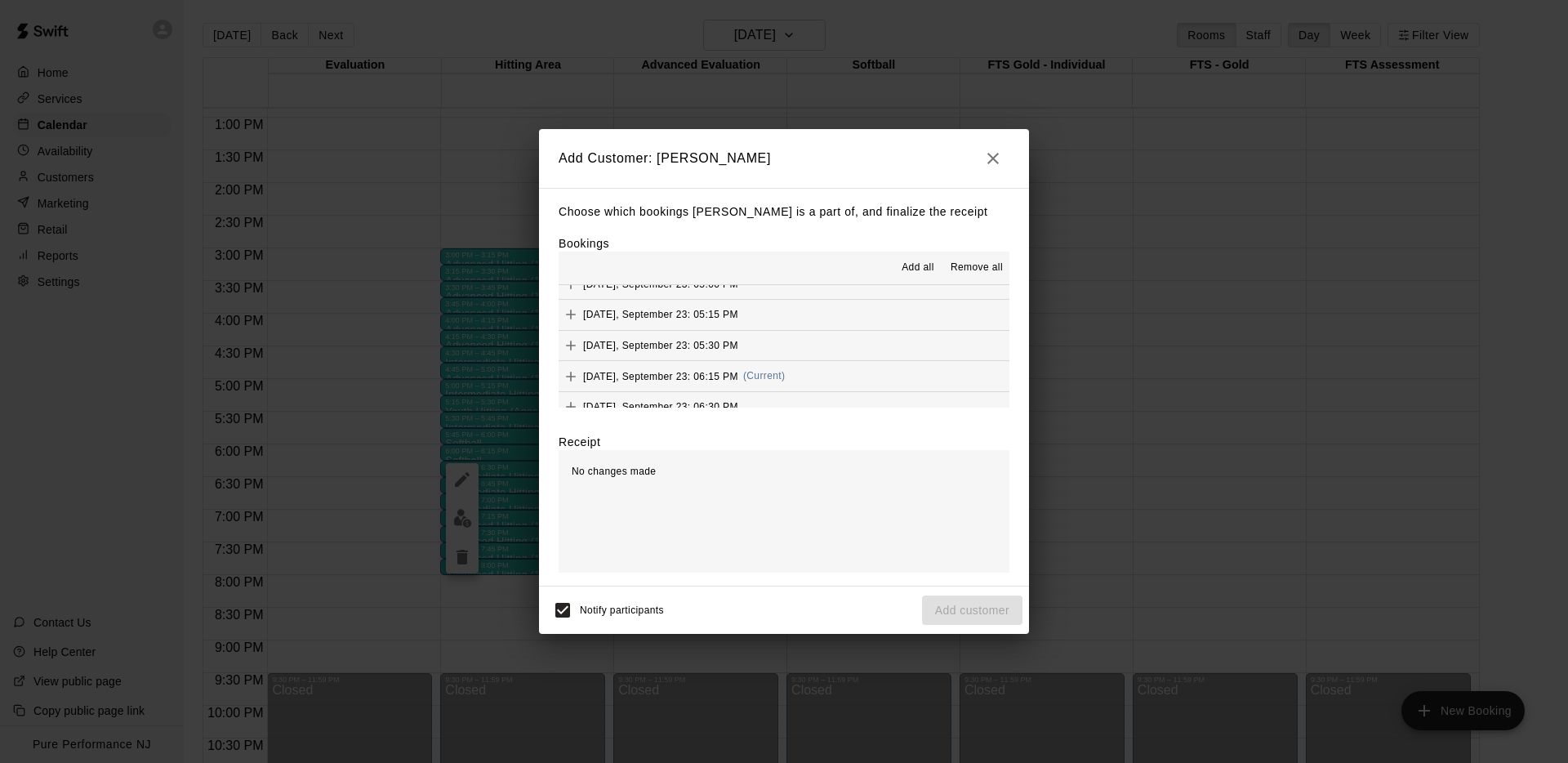
scroll to position [526, 0]
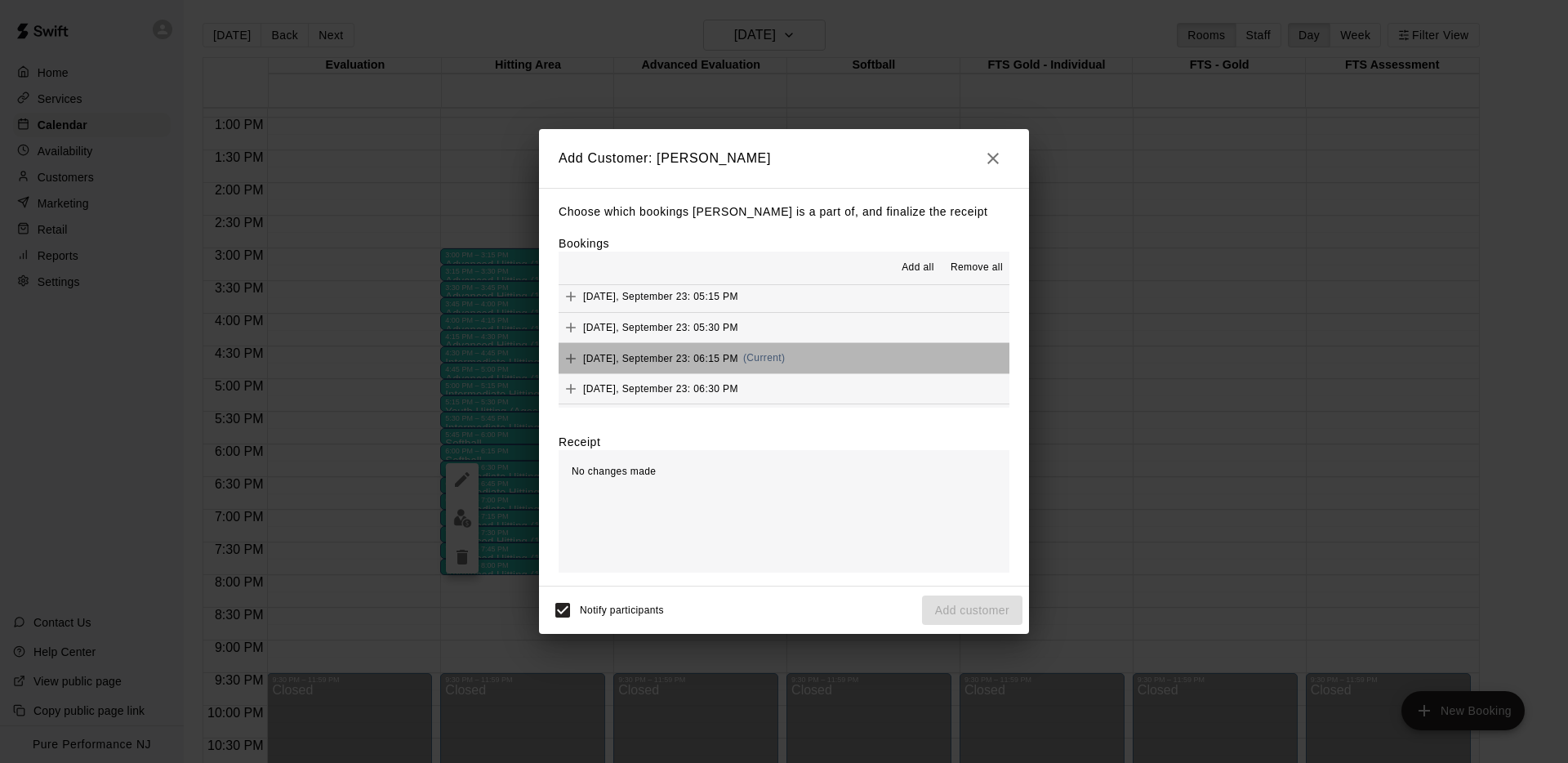
click at [797, 355] on button "[DATE], September 23: 06:15 PM (Current)" at bounding box center [784, 358] width 450 height 30
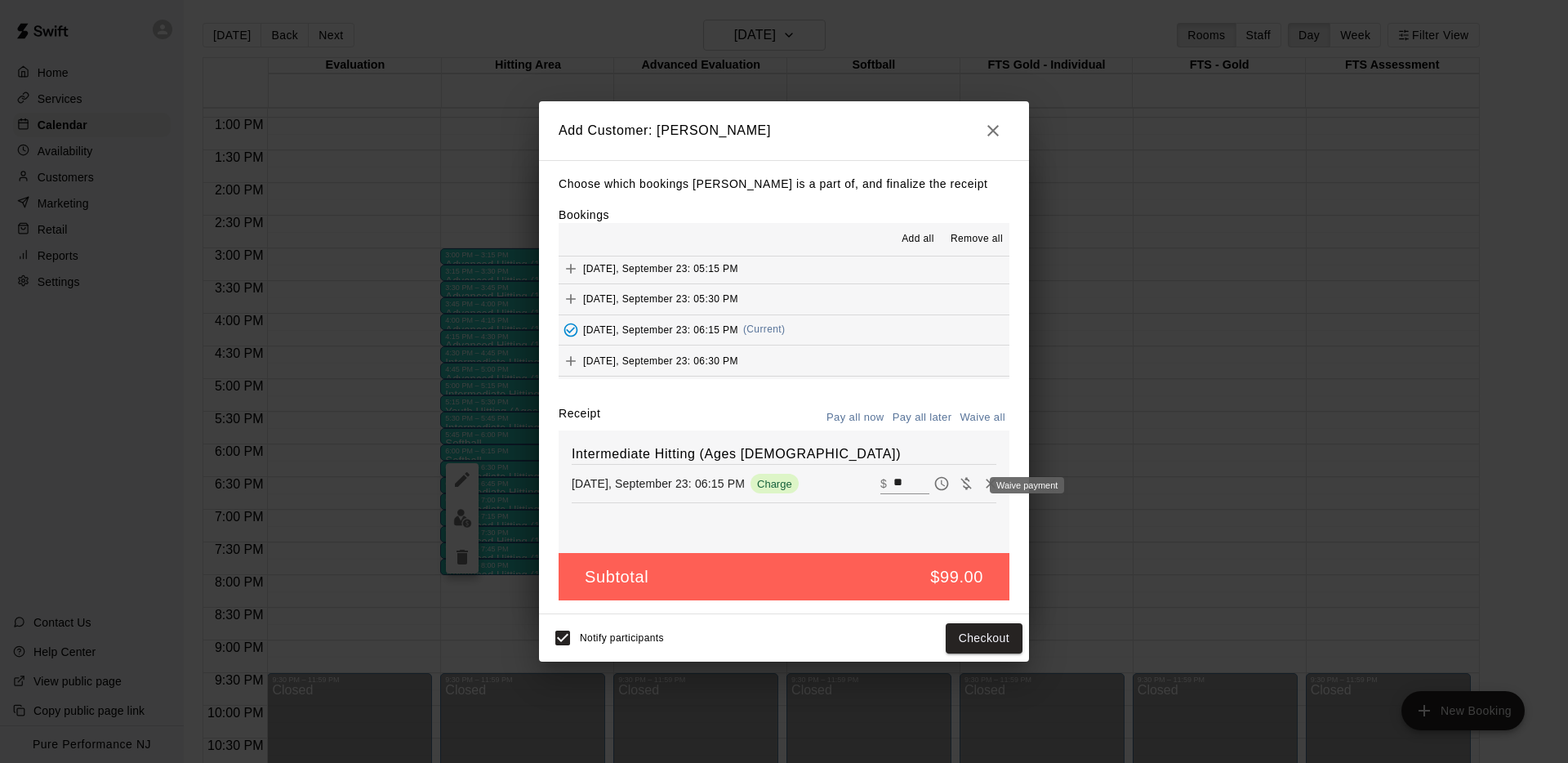
click at [964, 489] on icon "Waive payment" at bounding box center [965, 483] width 17 height 17
type input "*"
click at [846, 529] on div "Intermediate Hitting (Ages [DEMOGRAPHIC_DATA]) [DATE], September 23: 06:15 PM W…" at bounding box center [784, 492] width 450 height 123
click at [962, 637] on button "Add customer" at bounding box center [972, 638] width 100 height 30
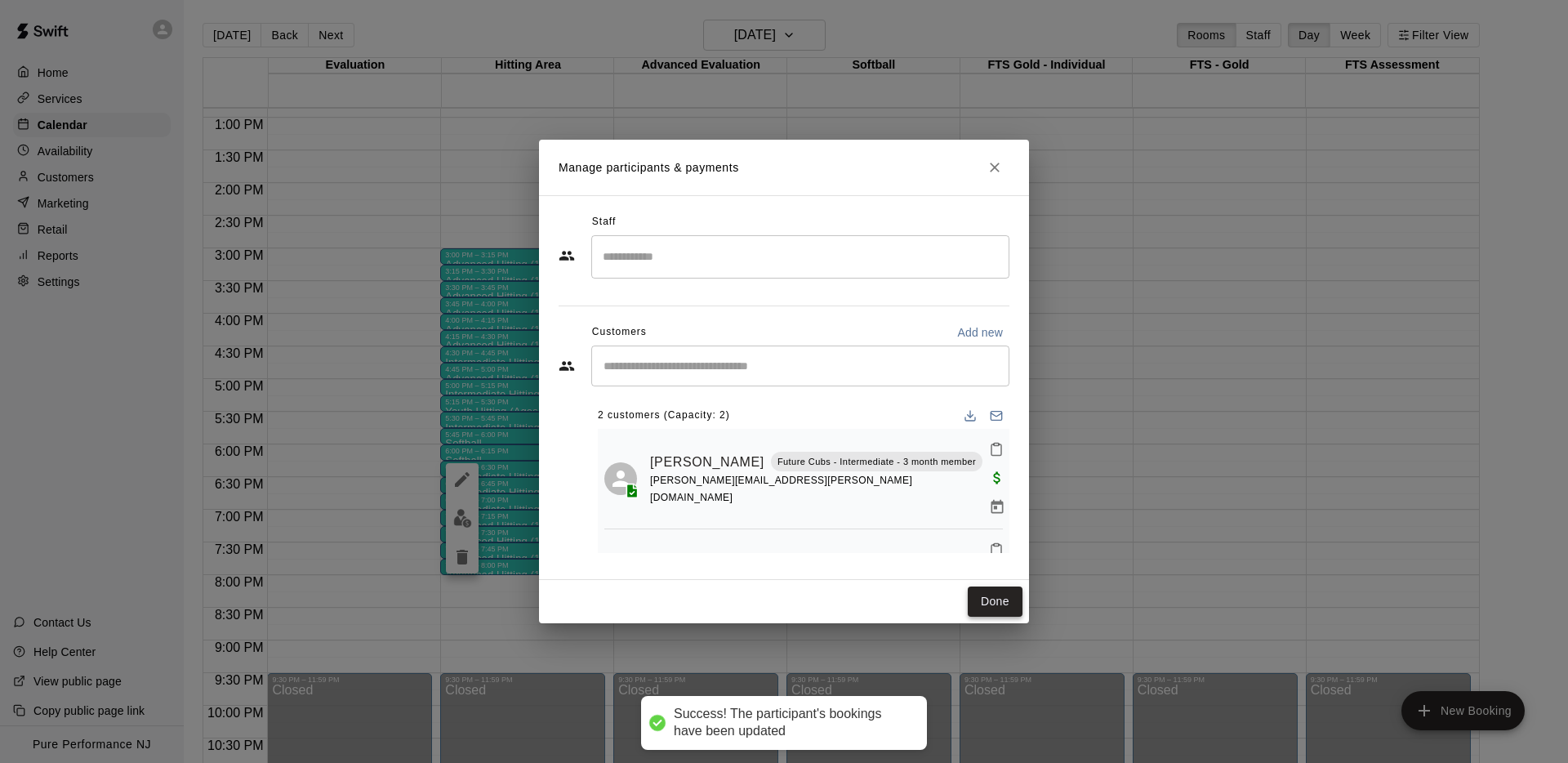
click at [993, 594] on button "Done" at bounding box center [995, 601] width 55 height 30
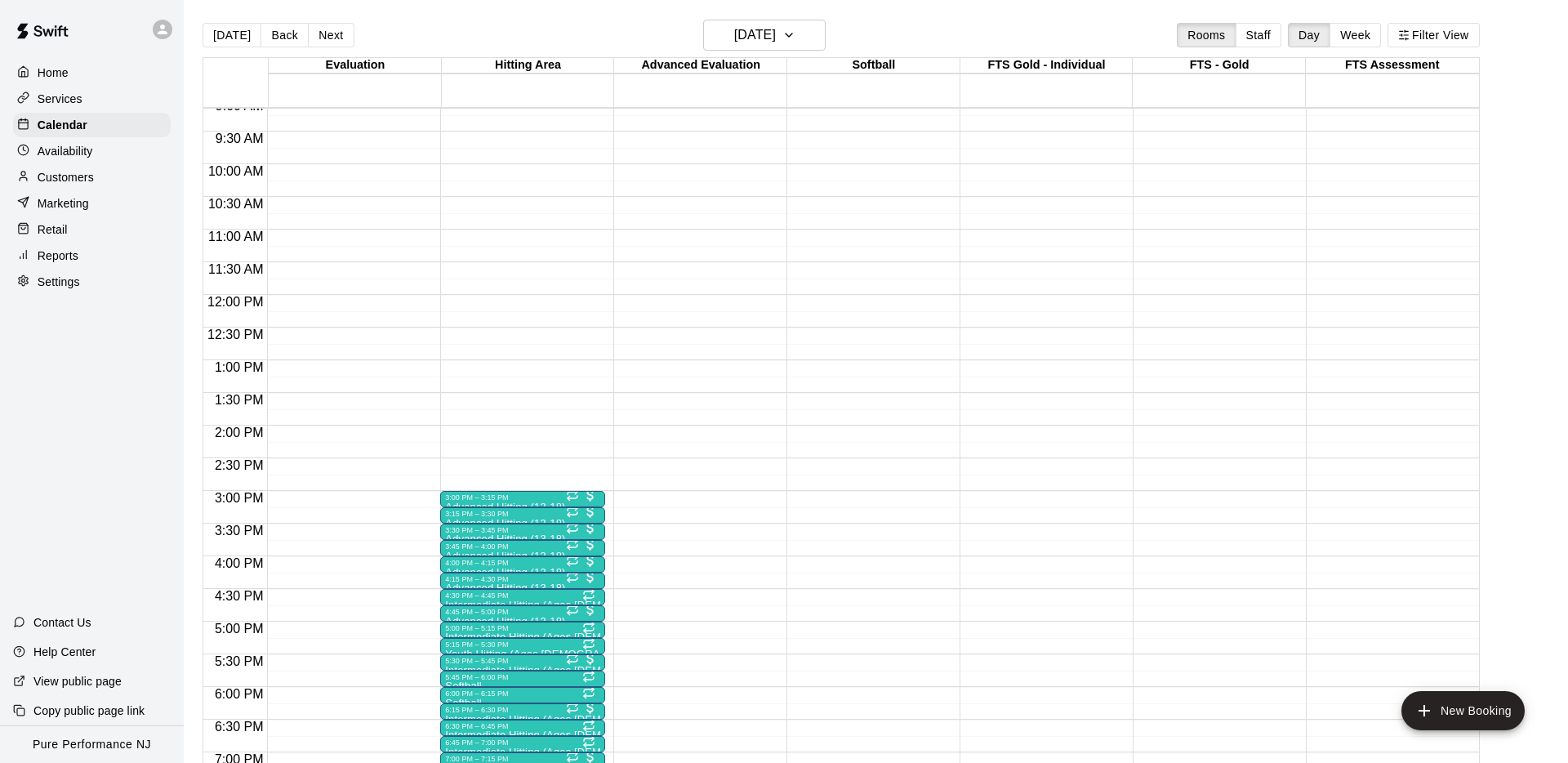
scroll to position [1, 0]
